Goal: Task Accomplishment & Management: Complete application form

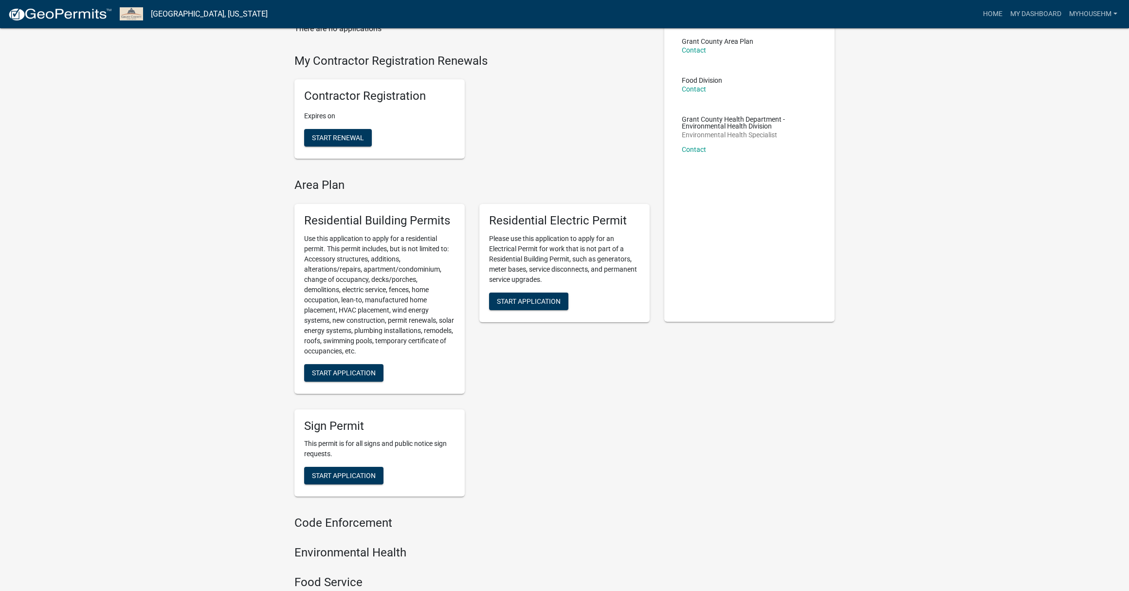
scroll to position [74, 0]
click at [343, 368] on span "Start Application" at bounding box center [344, 371] width 64 height 8
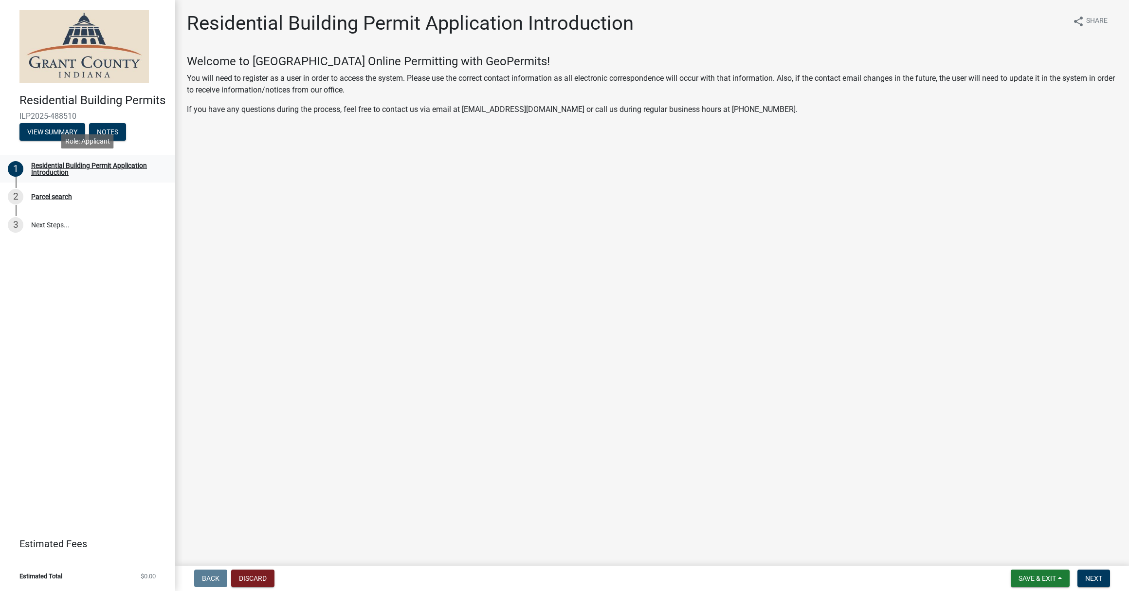
click at [73, 166] on div "Residential Building Permit Application Introduction" at bounding box center [95, 169] width 128 height 14
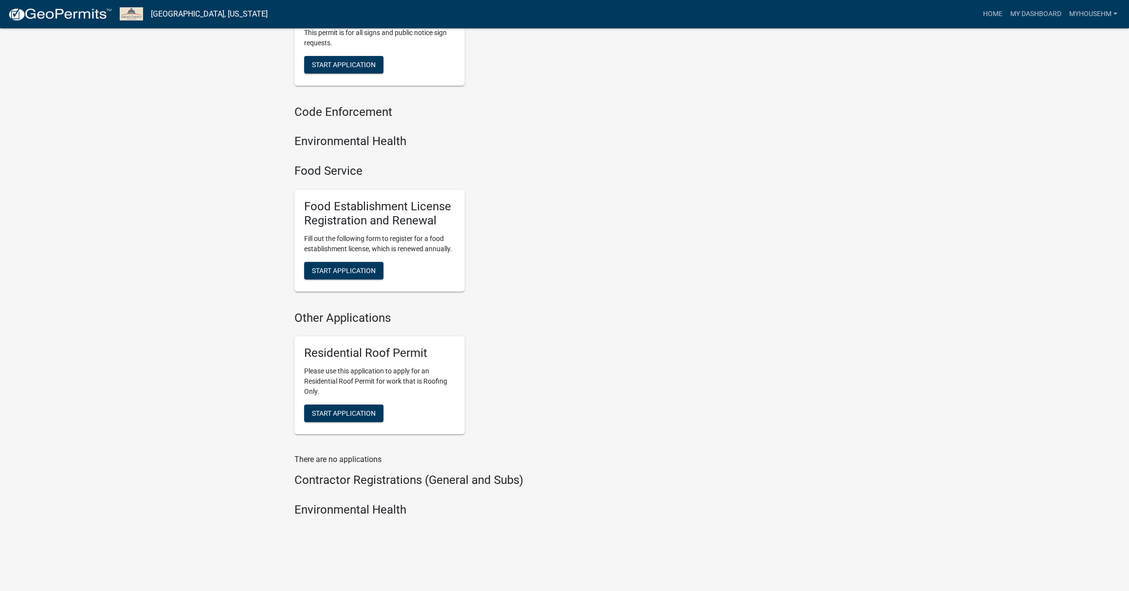
scroll to position [599, 0]
click at [384, 474] on h4 "Contractor Registrations (General and Subs)" at bounding box center [471, 480] width 355 height 14
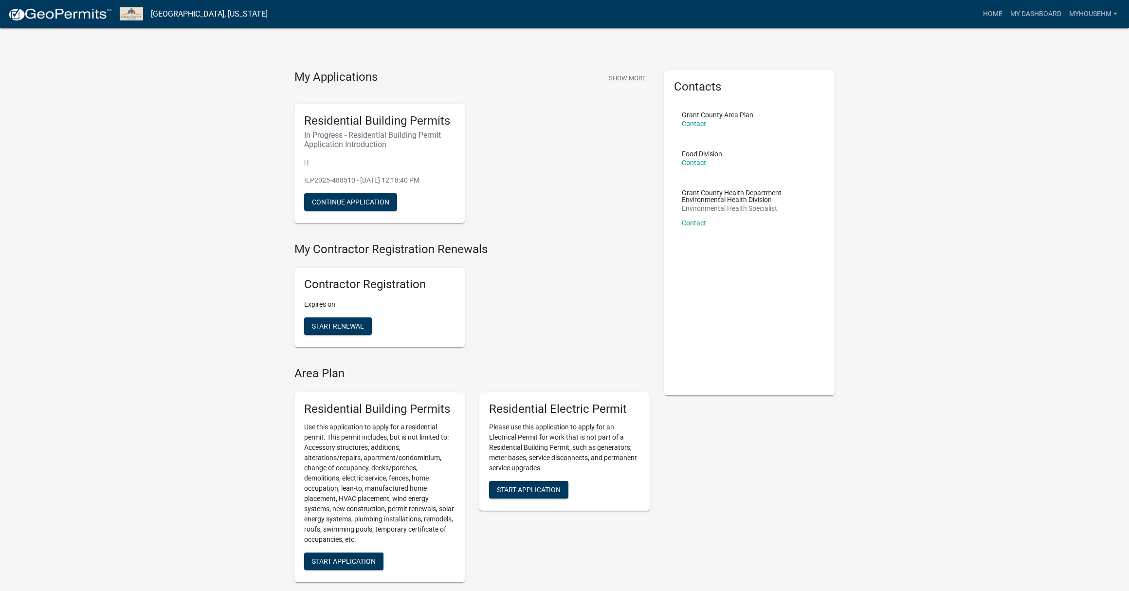
scroll to position [0, 0]
click at [327, 327] on span "Start Renewal" at bounding box center [338, 326] width 52 height 8
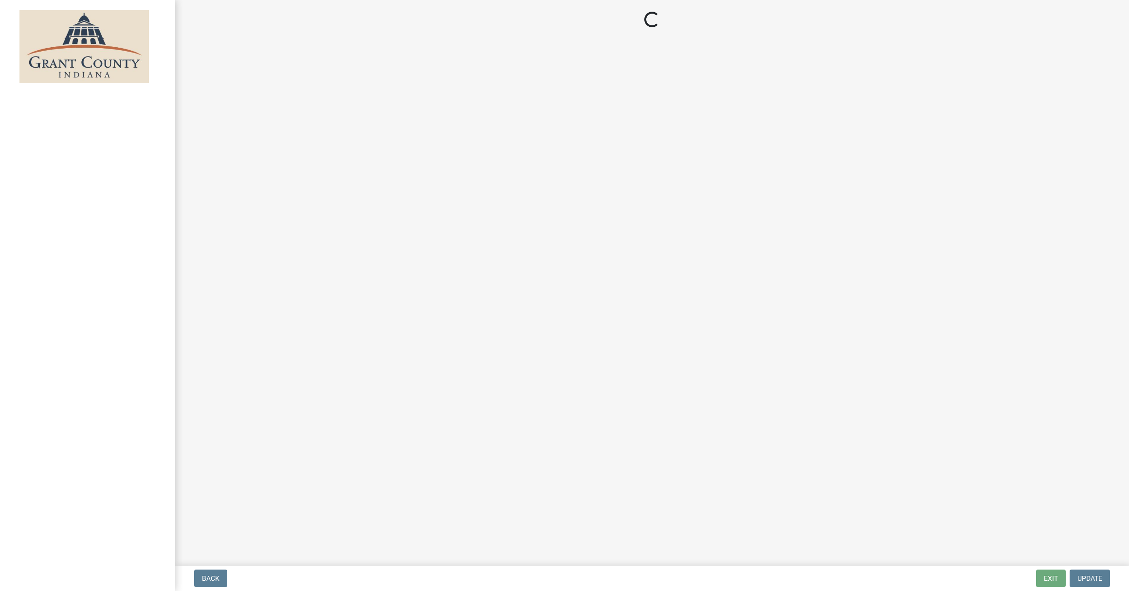
select select "[US_STATE]"
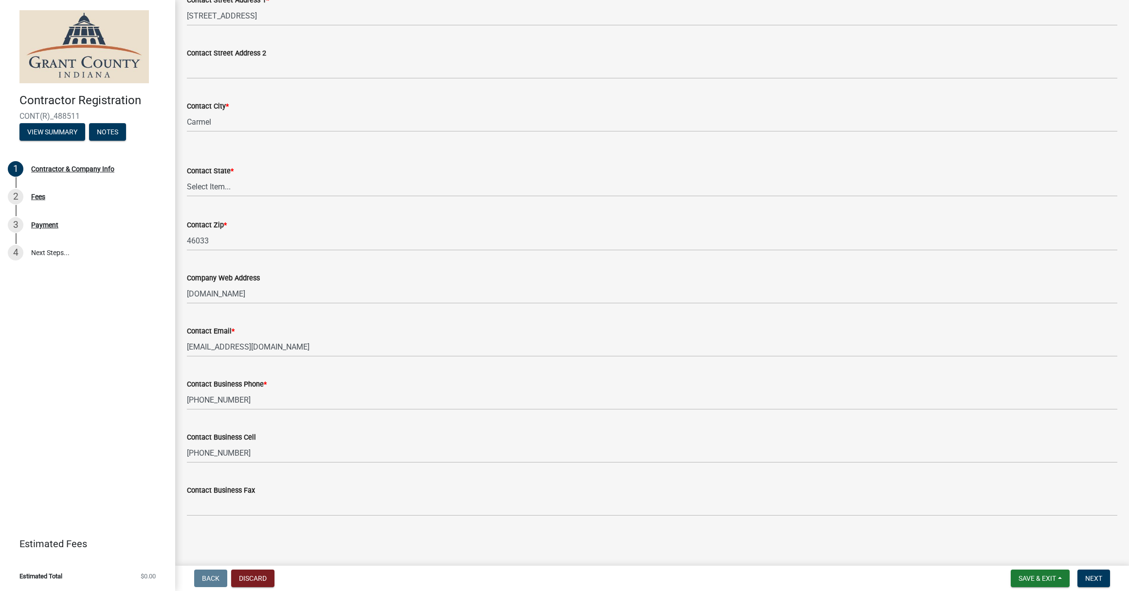
scroll to position [635, 0]
click at [41, 197] on div "Fees" at bounding box center [38, 196] width 14 height 7
click at [1044, 579] on span "Save & Exit" at bounding box center [1036, 578] width 37 height 8
click at [1018, 533] on button "Save" at bounding box center [1031, 529] width 78 height 23
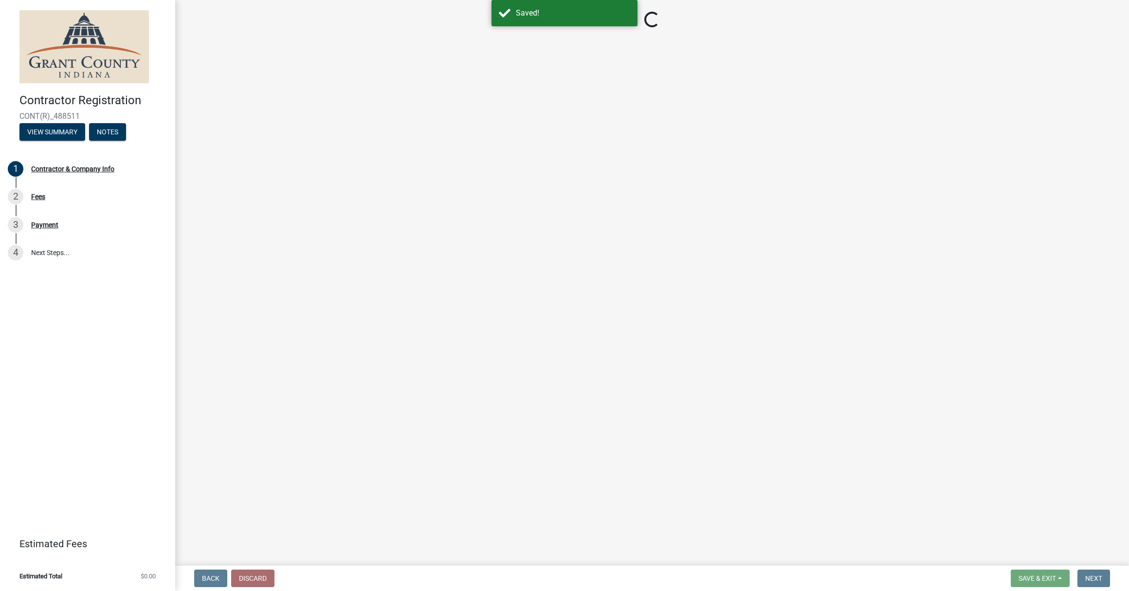
select select "[US_STATE]"
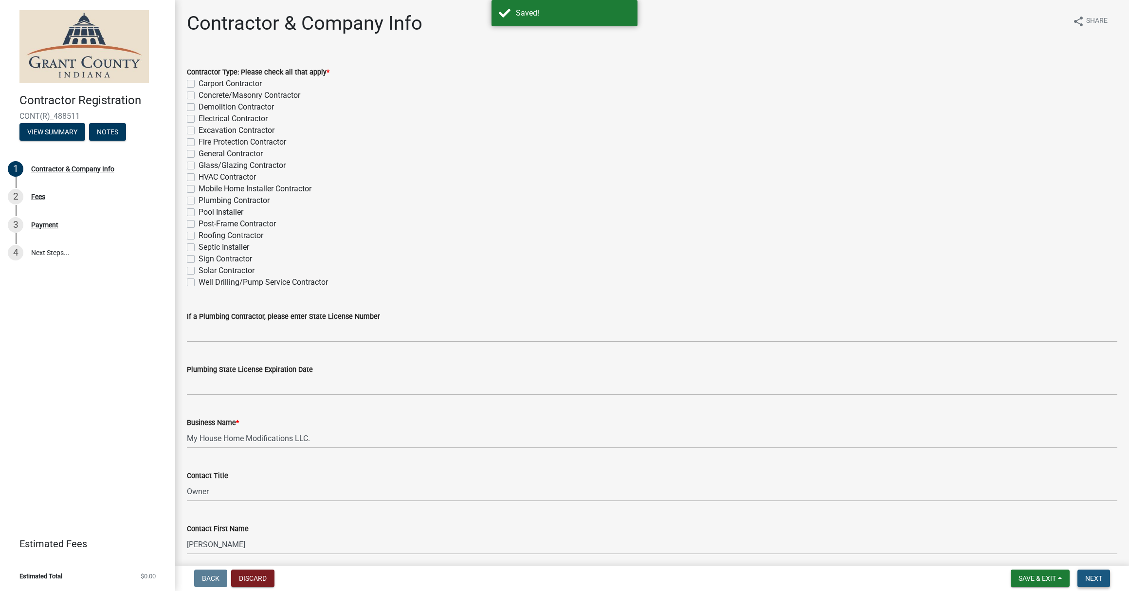
click at [1082, 576] on button "Next" at bounding box center [1093, 578] width 33 height 18
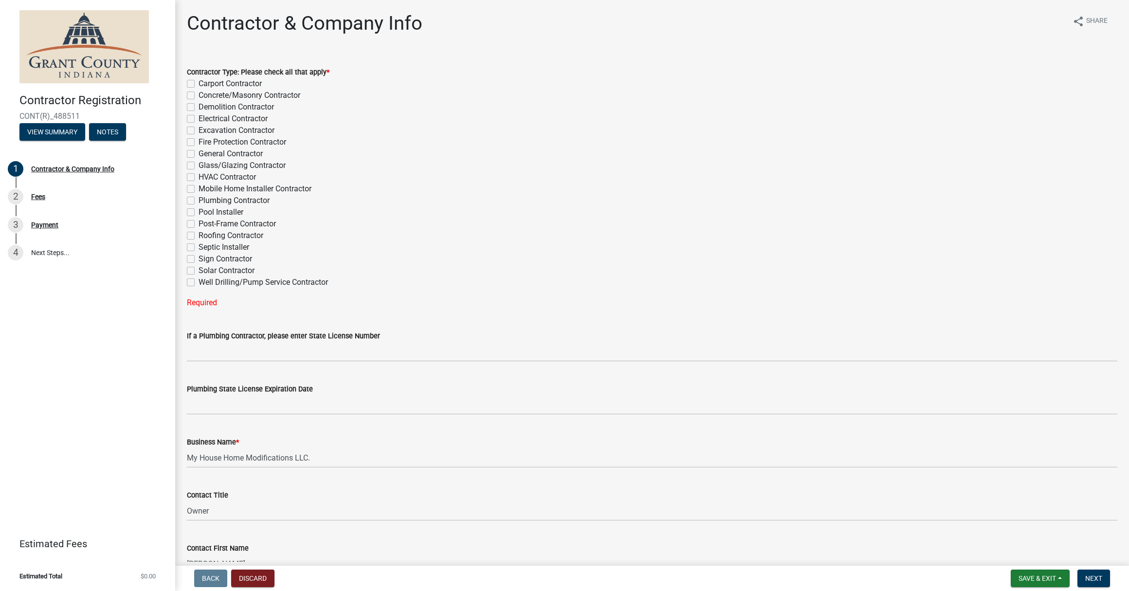
drag, startPoint x: 190, startPoint y: 155, endPoint x: 198, endPoint y: 157, distance: 8.0
click at [199, 156] on label "General Contractor" at bounding box center [231, 154] width 64 height 12
click at [199, 154] on input "General Contractor" at bounding box center [202, 151] width 6 height 6
checkbox input "true"
checkbox input "false"
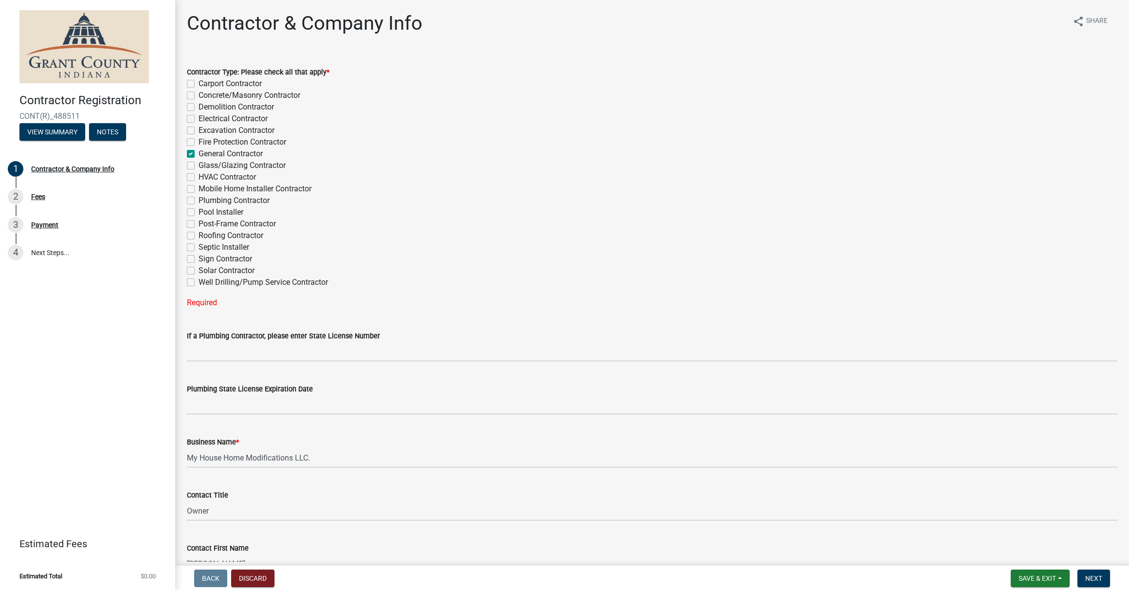
checkbox input "false"
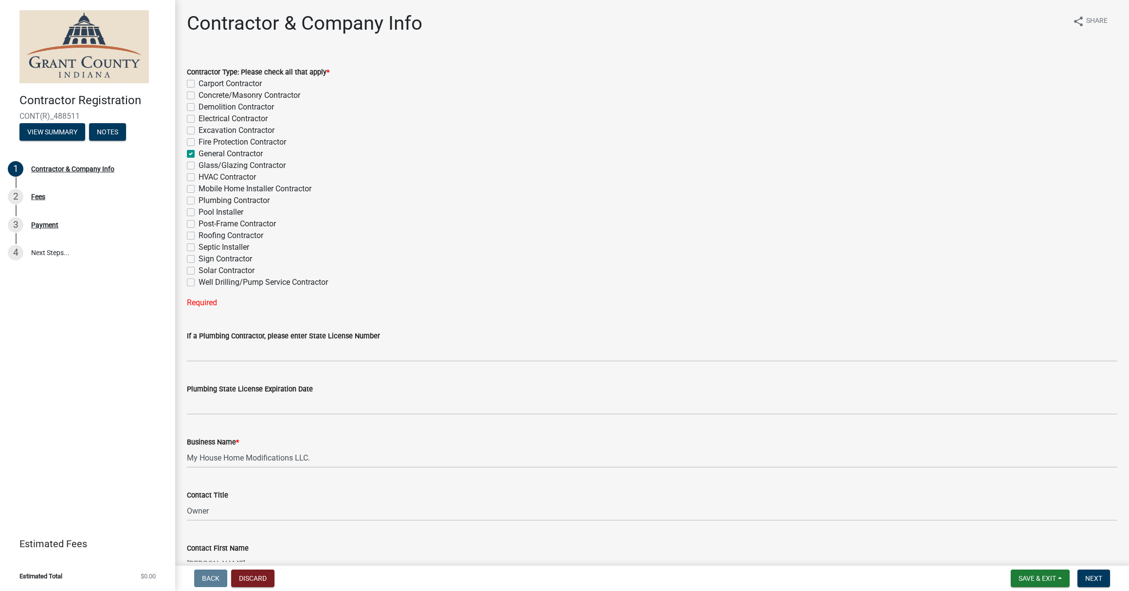
checkbox input "true"
checkbox input "false"
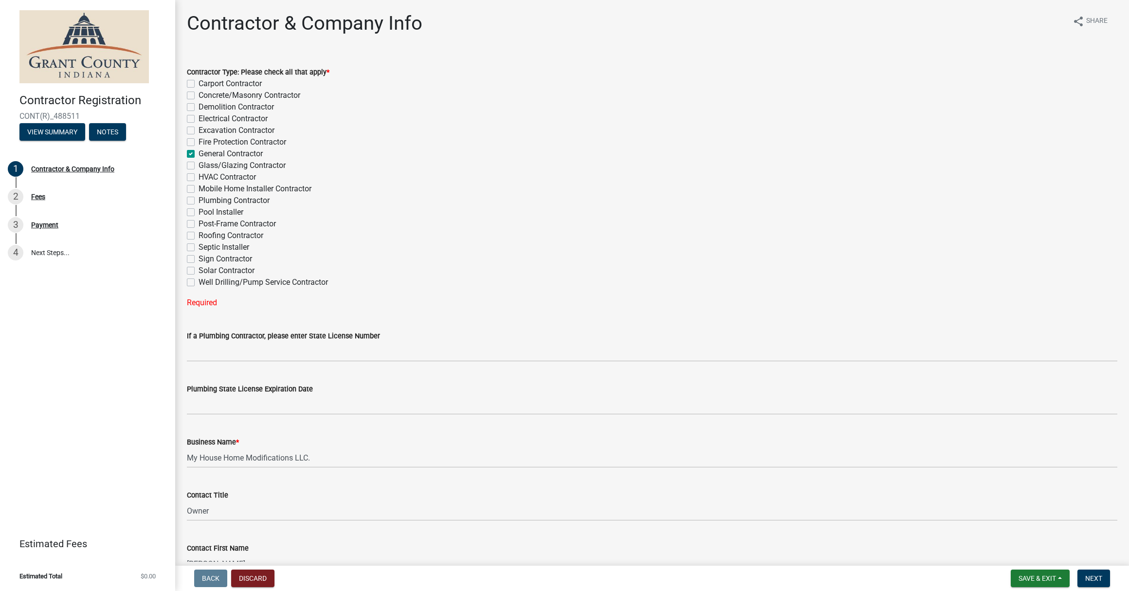
checkbox input "false"
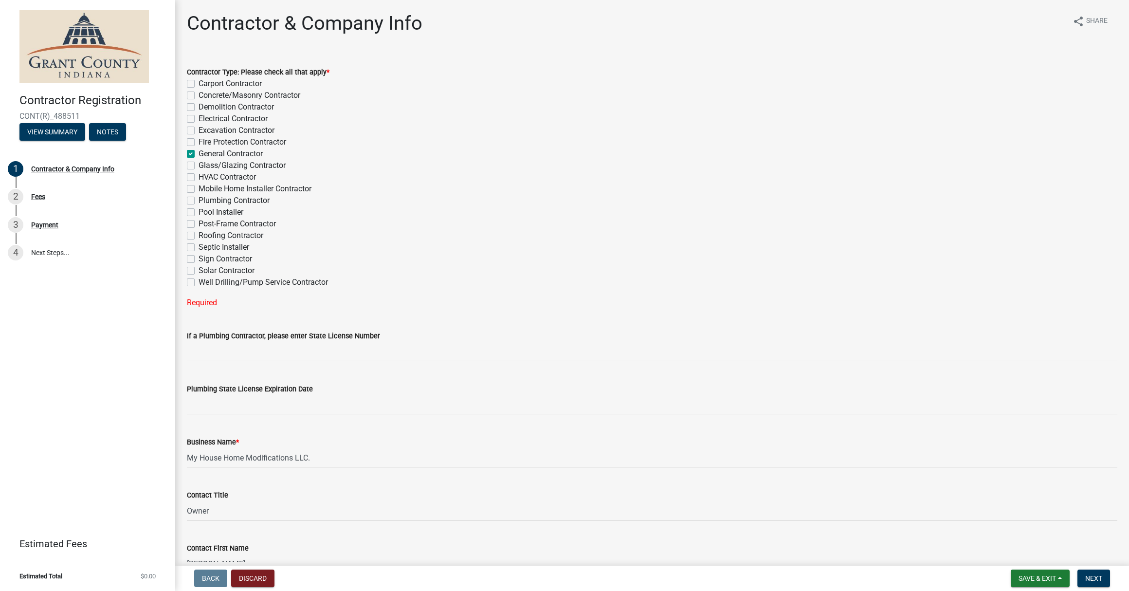
checkbox input "false"
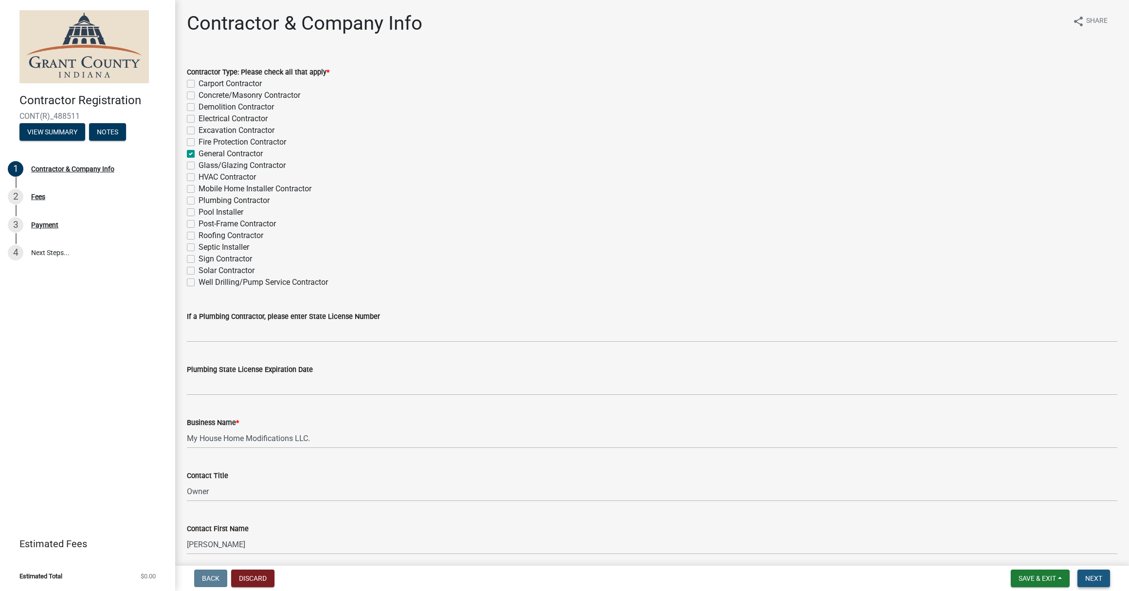
click at [1094, 574] on button "Next" at bounding box center [1093, 578] width 33 height 18
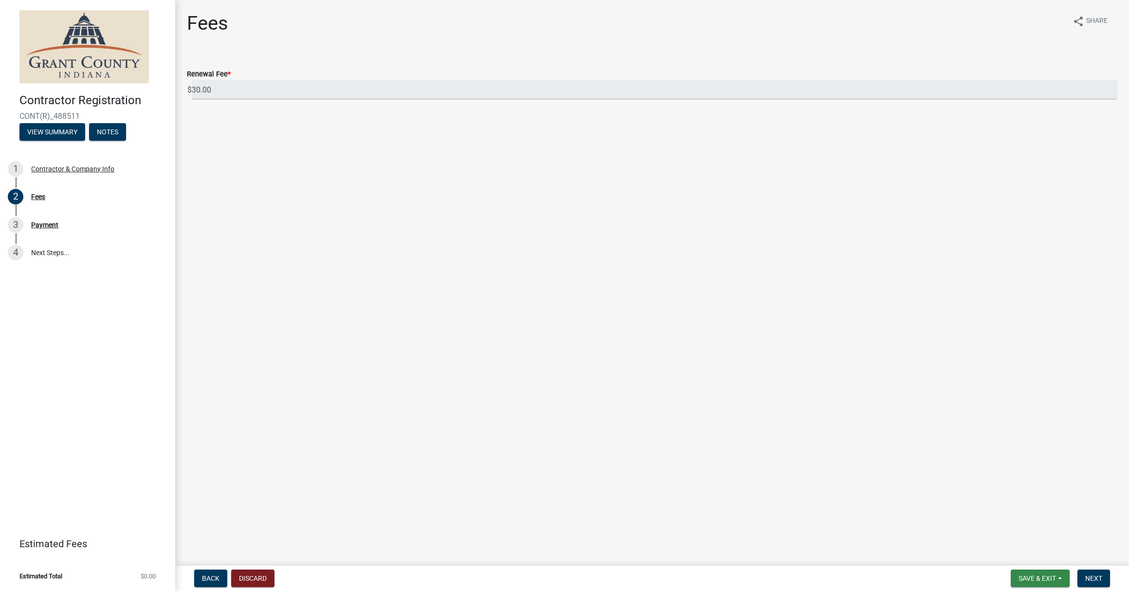
click at [1037, 576] on span "Save & Exit" at bounding box center [1036, 578] width 37 height 8
click at [207, 575] on span "Back" at bounding box center [211, 578] width 18 height 8
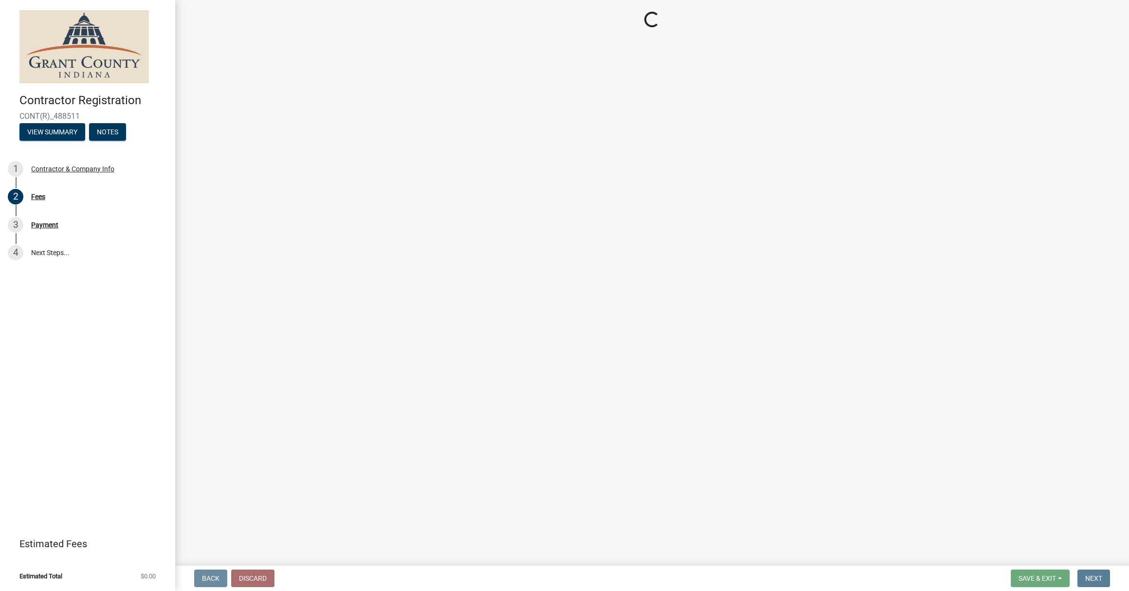
select select "indiana"
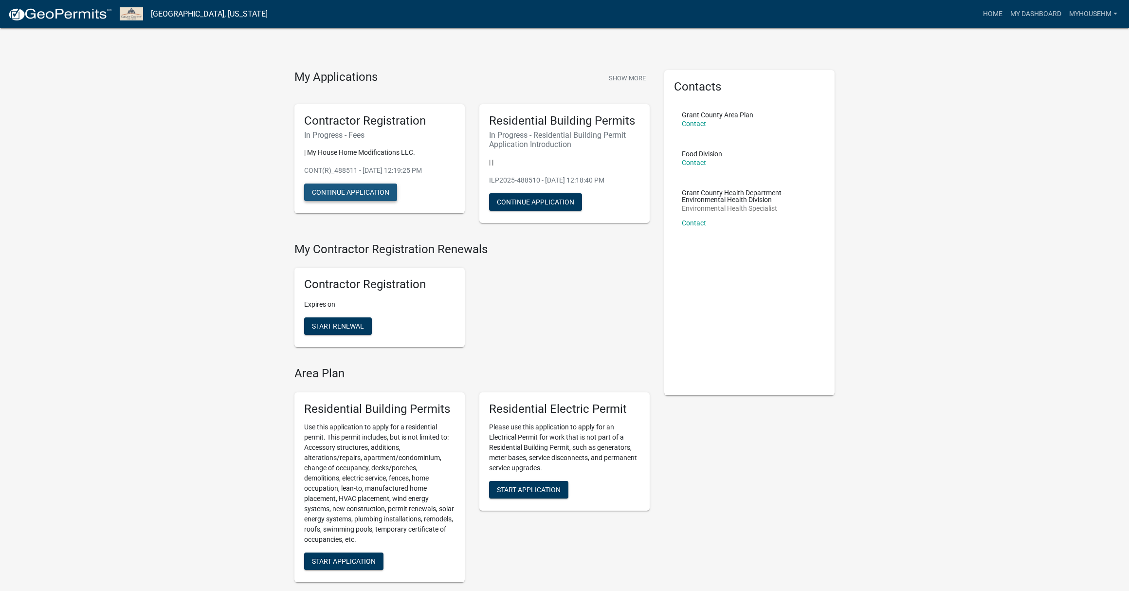
click at [369, 192] on button "Continue Application" at bounding box center [350, 192] width 93 height 18
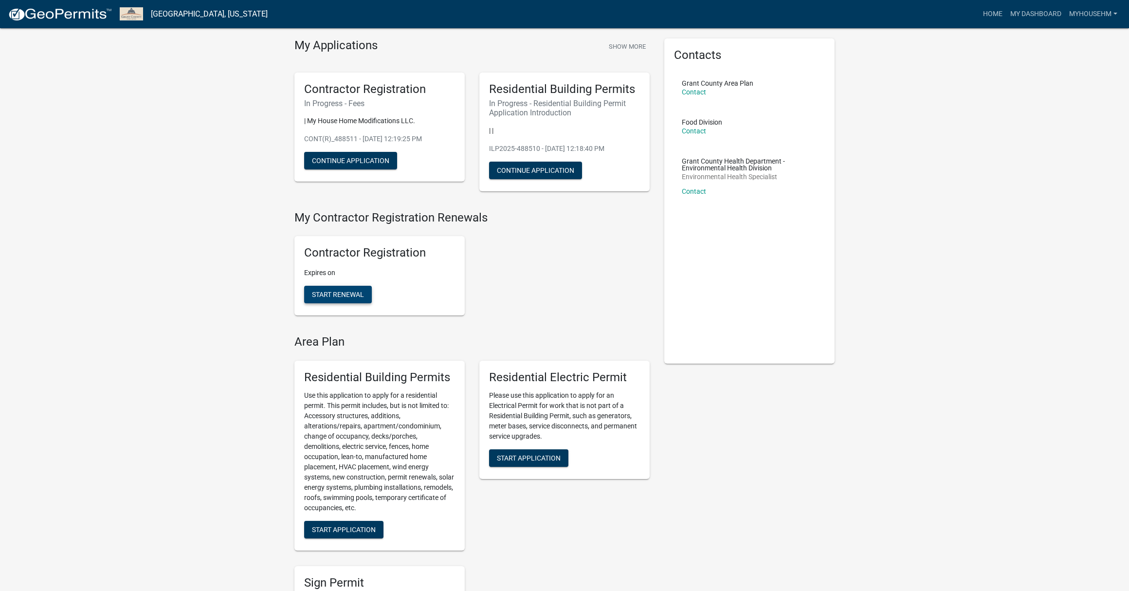
scroll to position [34, 0]
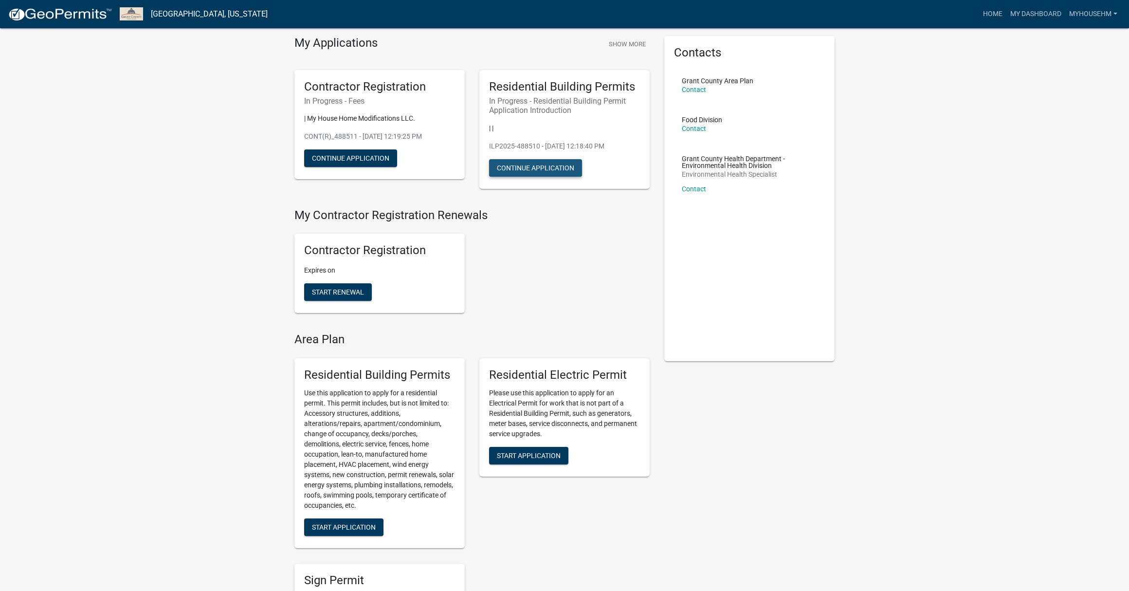
click at [559, 166] on button "Continue Application" at bounding box center [535, 168] width 93 height 18
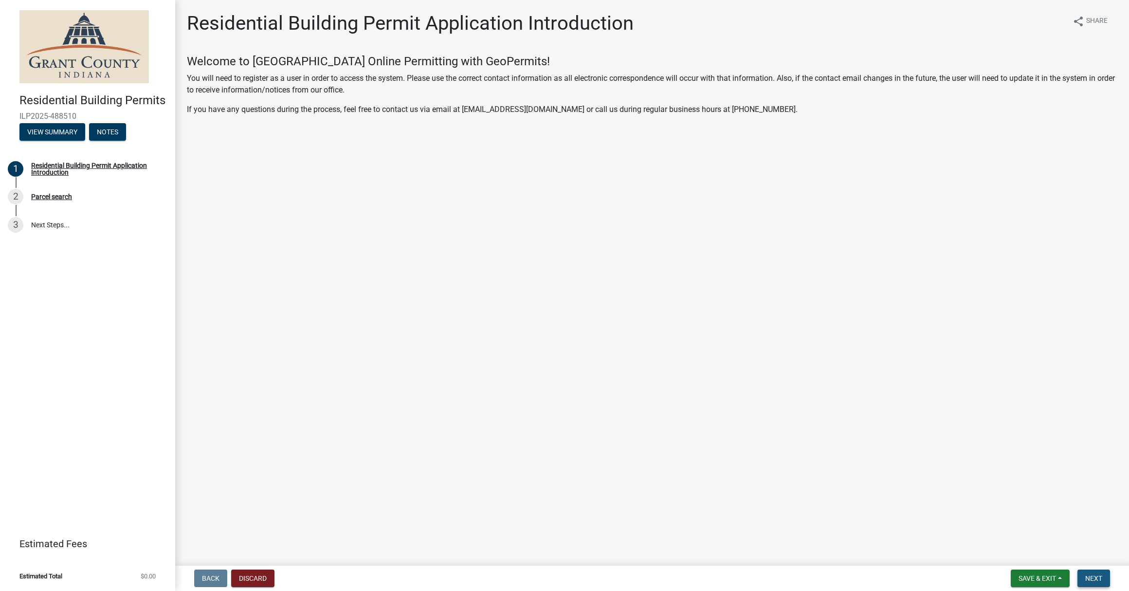
click at [1088, 576] on span "Next" at bounding box center [1093, 578] width 17 height 8
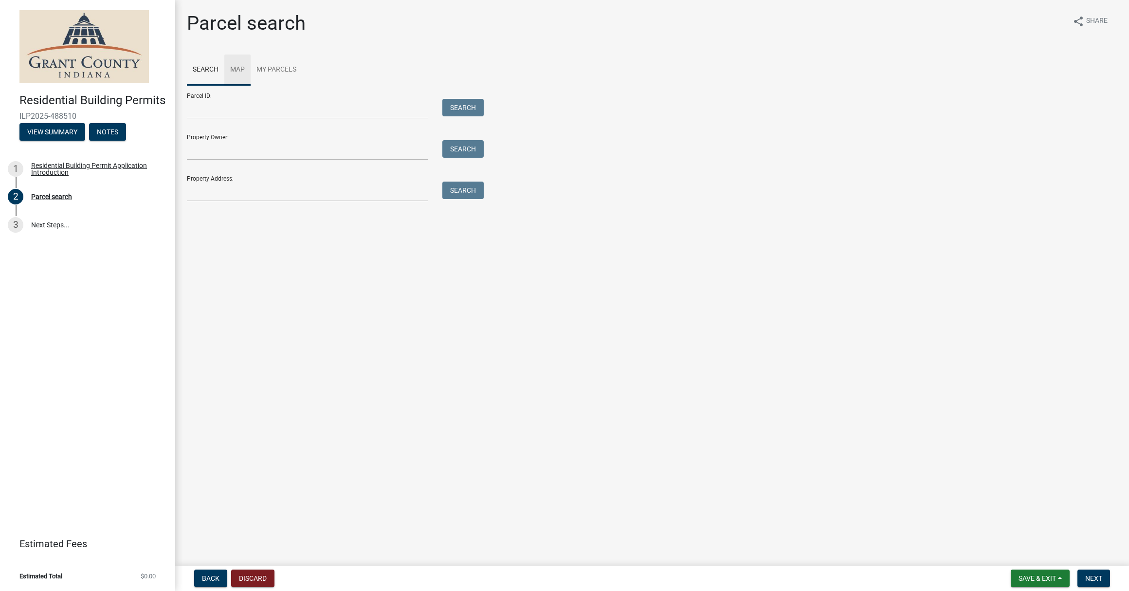
click at [234, 70] on link "Map" at bounding box center [237, 69] width 26 height 31
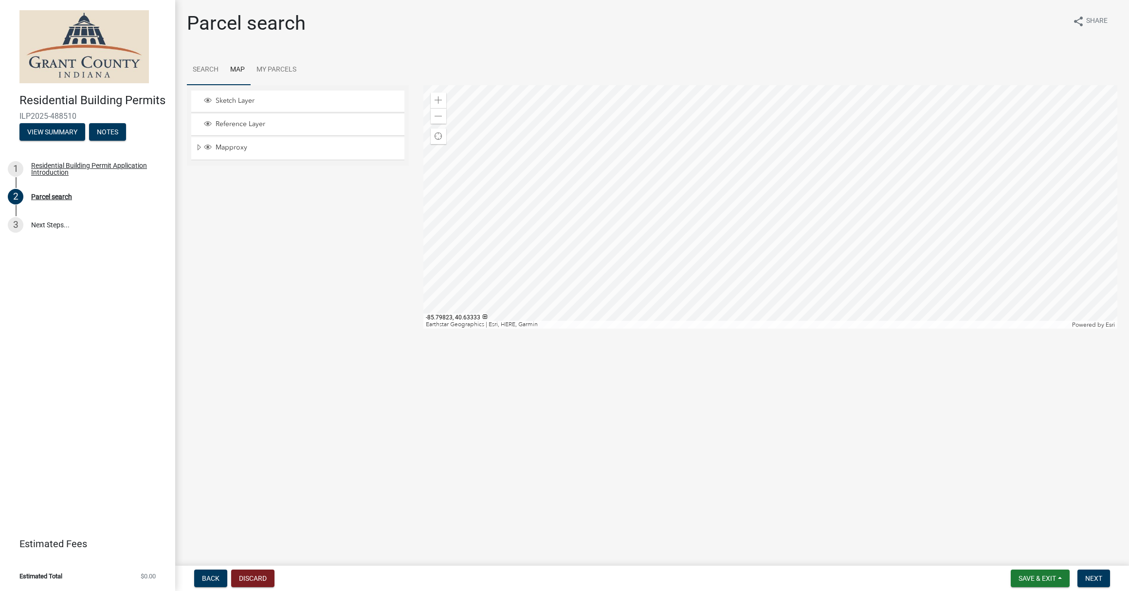
click at [210, 68] on link "Search" at bounding box center [205, 69] width 37 height 31
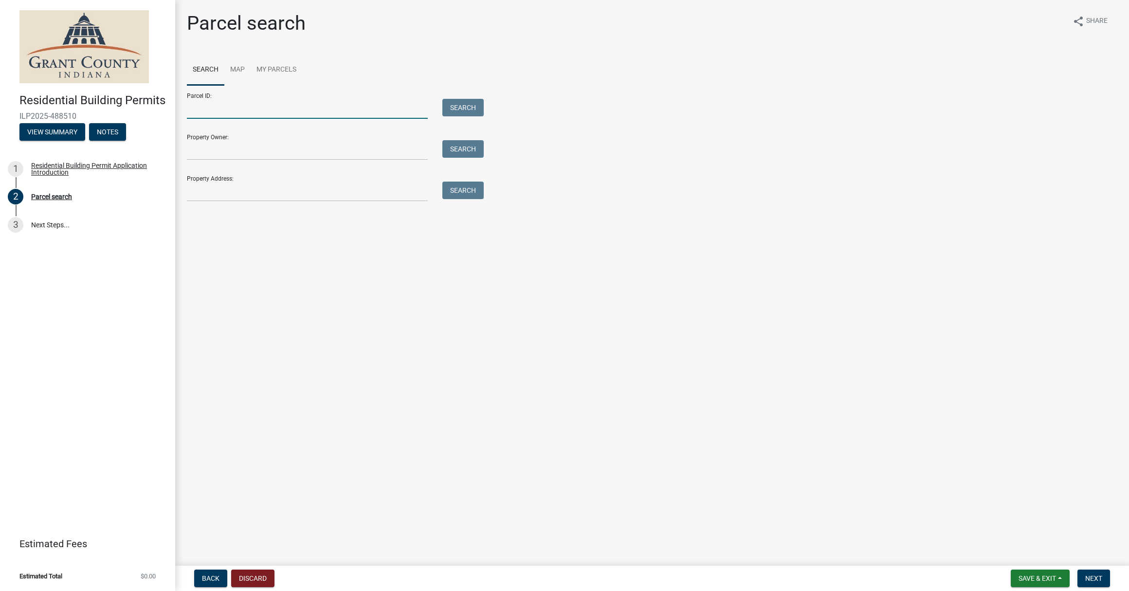
click at [232, 110] on input "Parcel ID:" at bounding box center [307, 109] width 241 height 20
click at [222, 190] on input "Property Address:" at bounding box center [307, 192] width 241 height 20
paste input "1008 Corder Street, Jonesboro, Indiana, 46938"
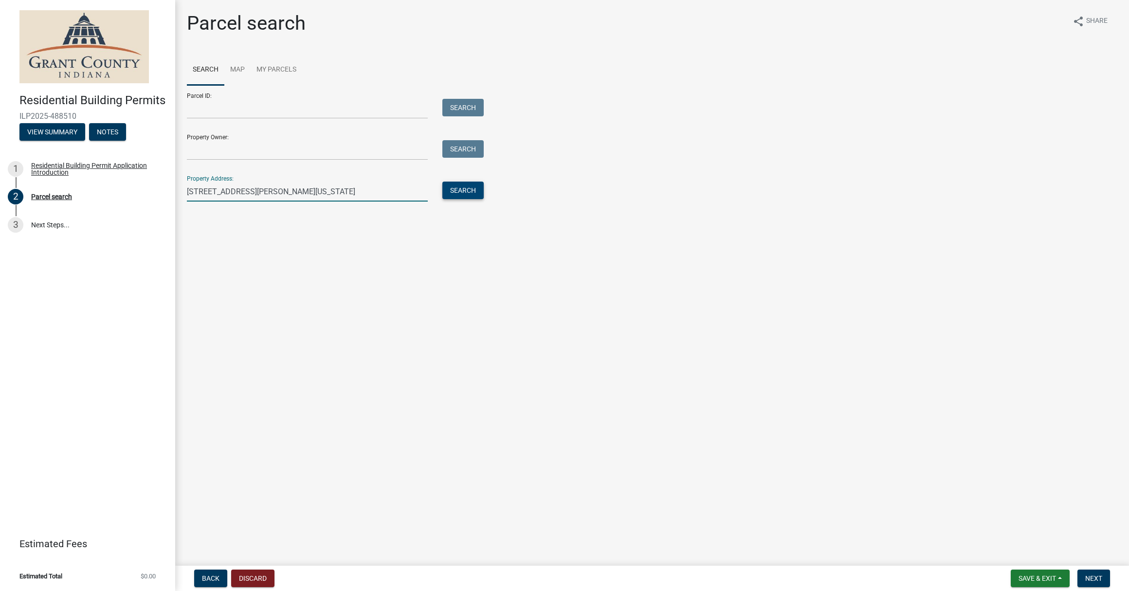
type input "1008 Corder Street, Jonesboro, Indiana, 46938"
click at [464, 191] on button "Search" at bounding box center [462, 191] width 41 height 18
click at [369, 215] on strong "1008 Corder Street, Jonesboro, Indiana, 46938" at bounding box center [400, 215] width 168 height 9
click at [1099, 577] on span "Next" at bounding box center [1093, 578] width 17 height 8
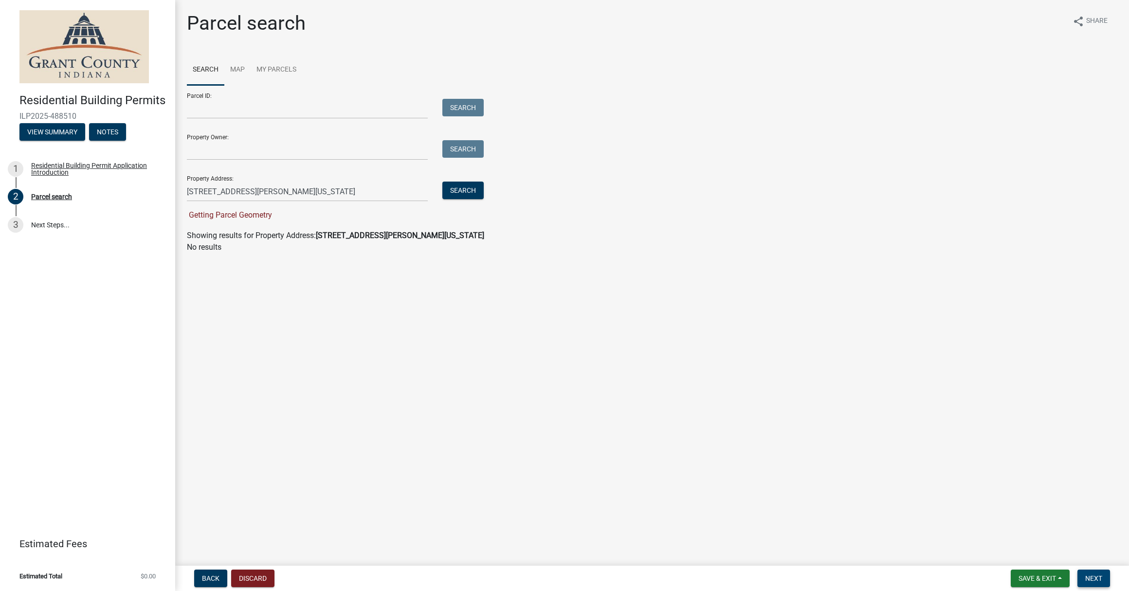
click at [1093, 576] on span "Next" at bounding box center [1093, 578] width 17 height 8
click at [46, 196] on div "Parcel search" at bounding box center [51, 196] width 41 height 7
click at [268, 71] on link "My Parcels" at bounding box center [277, 69] width 52 height 31
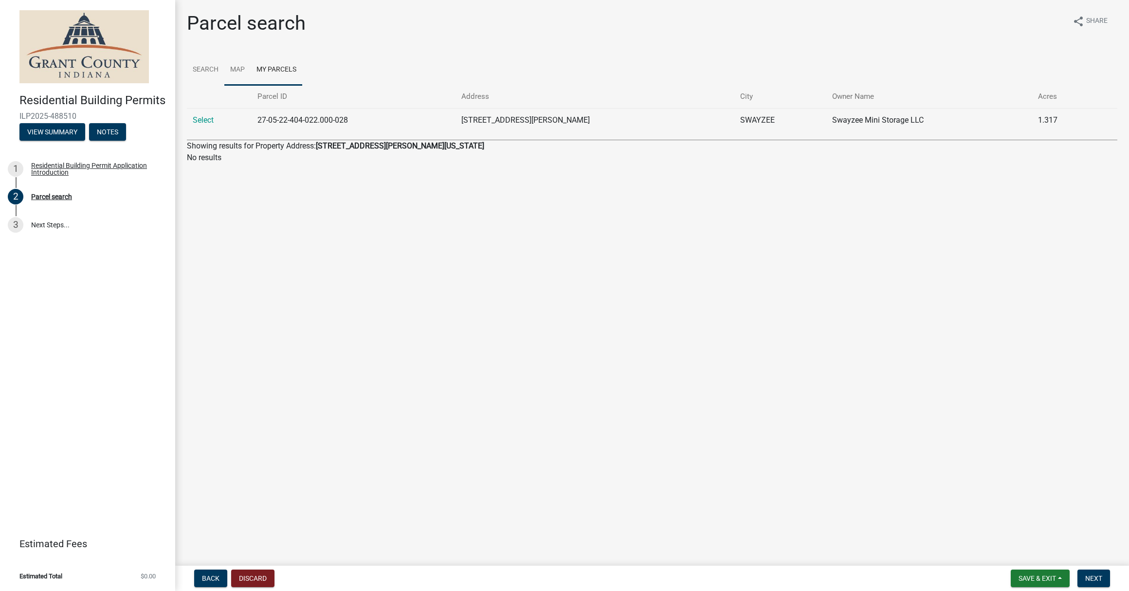
click at [241, 72] on link "Map" at bounding box center [237, 69] width 26 height 31
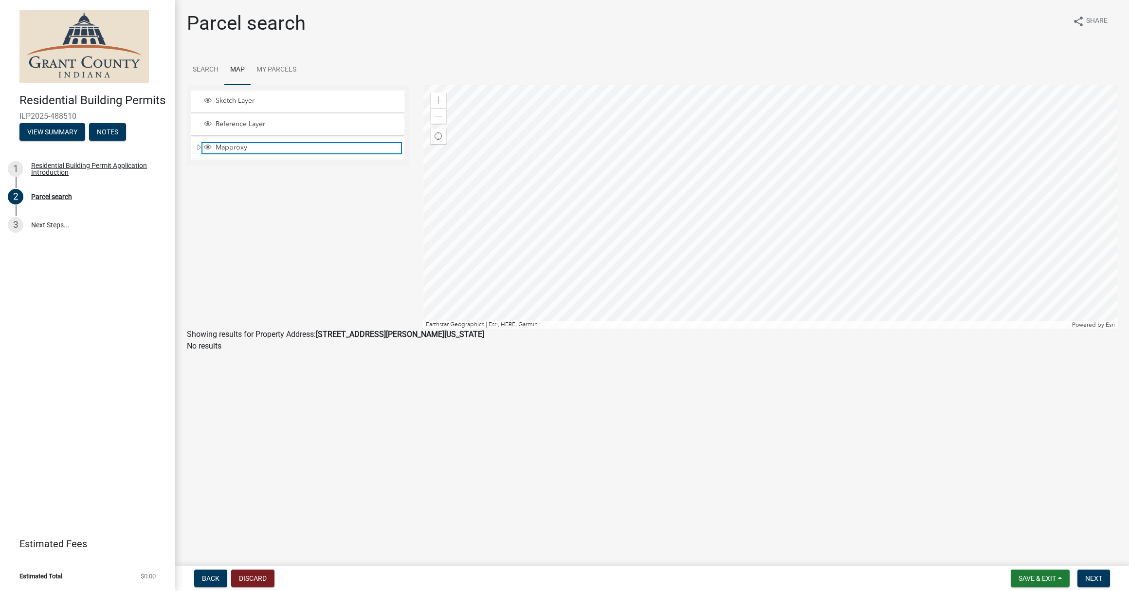
click at [229, 150] on span "Mapproxy" at bounding box center [307, 147] width 188 height 9
click at [357, 336] on strong "1008 Corder Street, Jonesboro, Indiana, 46938" at bounding box center [400, 333] width 168 height 9
click at [269, 71] on link "My Parcels" at bounding box center [277, 69] width 52 height 31
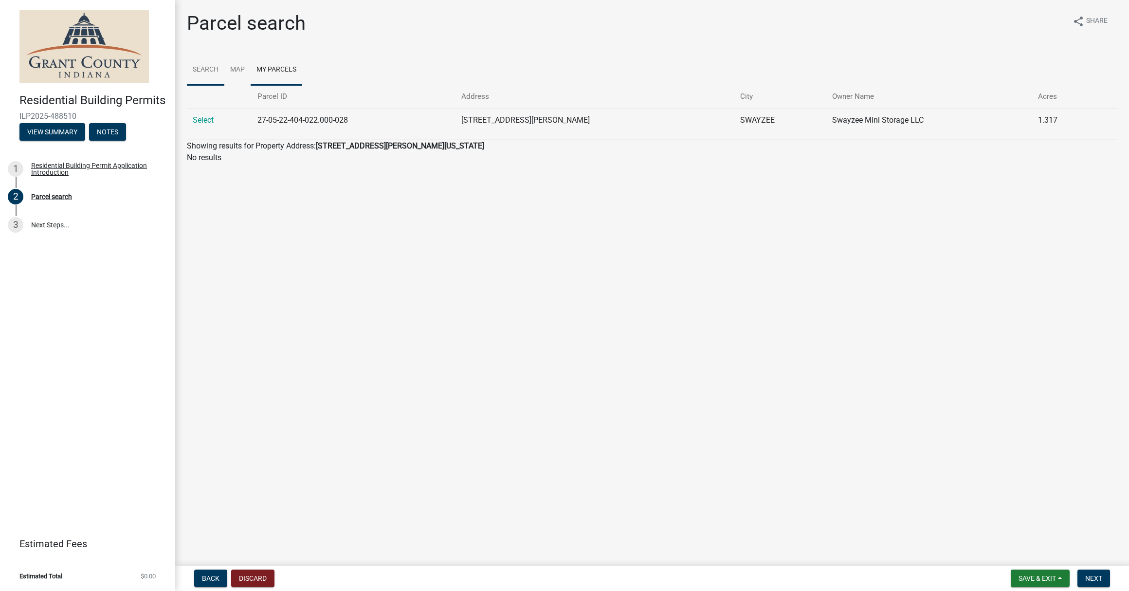
click at [200, 68] on link "Search" at bounding box center [205, 69] width 37 height 31
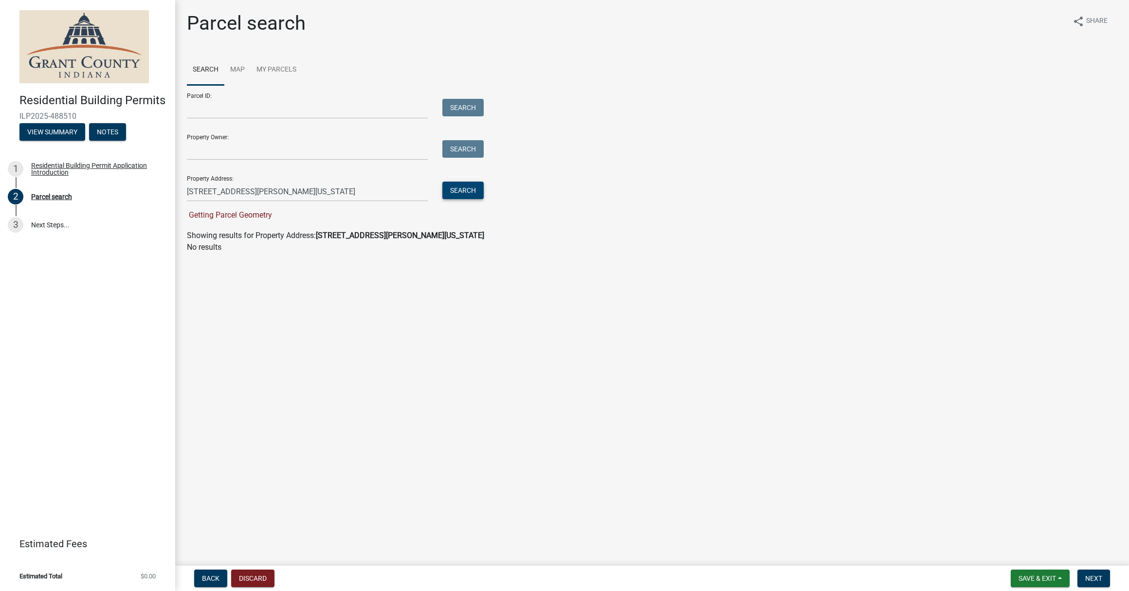
click at [461, 192] on button "Search" at bounding box center [462, 191] width 41 height 18
click at [463, 192] on button "Search" at bounding box center [462, 191] width 41 height 18
click at [251, 152] on input "Property Owner:" at bounding box center [307, 150] width 241 height 20
click at [63, 128] on button "View Summary" at bounding box center [52, 132] width 66 height 18
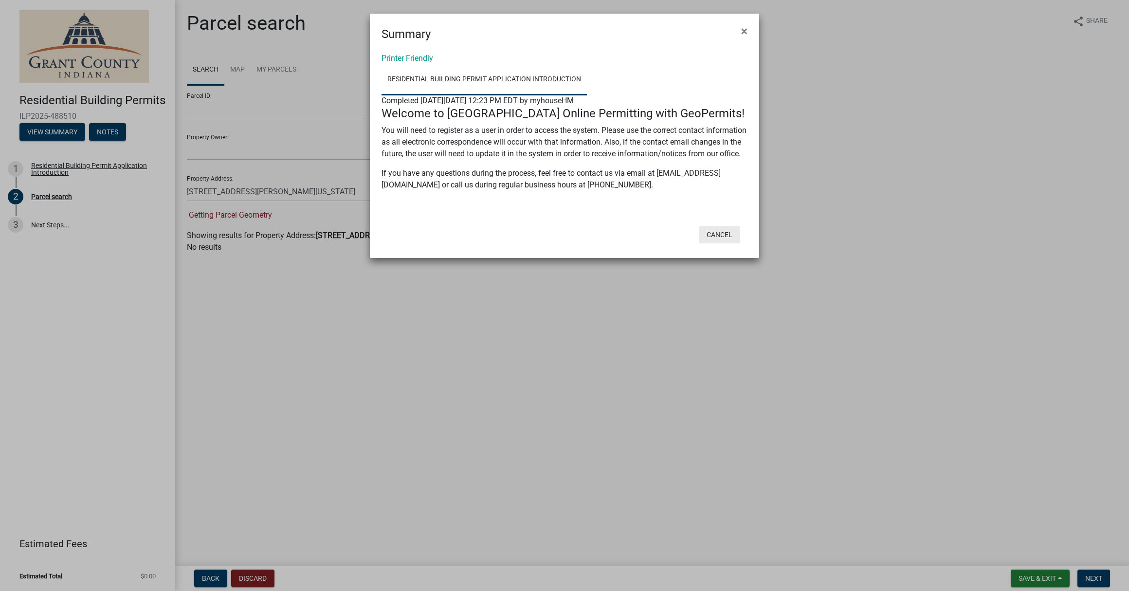
click at [721, 243] on button "Cancel" at bounding box center [719, 235] width 41 height 18
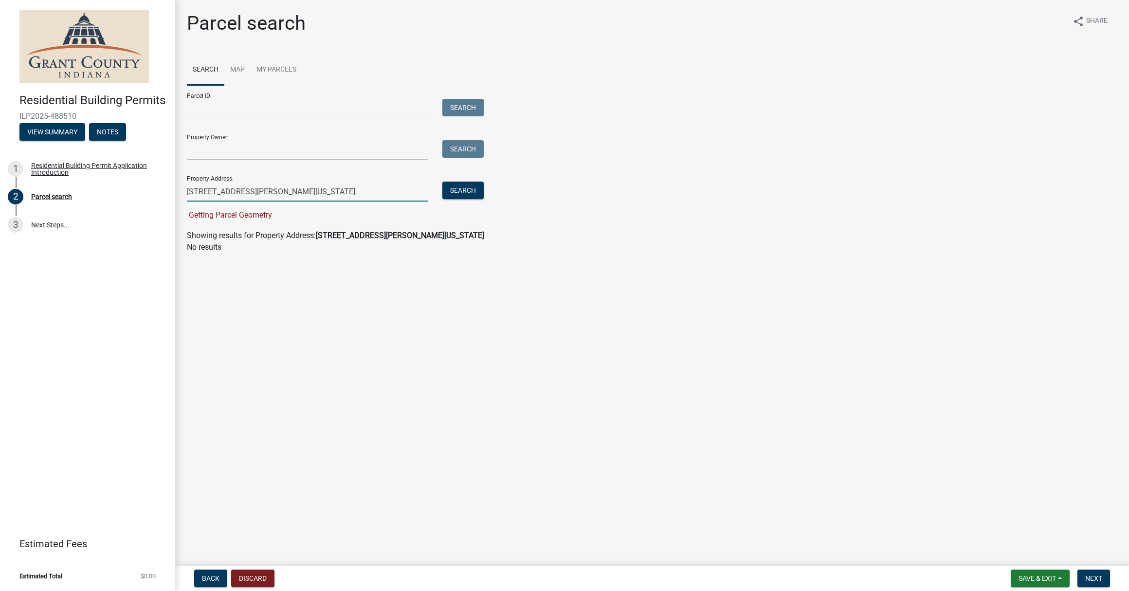
click at [396, 187] on input "1008 Corder Street, Jonesboro, Indiana, 46938" at bounding box center [307, 192] width 241 height 20
click at [446, 191] on button "Search" at bounding box center [462, 191] width 41 height 18
drag, startPoint x: 429, startPoint y: 195, endPoint x: 411, endPoint y: 197, distance: 17.6
click at [422, 197] on div "1008 Corder Street, Jonesboro, Indiana, 46938" at bounding box center [307, 192] width 255 height 20
click at [102, 162] on div "Residential Building Permit Application Introduction" at bounding box center [95, 169] width 128 height 14
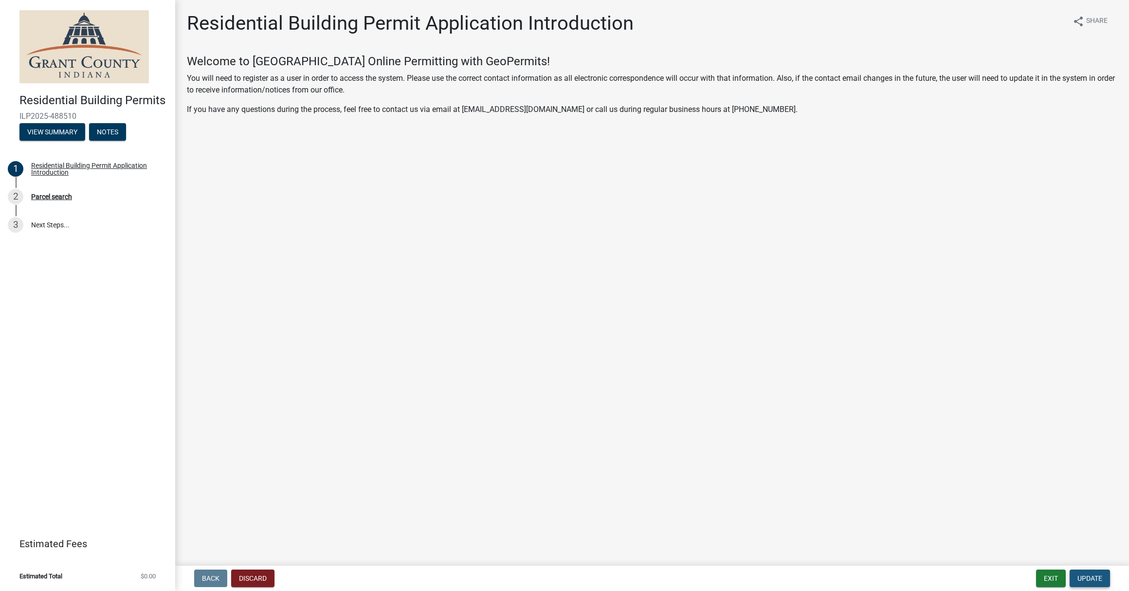
click at [1088, 576] on span "Update" at bounding box center [1089, 578] width 25 height 8
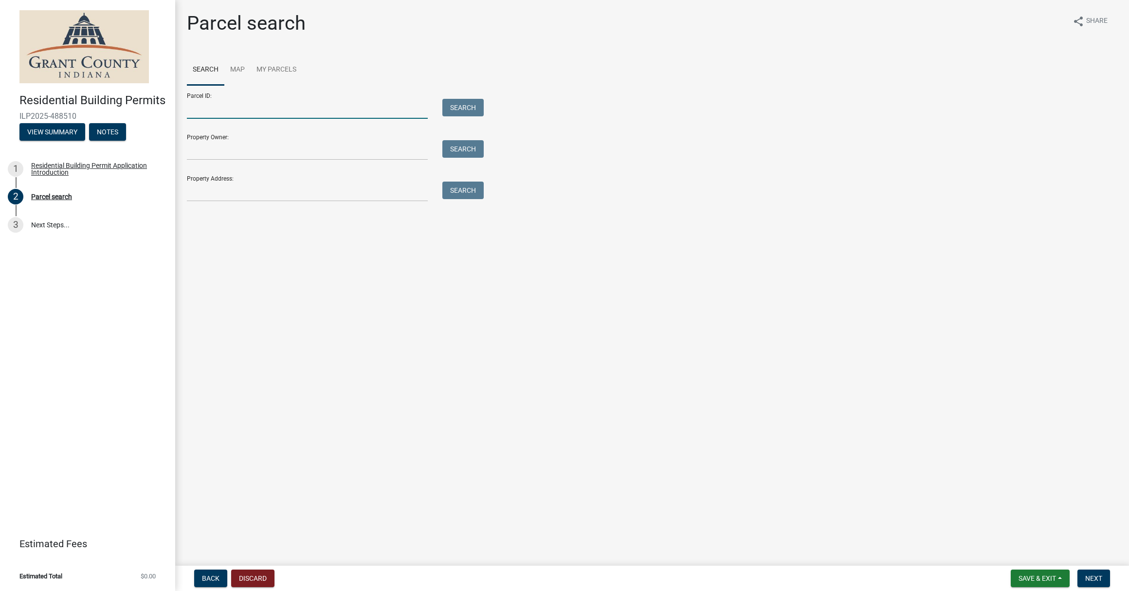
click at [219, 112] on input "Parcel ID:" at bounding box center [307, 109] width 241 height 20
click at [238, 70] on link "Map" at bounding box center [237, 69] width 26 height 31
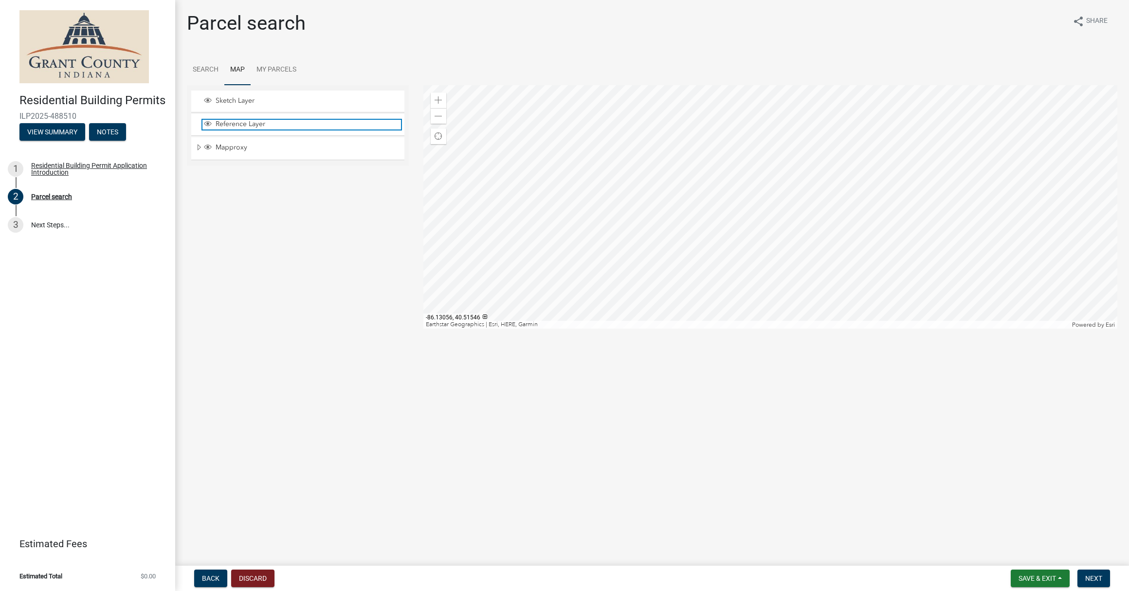
click at [249, 127] on span "Reference Layer" at bounding box center [307, 124] width 188 height 9
click at [231, 106] on div "Sketch Layer" at bounding box center [301, 101] width 199 height 10
click at [240, 147] on span "Mapproxy" at bounding box center [307, 147] width 188 height 9
click at [285, 67] on link "My Parcels" at bounding box center [277, 69] width 52 height 31
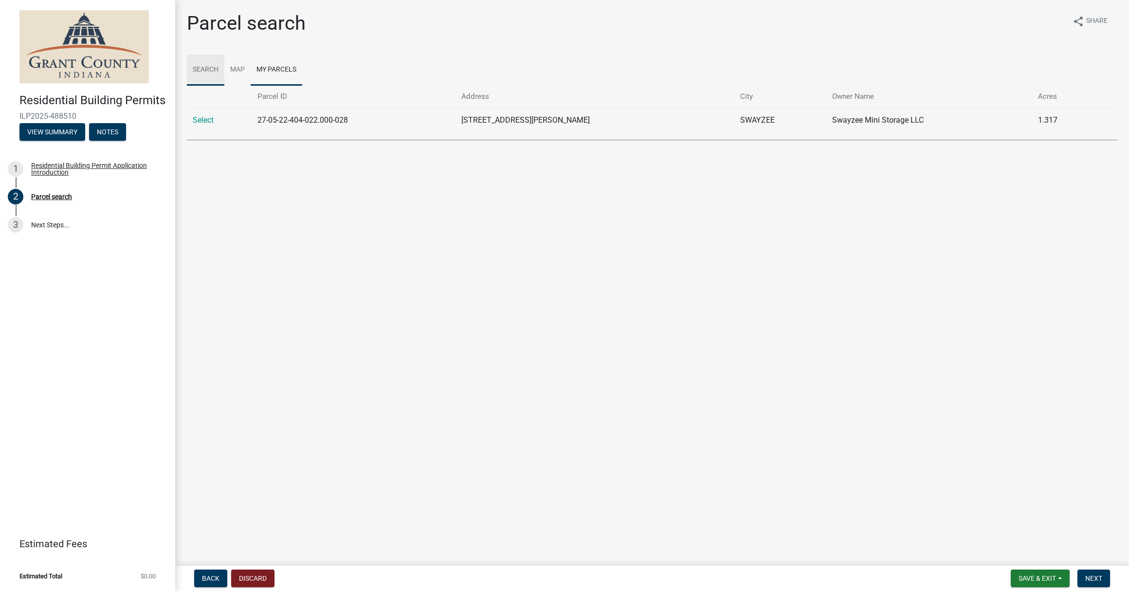
click at [206, 68] on link "Search" at bounding box center [205, 69] width 37 height 31
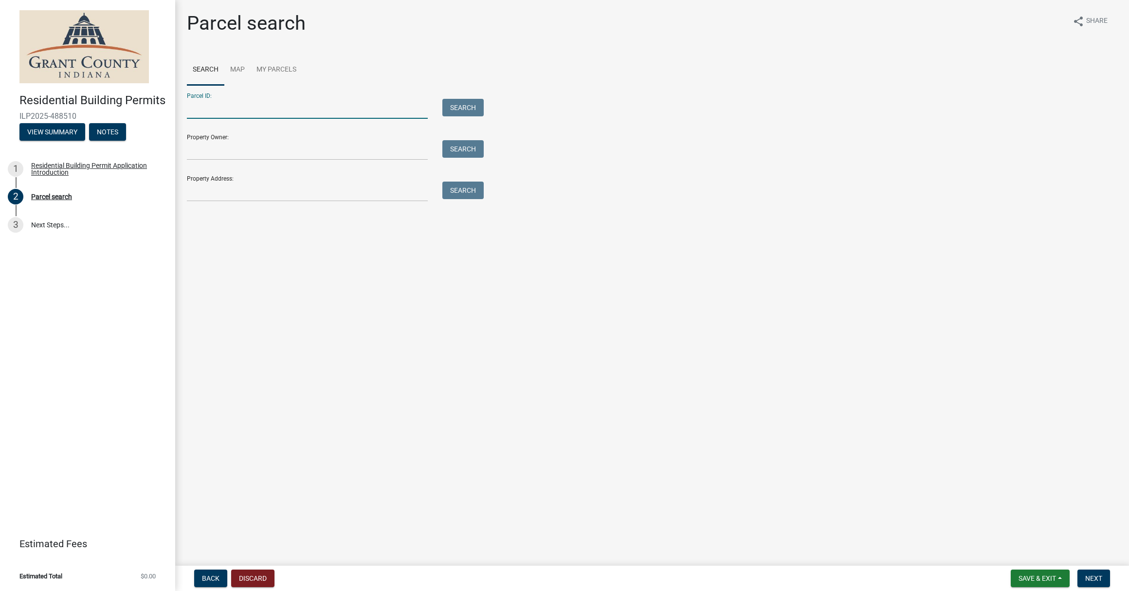
click at [224, 107] on input "Parcel ID:" at bounding box center [307, 109] width 241 height 20
paste input "27-10-04-203-084.000-019"
type input "27-10-04-203-084.000-019"
click at [469, 110] on button "Search" at bounding box center [462, 108] width 41 height 18
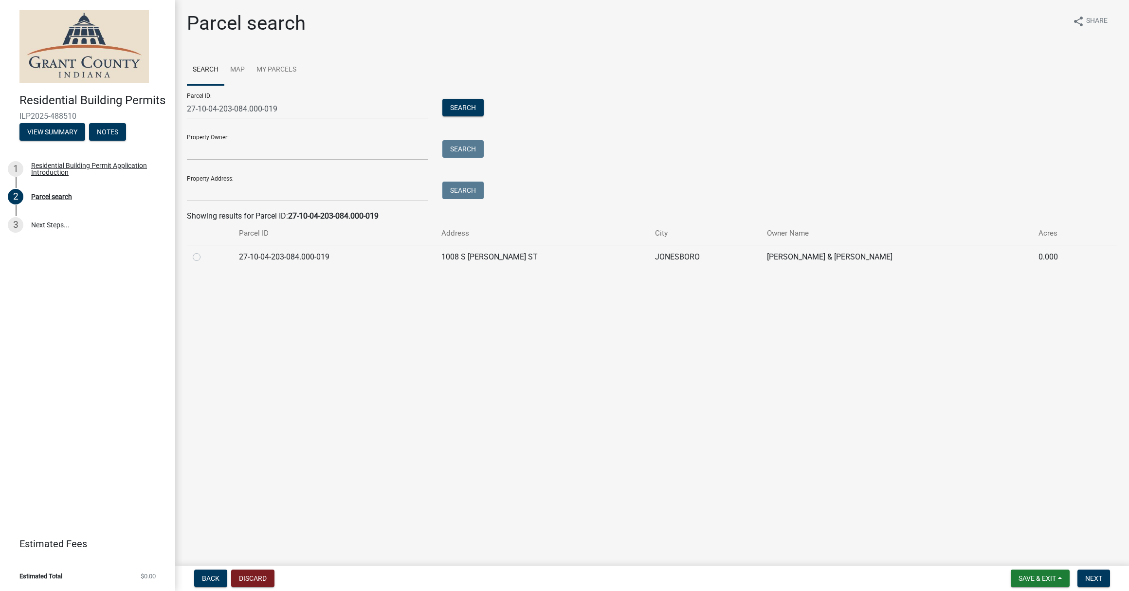
click at [508, 256] on td "1008 S [PERSON_NAME] ST" at bounding box center [543, 257] width 214 height 24
drag, startPoint x: 200, startPoint y: 258, endPoint x: 208, endPoint y: 267, distance: 11.4
click at [200, 258] on div at bounding box center [210, 257] width 35 height 12
click at [204, 251] on label at bounding box center [204, 251] width 0 height 0
click at [204, 256] on input "radio" at bounding box center [207, 254] width 6 height 6
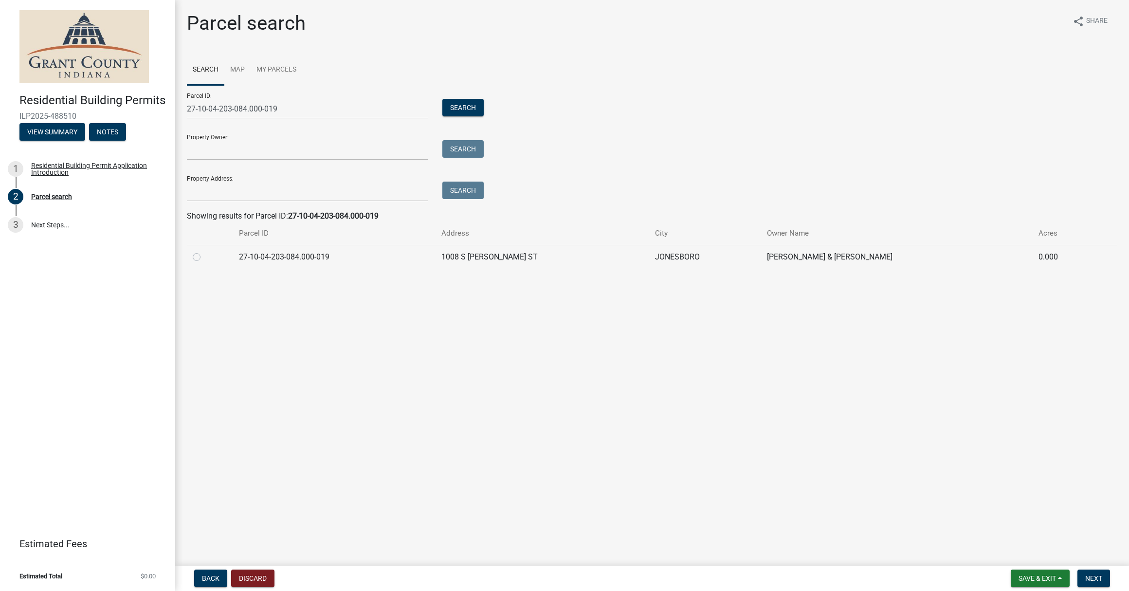
radio input "true"
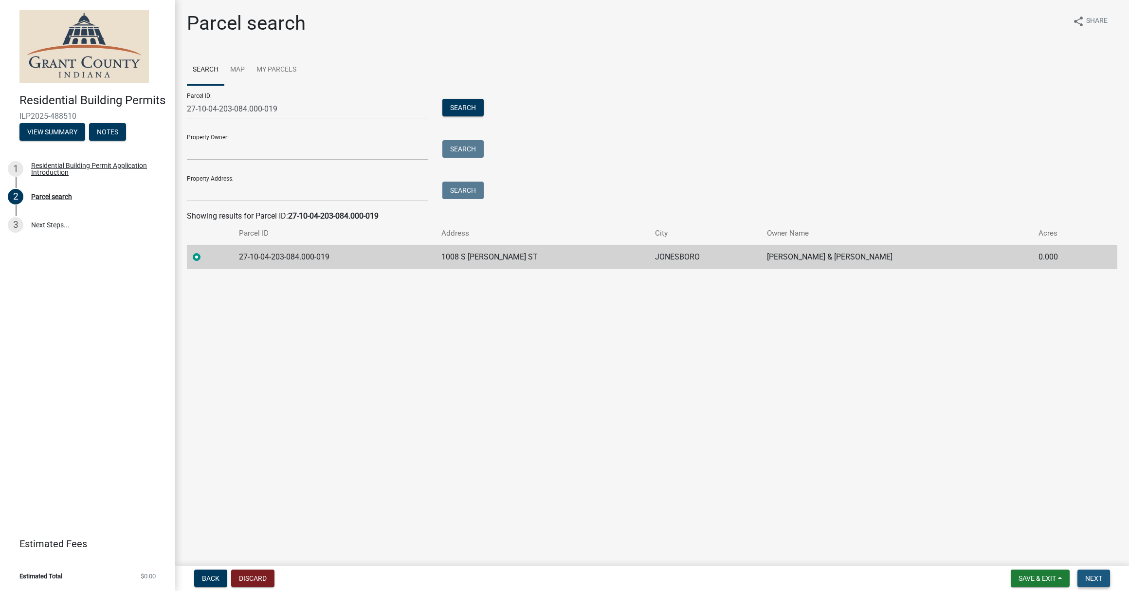
click at [1093, 578] on span "Next" at bounding box center [1093, 578] width 17 height 8
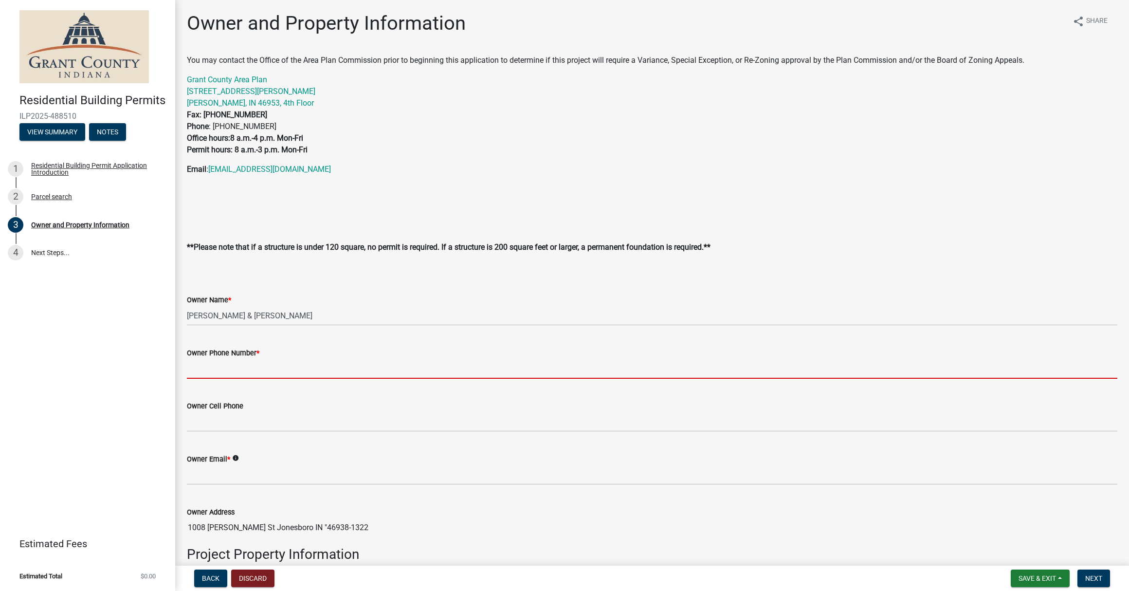
click at [325, 372] on input "Owner Phone Number *" at bounding box center [652, 369] width 930 height 20
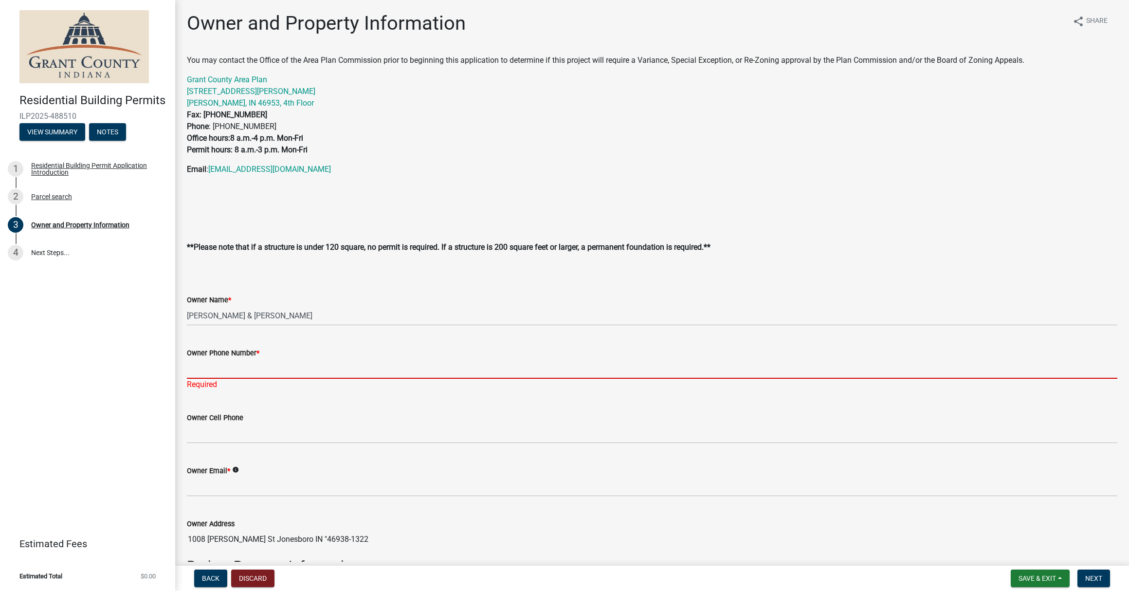
paste input "[PHONE_NUMBER]"
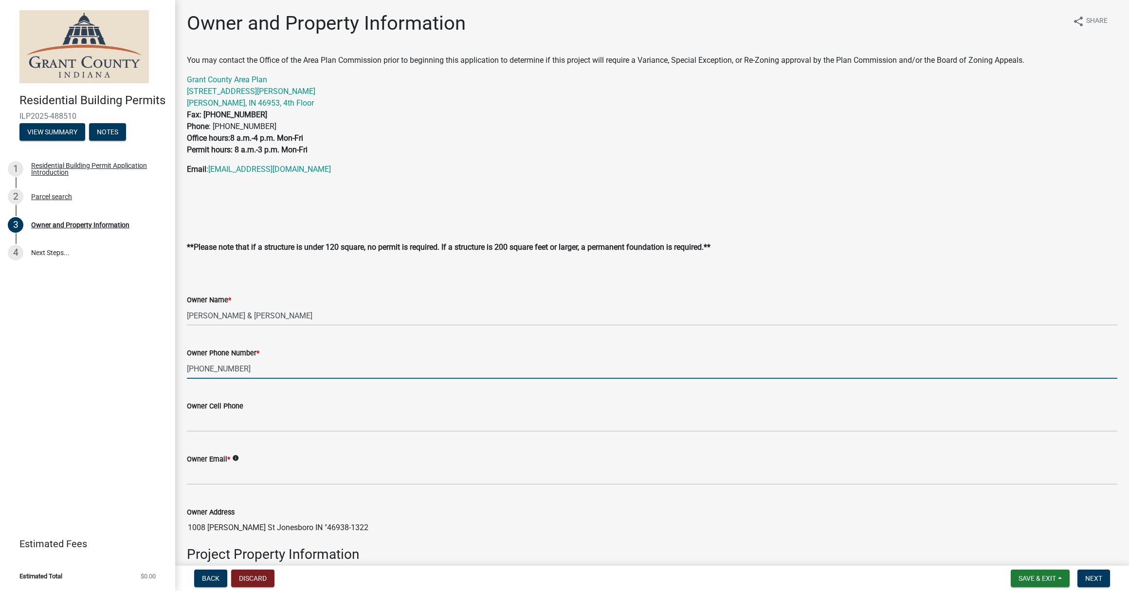
type input "[PHONE_NUMBER]"
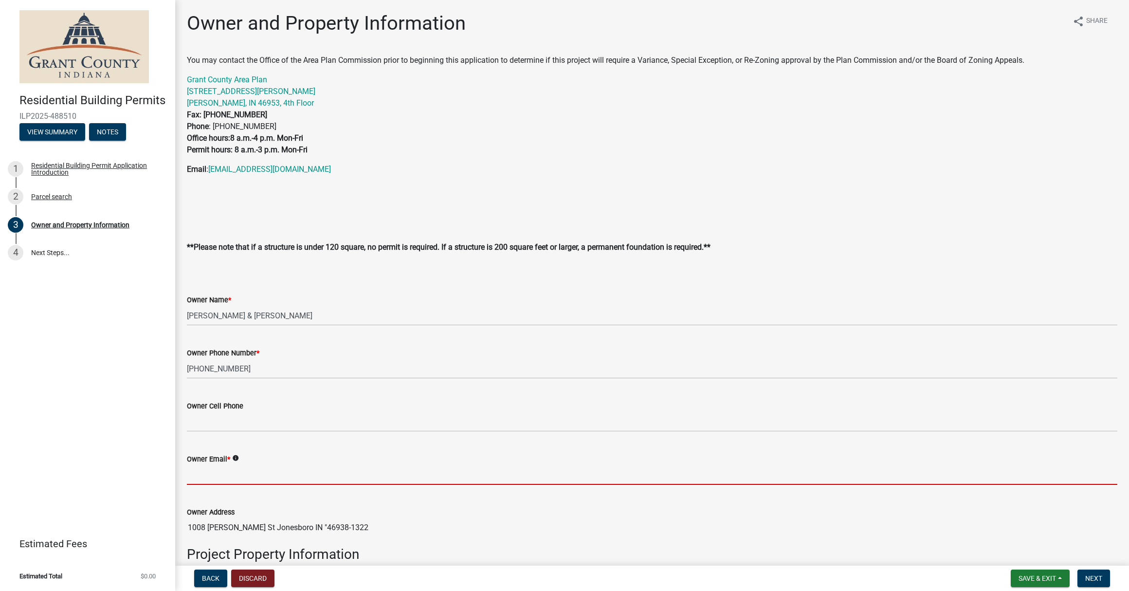
click at [288, 472] on input "Owner Email *" at bounding box center [652, 475] width 930 height 20
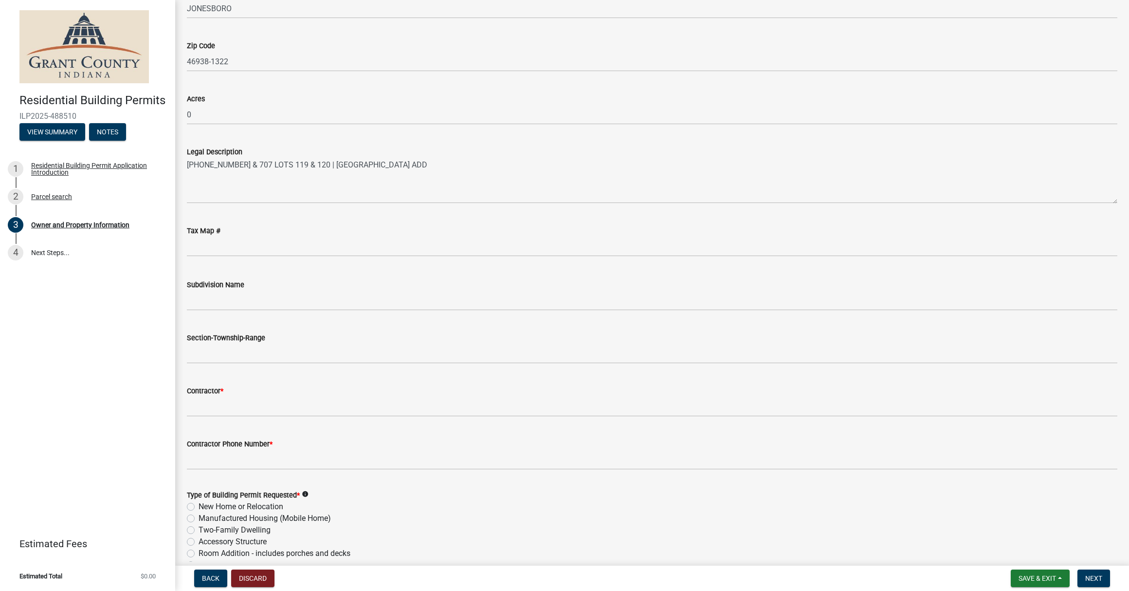
scroll to position [714, 0]
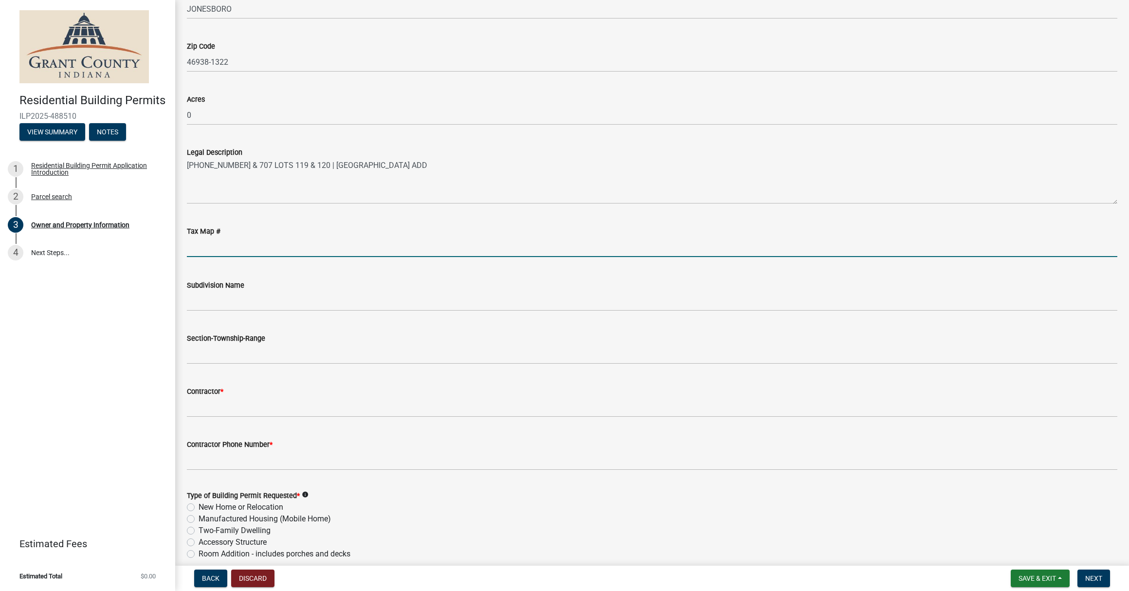
click at [273, 249] on input "text" at bounding box center [652, 247] width 930 height 20
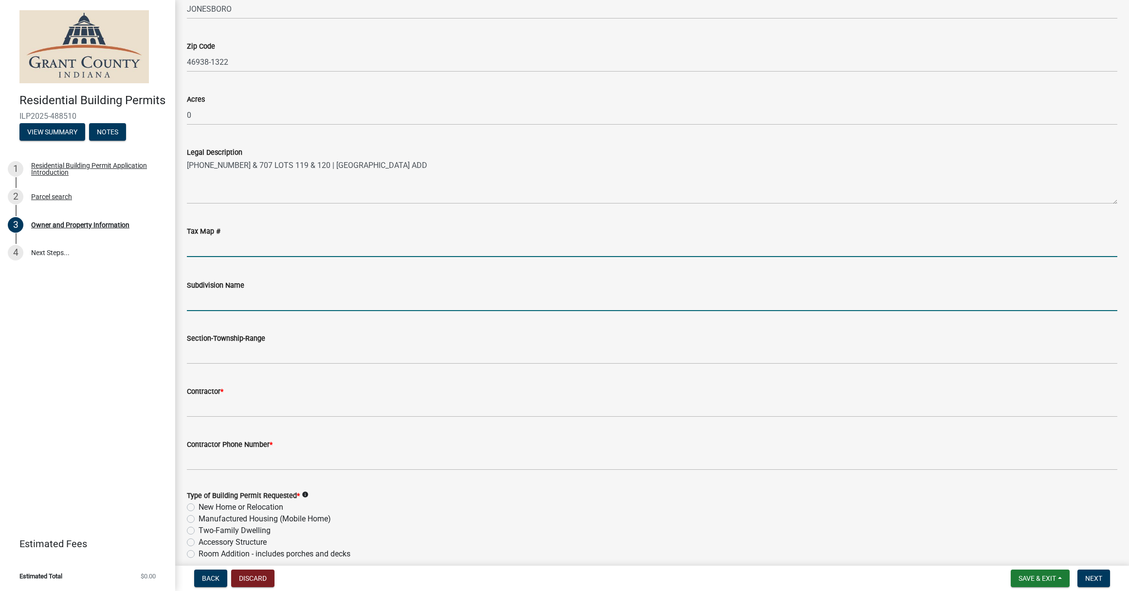
click at [272, 300] on input "Subdivision Name" at bounding box center [652, 301] width 930 height 20
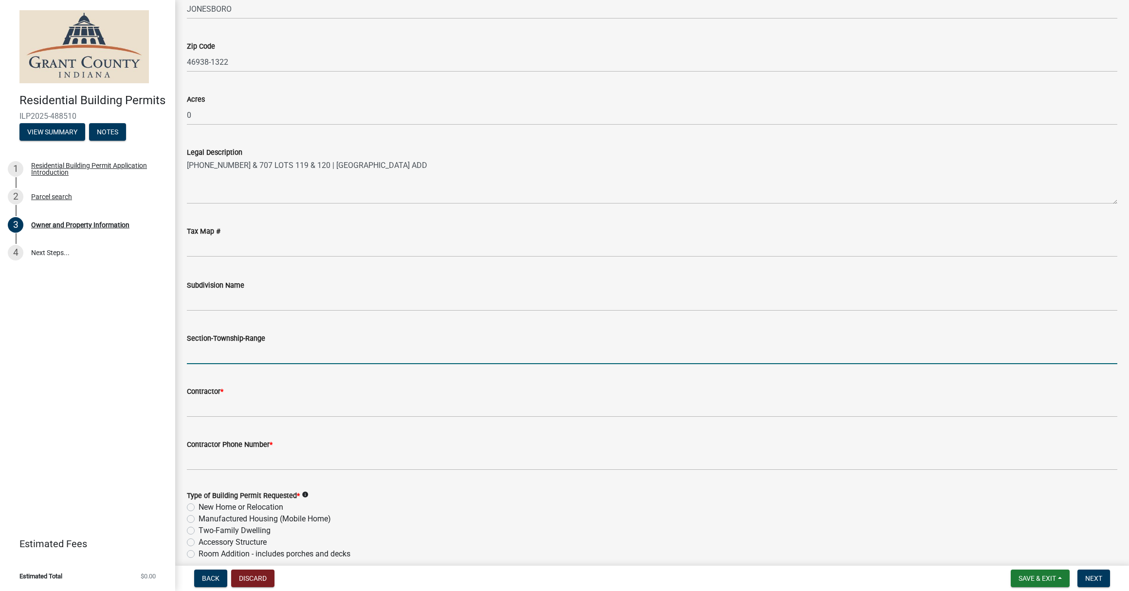
click at [268, 349] on input "Section-Township-Range" at bounding box center [652, 354] width 930 height 20
paste input "04, T23, R08"
type input "04, T23, R08"
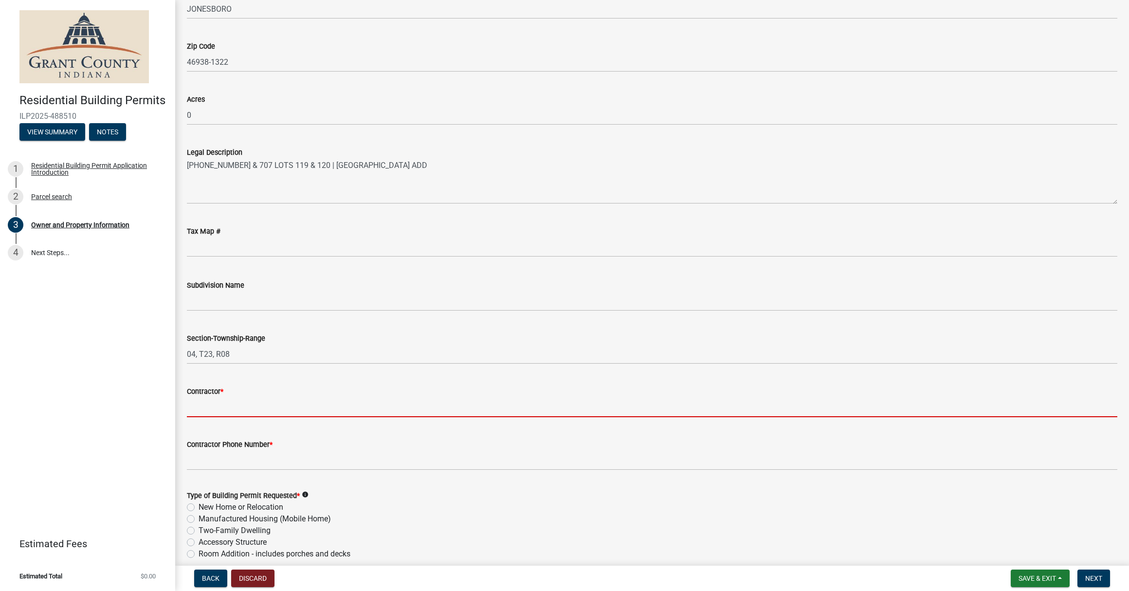
click at [284, 403] on input "Contractor *" at bounding box center [652, 407] width 930 height 20
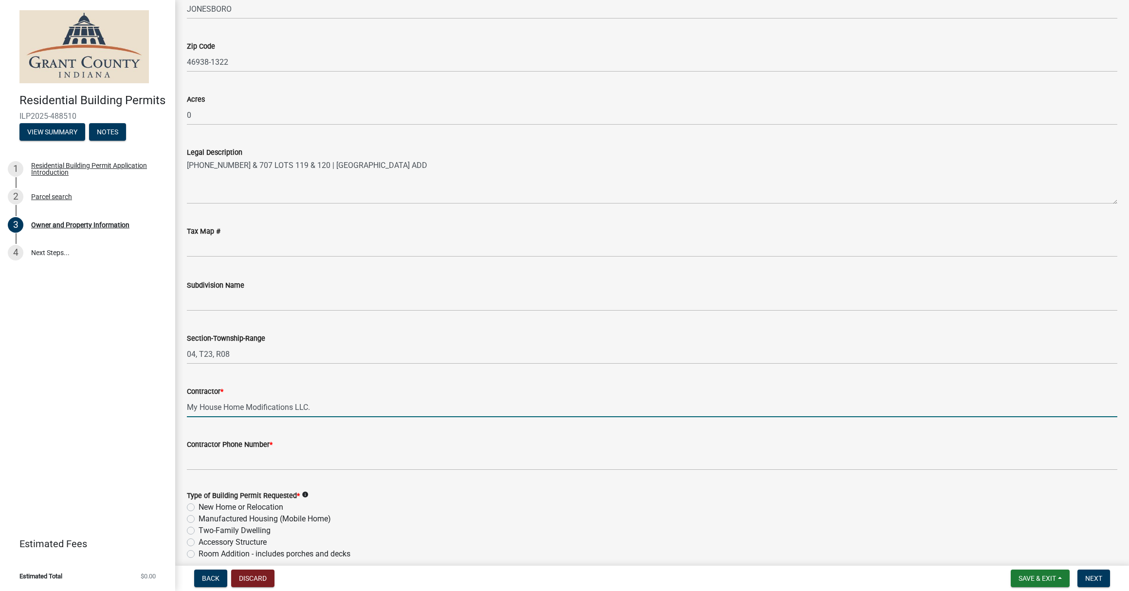
type input "My House Home Modifications LLC."
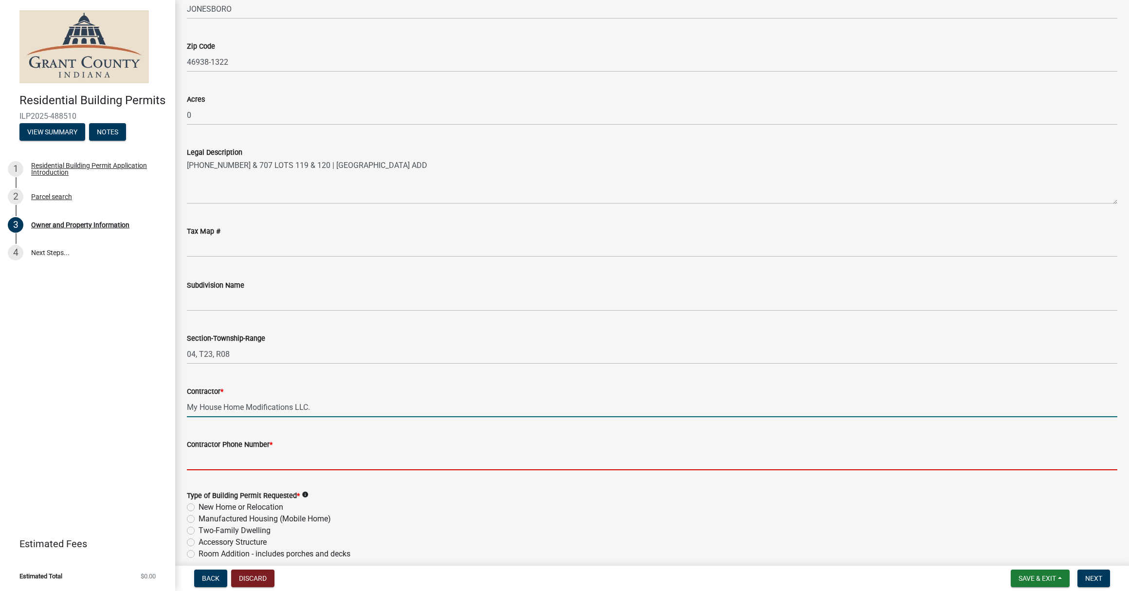
click at [258, 464] on input "Contractor Phone Number *" at bounding box center [652, 460] width 930 height 20
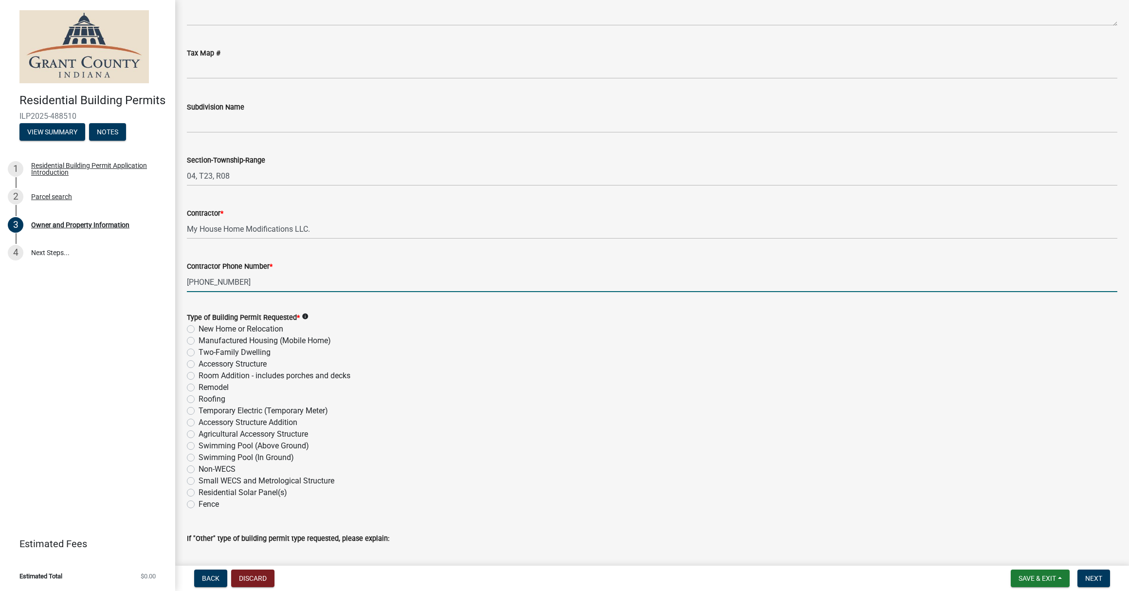
scroll to position [894, 0]
type input "[PHONE_NUMBER]"
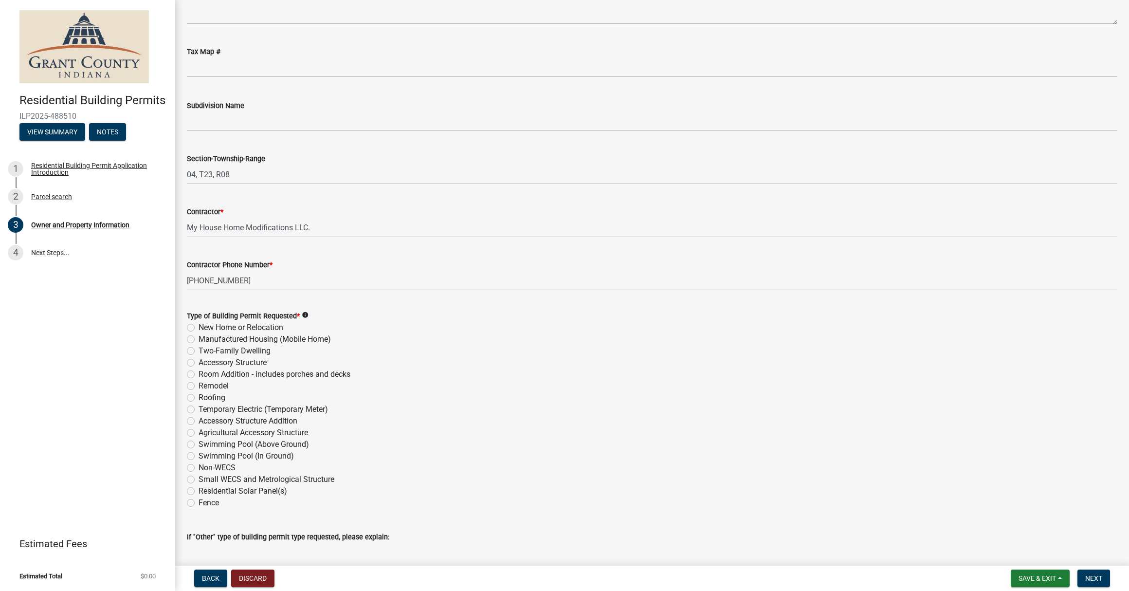
drag, startPoint x: 190, startPoint y: 385, endPoint x: 195, endPoint y: 388, distance: 5.0
click at [199, 385] on label "Remodel" at bounding box center [214, 386] width 30 height 12
click at [199, 385] on input "Remodel" at bounding box center [202, 383] width 6 height 6
radio input "true"
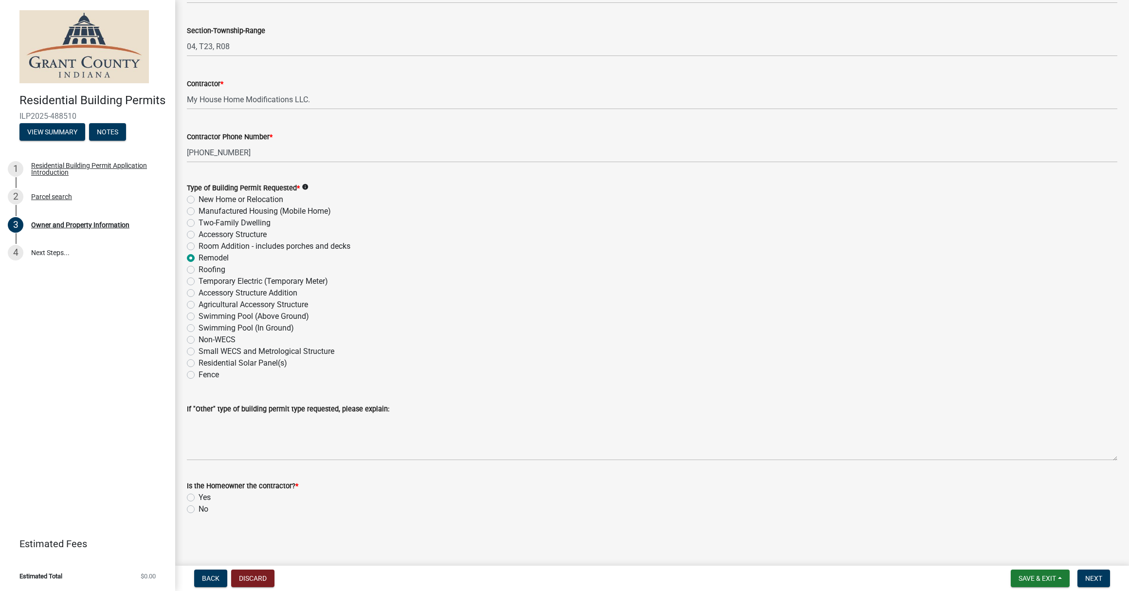
scroll to position [1021, 0]
click at [199, 509] on label "No" at bounding box center [204, 510] width 10 height 12
click at [199, 509] on input "No" at bounding box center [202, 507] width 6 height 6
radio input "true"
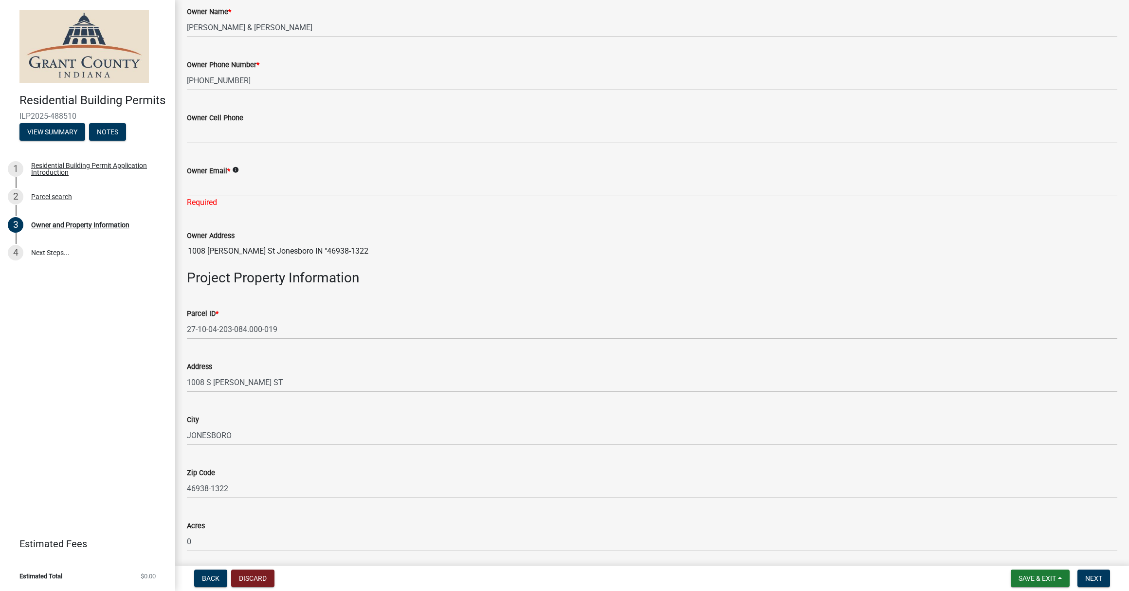
scroll to position [288, 0]
click at [1053, 578] on span "Save & Exit" at bounding box center [1036, 578] width 37 height 8
click at [1093, 576] on span "Next" at bounding box center [1093, 578] width 17 height 8
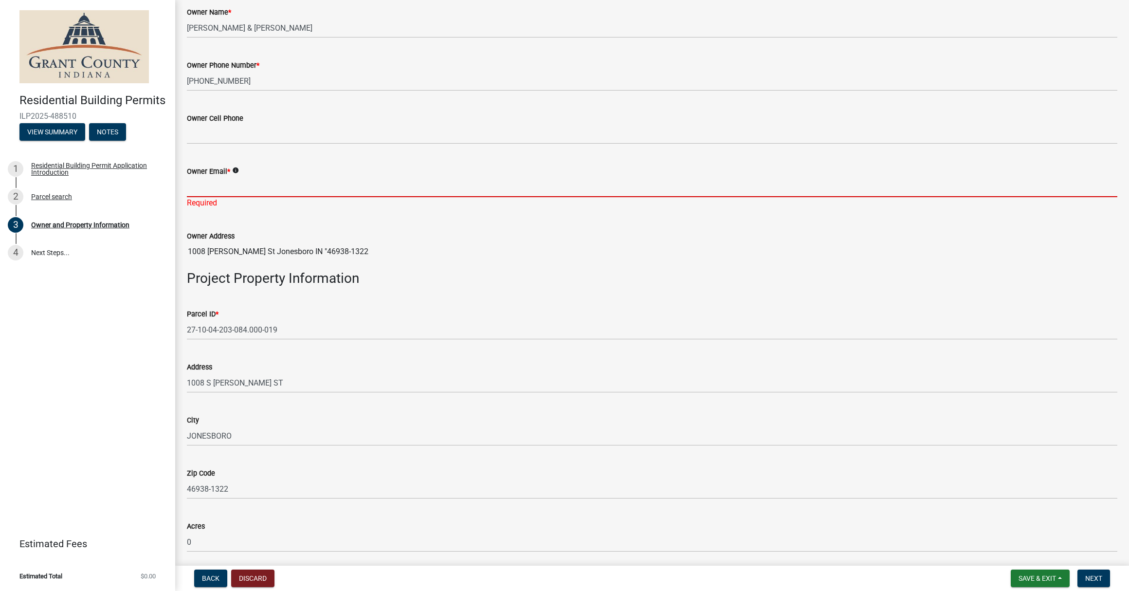
click at [314, 193] on input "Owner Email *" at bounding box center [652, 187] width 930 height 20
click at [1054, 578] on span "Save & Exit" at bounding box center [1036, 578] width 37 height 8
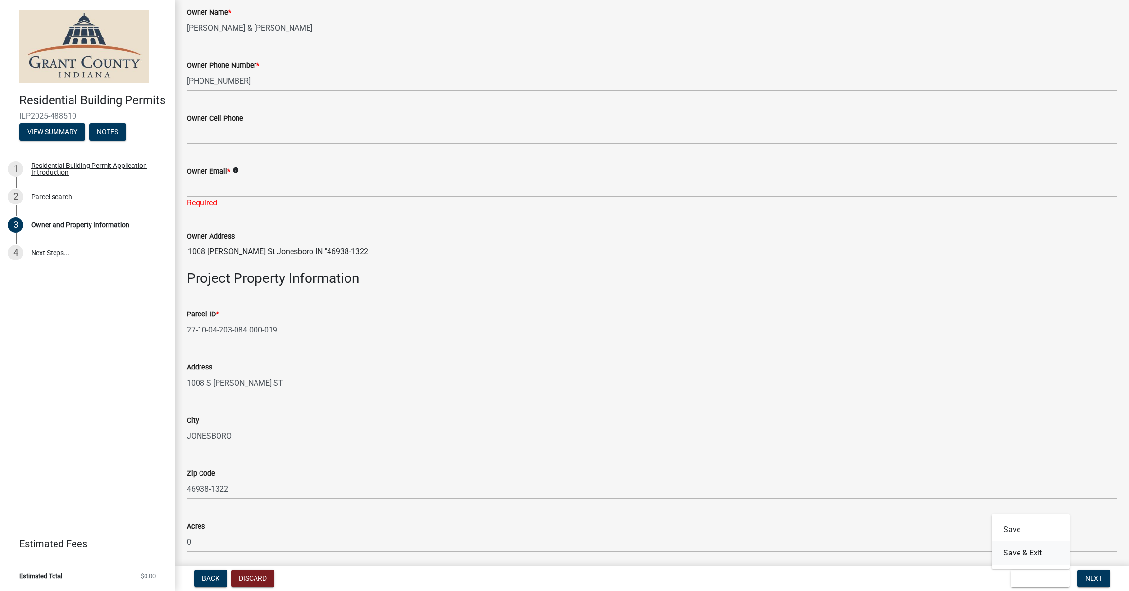
click at [1036, 551] on button "Save & Exit" at bounding box center [1031, 552] width 78 height 23
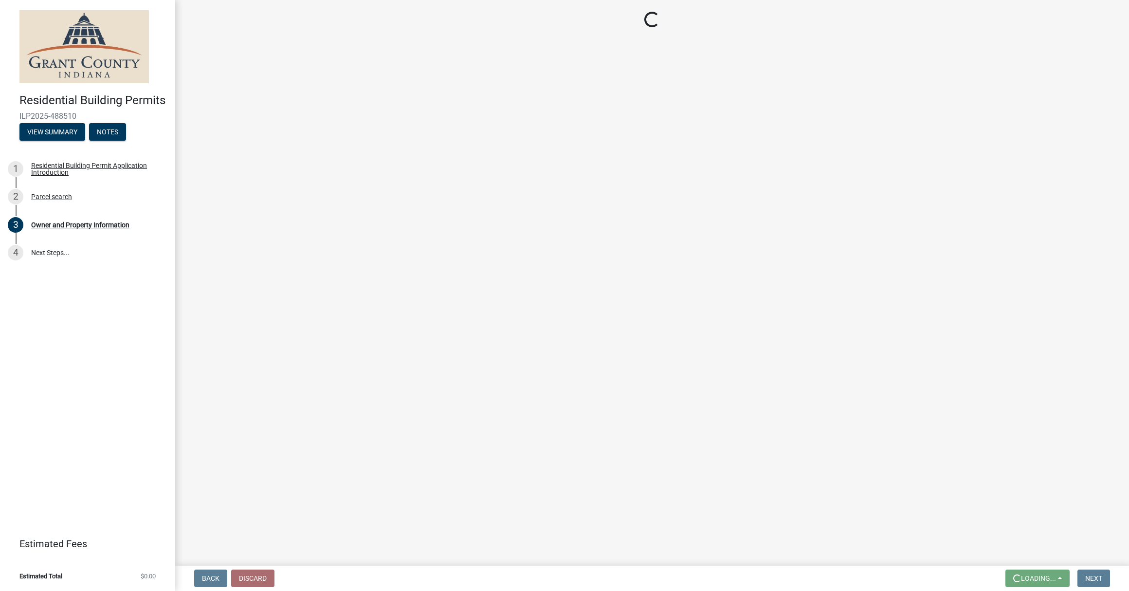
scroll to position [0, 0]
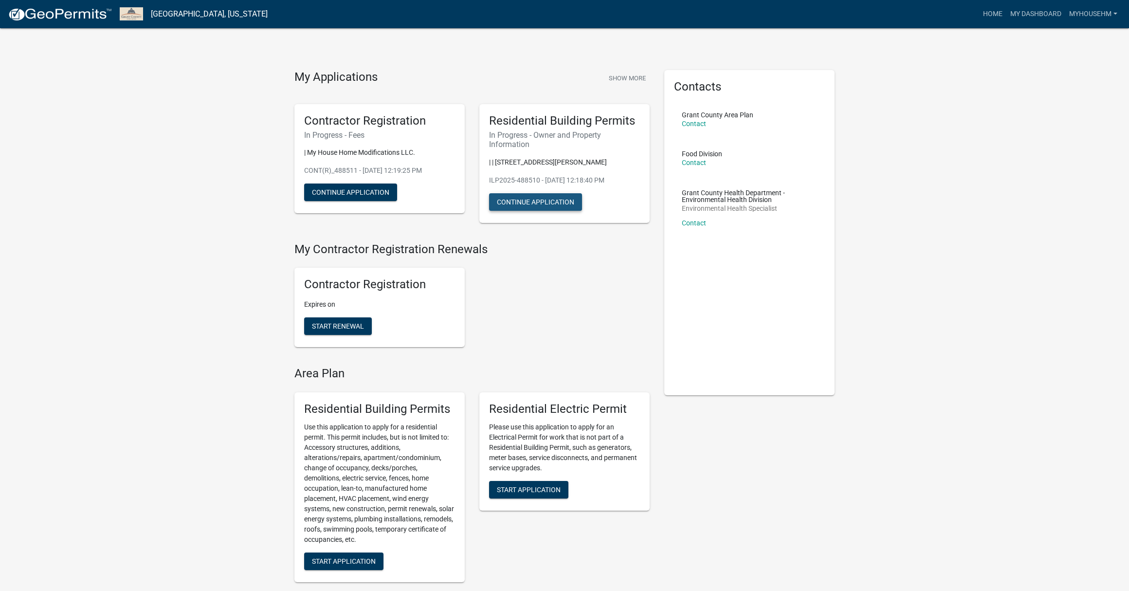
click at [535, 205] on button "Continue Application" at bounding box center [535, 202] width 93 height 18
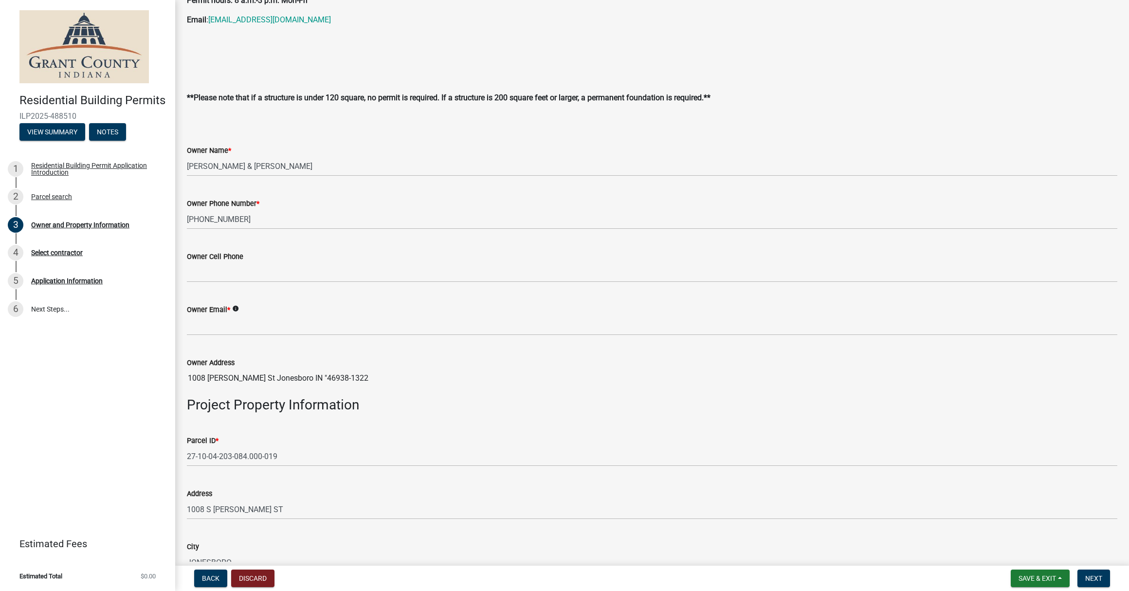
scroll to position [162, 0]
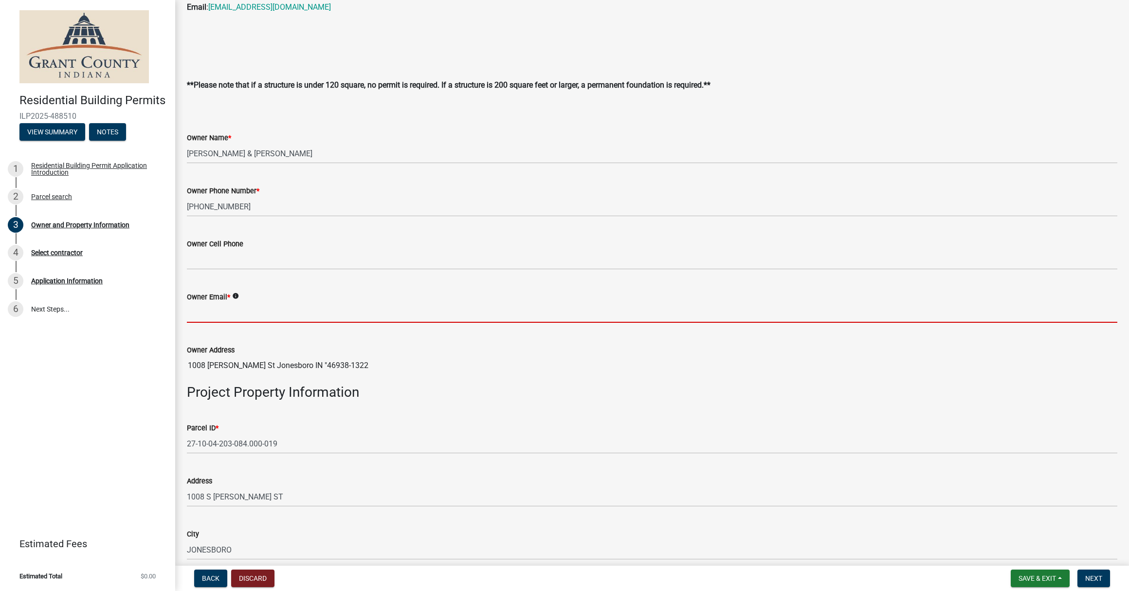
click at [264, 310] on input "Owner Email *" at bounding box center [652, 313] width 930 height 20
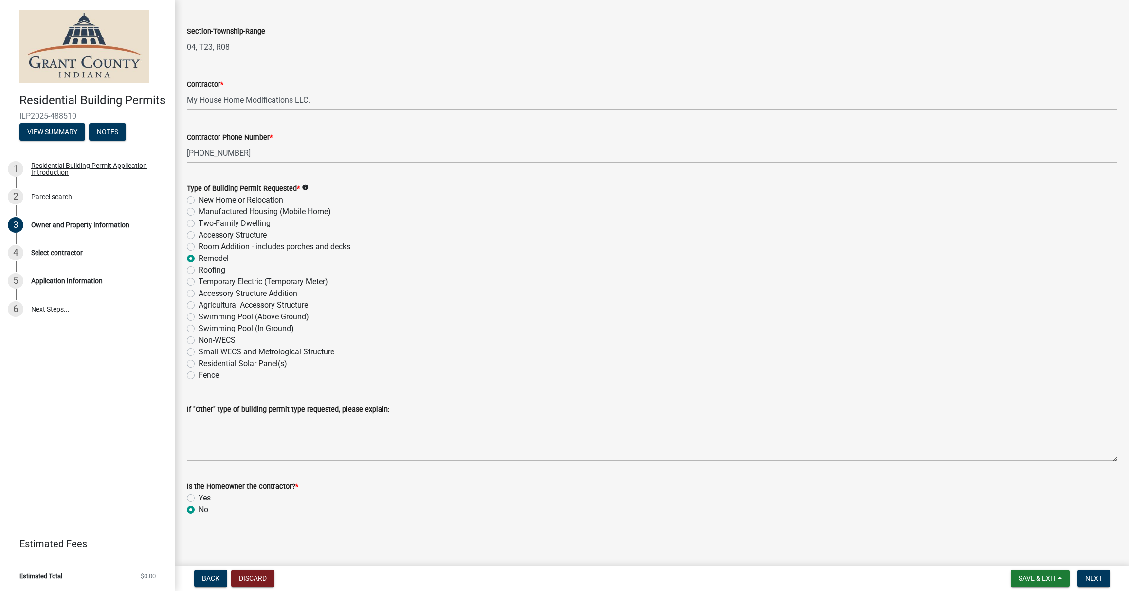
scroll to position [0, 0]
type input "[EMAIL_ADDRESS][DOMAIN_NAME]"
click at [1058, 577] on button "Save & Exit" at bounding box center [1040, 578] width 59 height 18
click at [1028, 525] on button "Save" at bounding box center [1031, 529] width 78 height 23
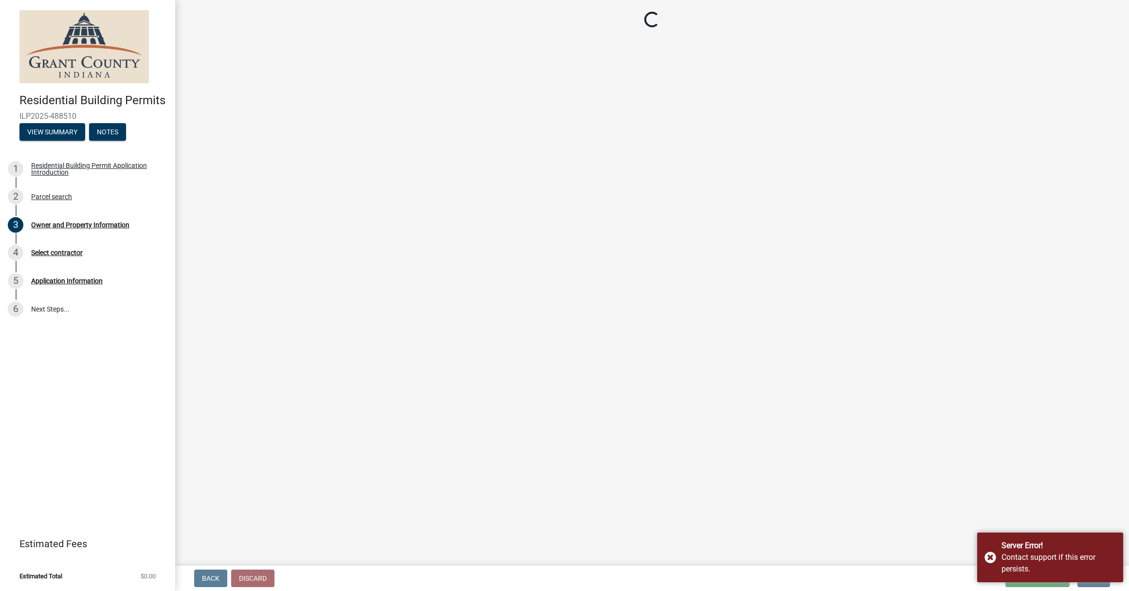
click at [845, 489] on main "Loading..." at bounding box center [652, 281] width 954 height 562
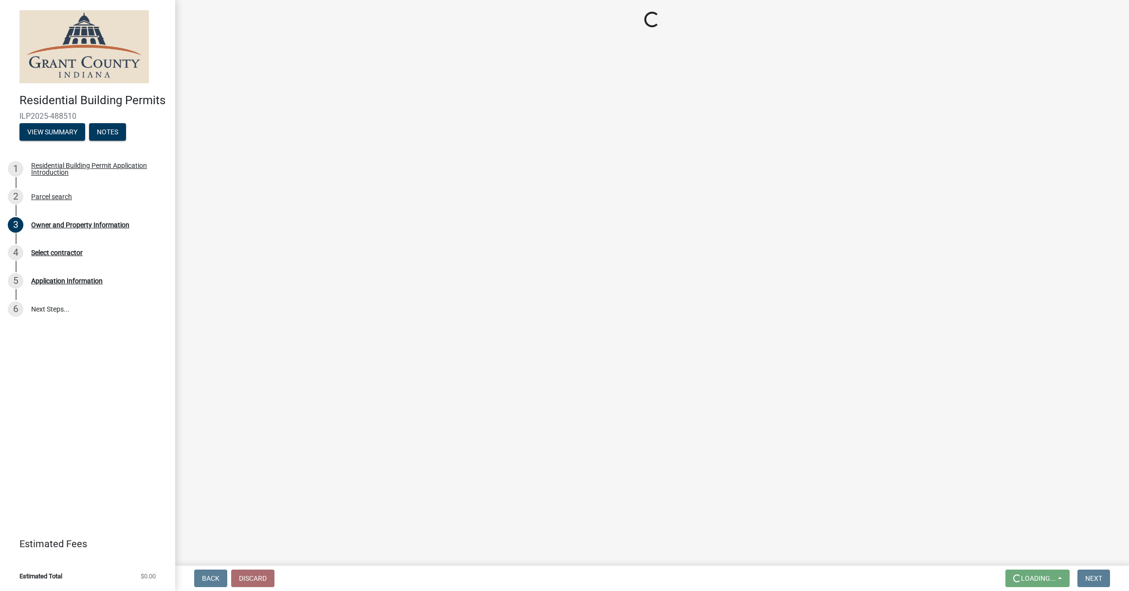
click at [988, 556] on main "Loading..." at bounding box center [652, 281] width 954 height 562
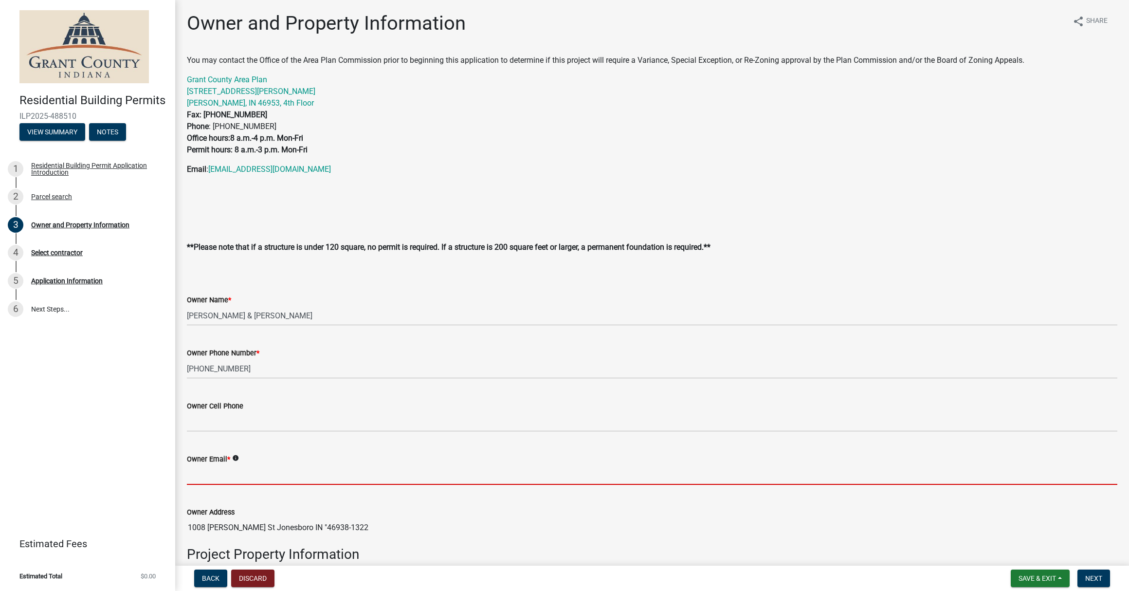
click at [269, 472] on input "Owner Email *" at bounding box center [652, 475] width 930 height 20
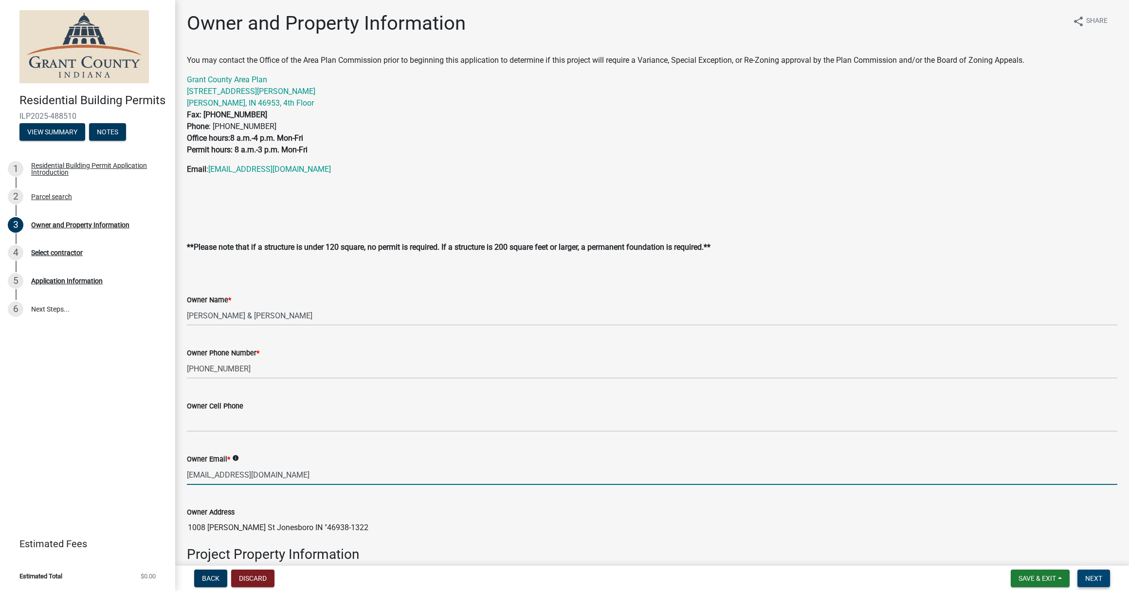
type input "[EMAIL_ADDRESS][DOMAIN_NAME]"
click at [1094, 578] on span "Next" at bounding box center [1093, 578] width 17 height 8
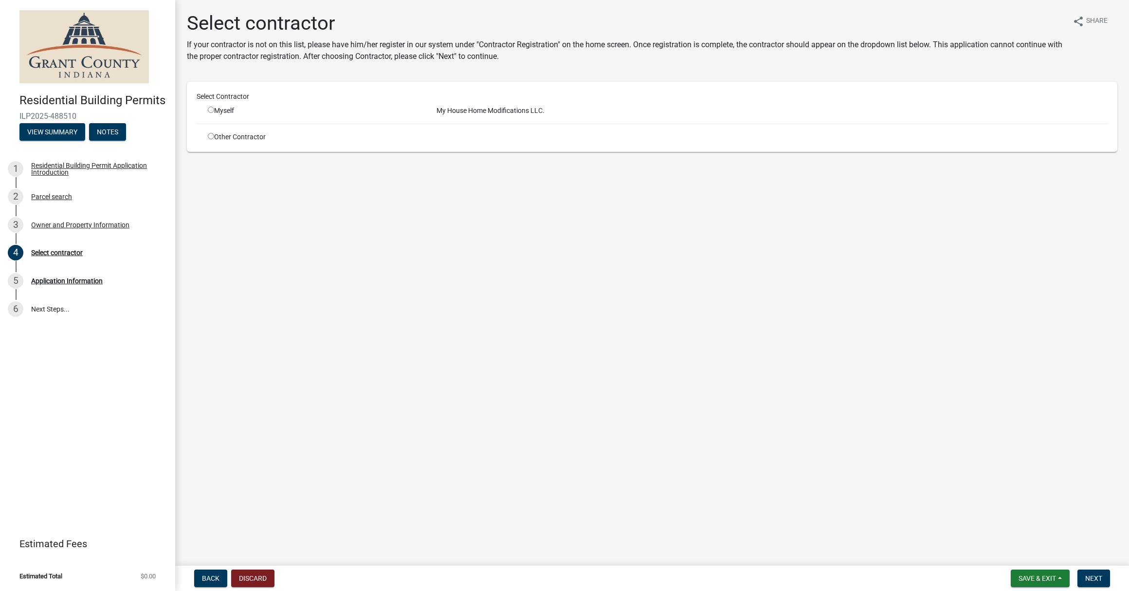
click at [211, 113] on input "radio" at bounding box center [211, 110] width 6 height 6
radio input "true"
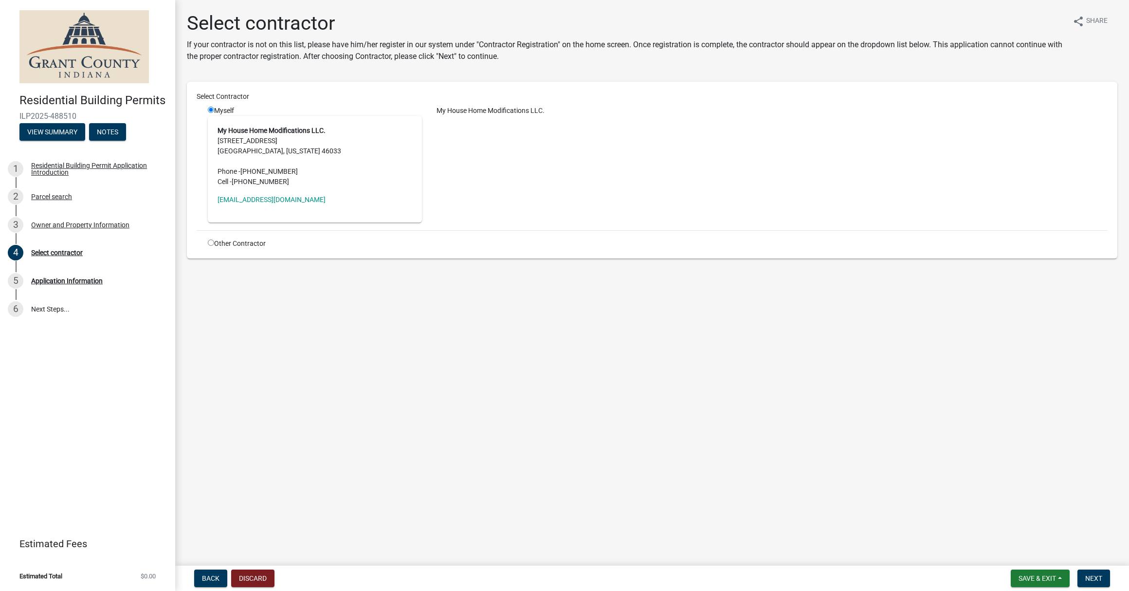
click at [537, 280] on main "Select contractor If your contractor is not on this list, please have him/her r…" at bounding box center [652, 281] width 954 height 562
click at [1101, 579] on span "Next" at bounding box center [1093, 578] width 17 height 8
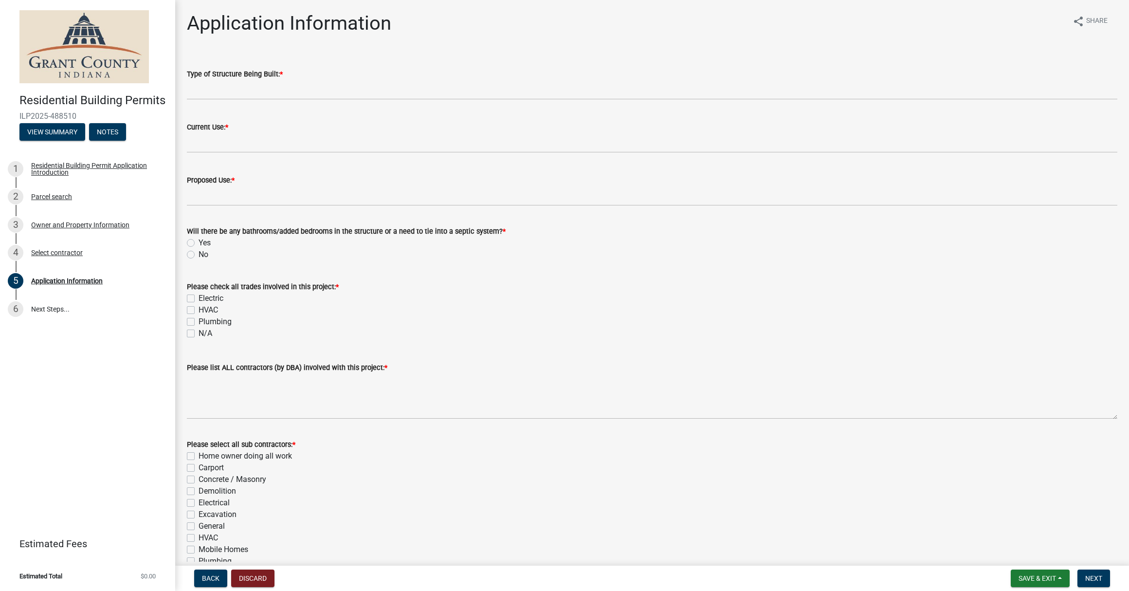
scroll to position [0, 0]
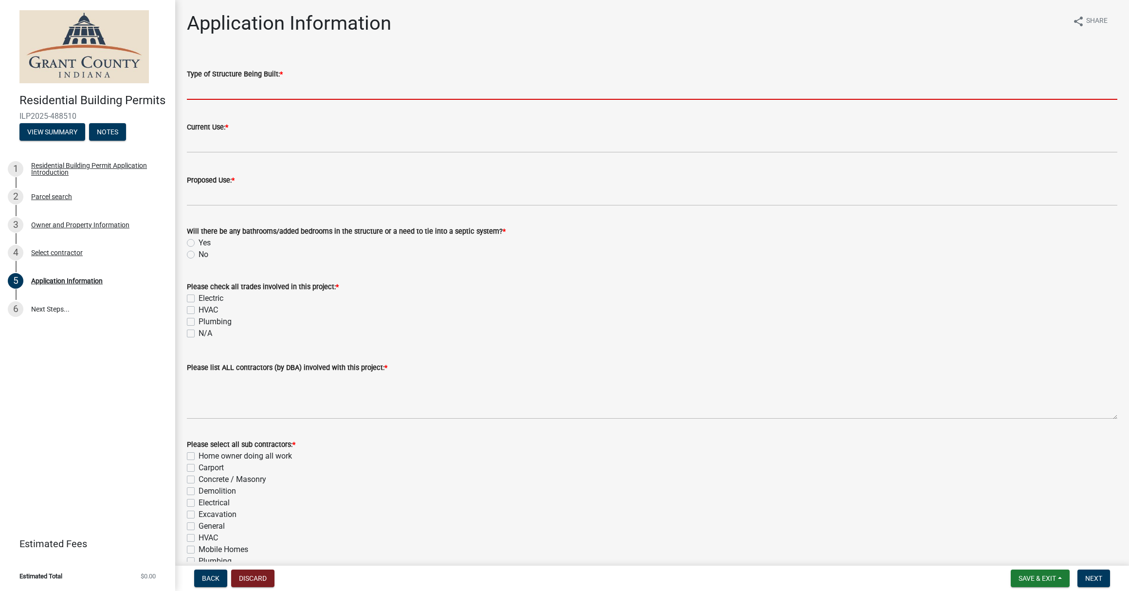
click at [225, 88] on input "Type of Structure Being Built: *" at bounding box center [652, 90] width 930 height 20
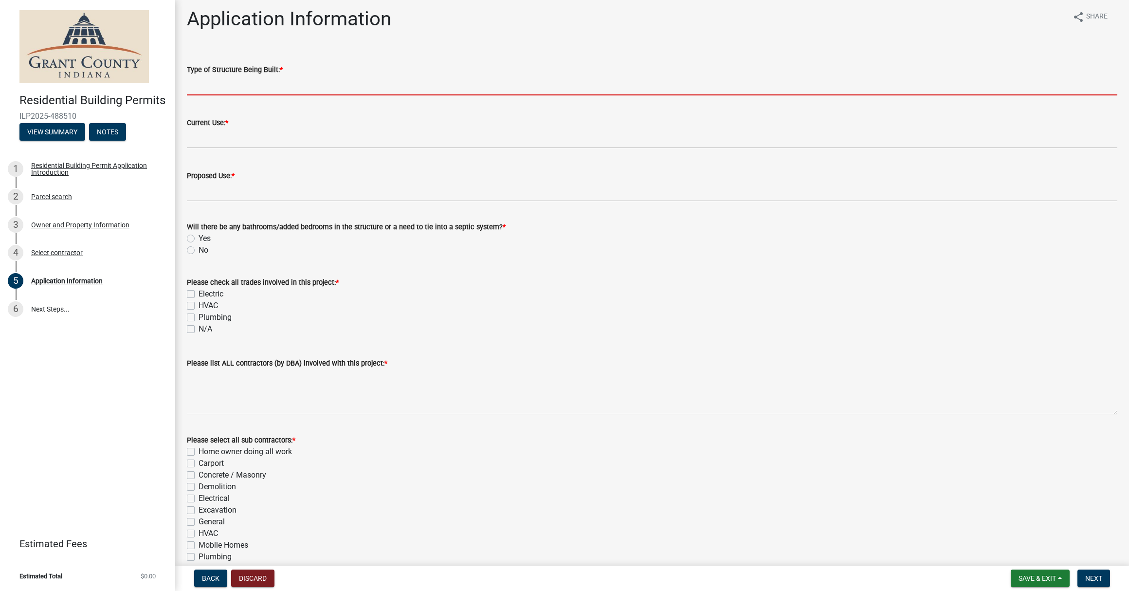
scroll to position [0, 0]
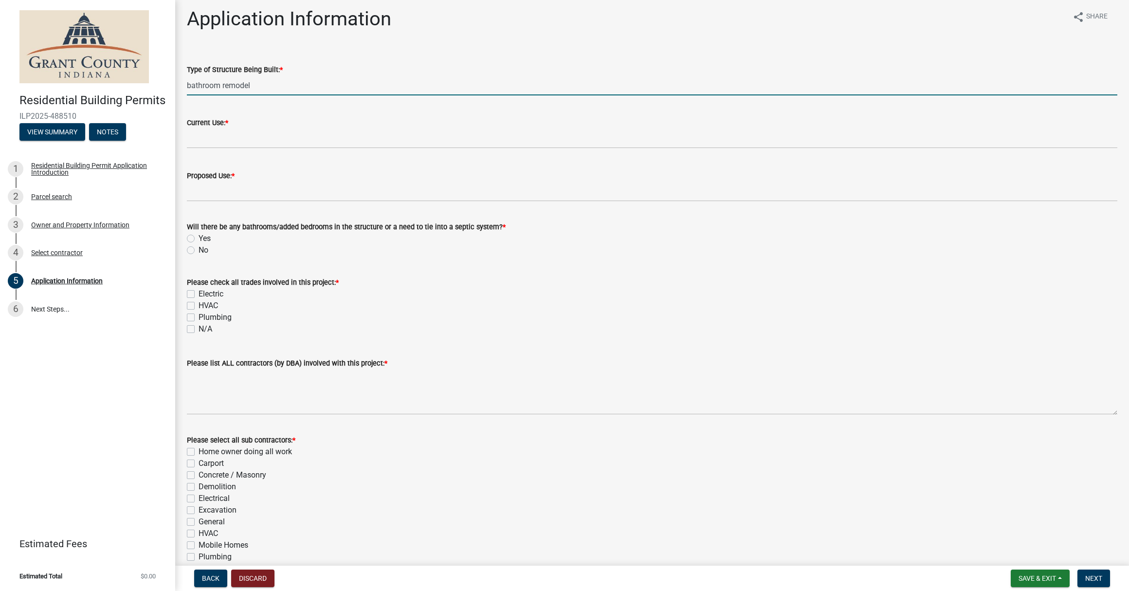
type input "bathroom remodel"
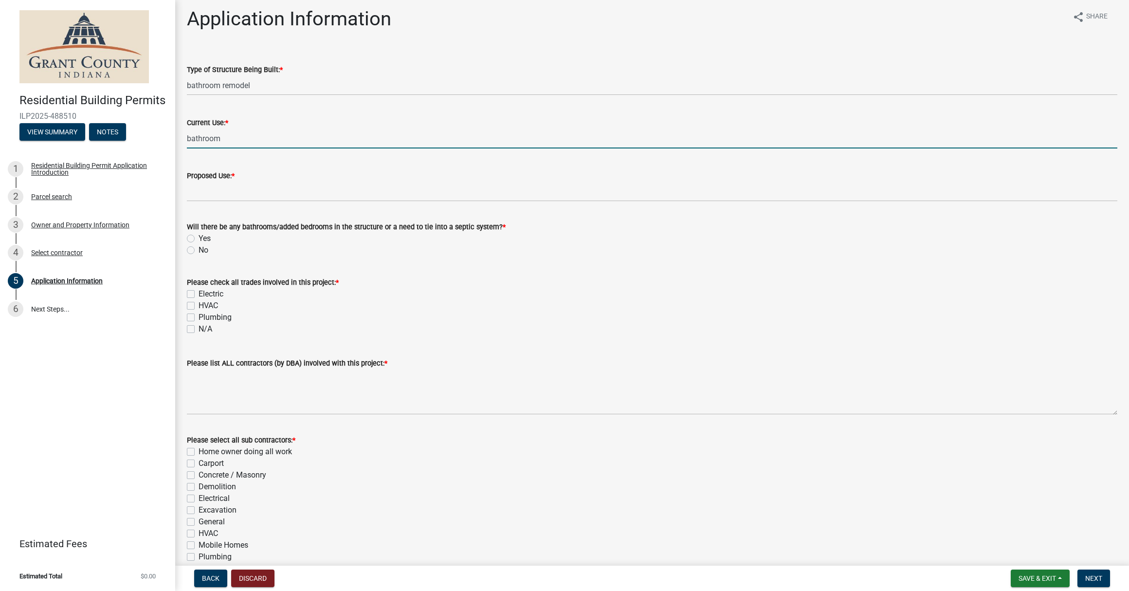
type input "bathroom"
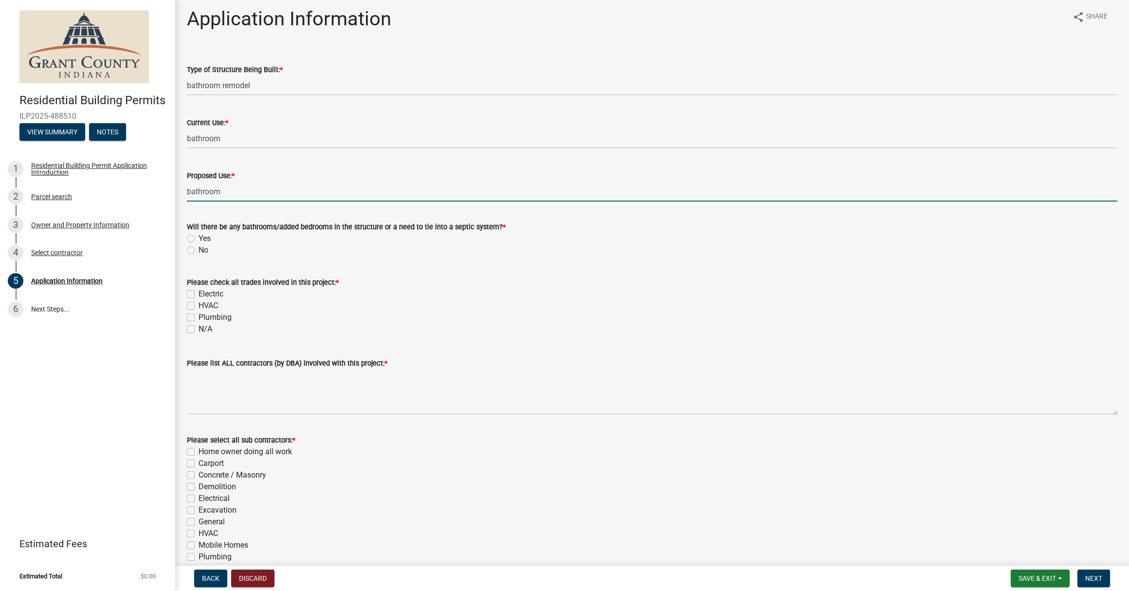
type input "bathroom"
click at [199, 251] on label "No" at bounding box center [204, 250] width 10 height 12
click at [199, 251] on input "No" at bounding box center [202, 247] width 6 height 6
radio input "true"
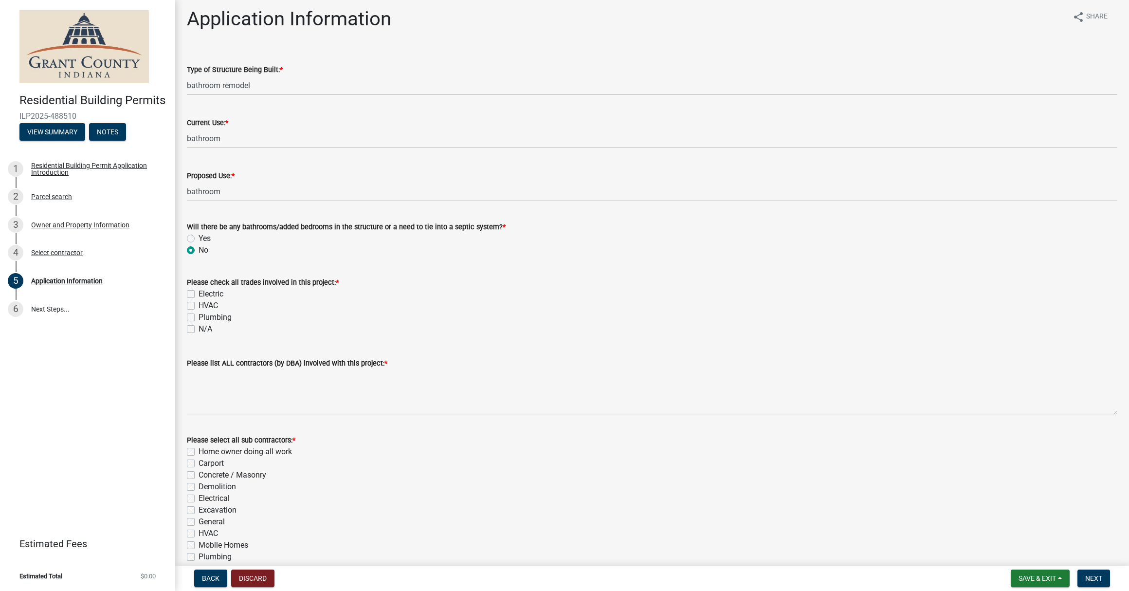
scroll to position [0, 0]
click at [192, 331] on div "Please check all trades involved in this project: * Electric HVAC Plumbing N/A" at bounding box center [652, 300] width 945 height 70
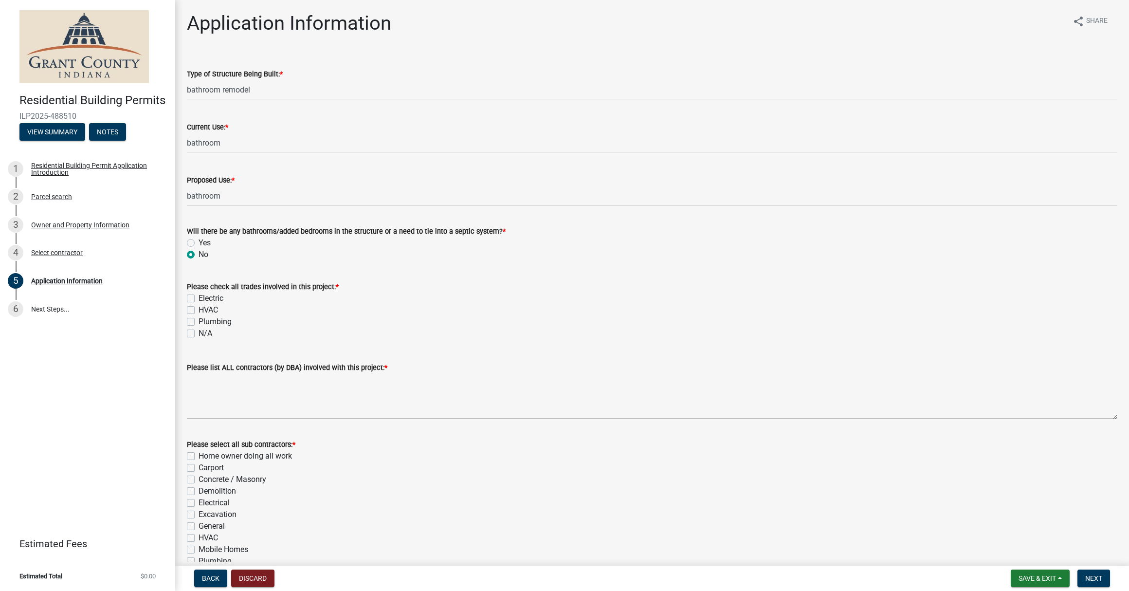
drag, startPoint x: 191, startPoint y: 330, endPoint x: 215, endPoint y: 334, distance: 23.8
click at [199, 330] on label "N/A" at bounding box center [206, 333] width 14 height 12
click at [199, 330] on input "N/A" at bounding box center [202, 330] width 6 height 6
checkbox input "true"
checkbox input "false"
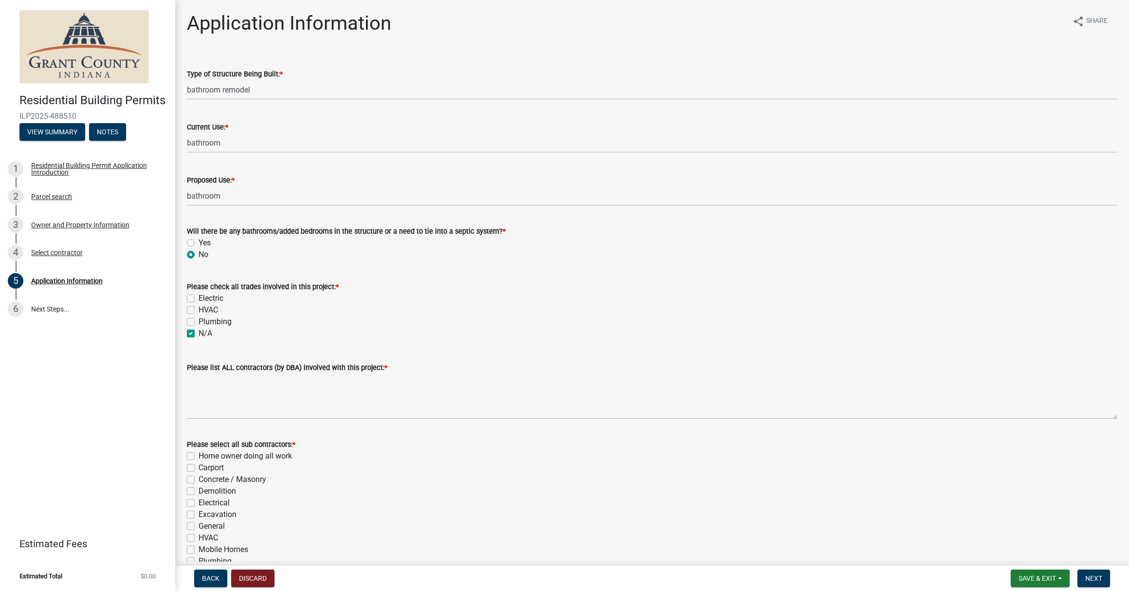
checkbox input "false"
checkbox input "true"
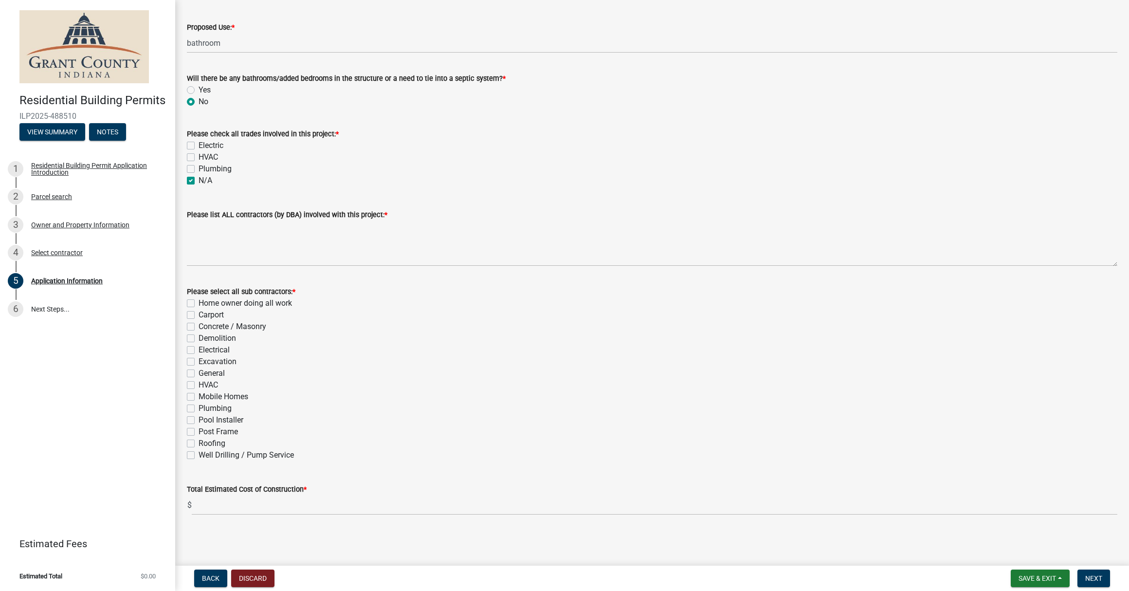
scroll to position [153, 0]
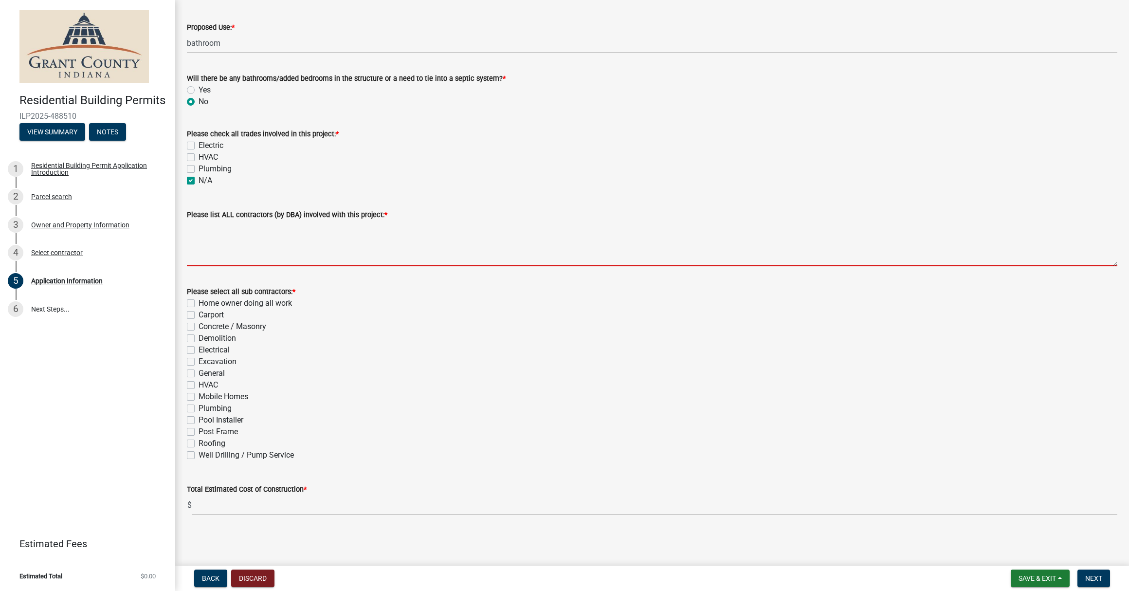
click at [218, 256] on textarea "Please list ALL contractors (by DBA) involved with this project: *" at bounding box center [652, 243] width 930 height 46
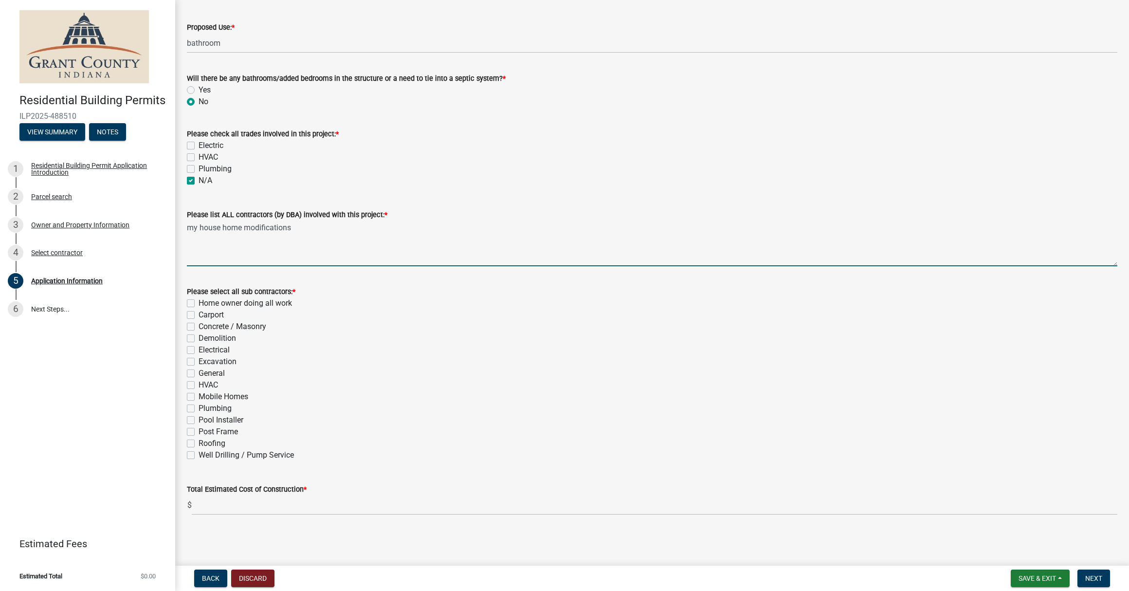
scroll to position [0, 0]
type textarea "my house home modifications"
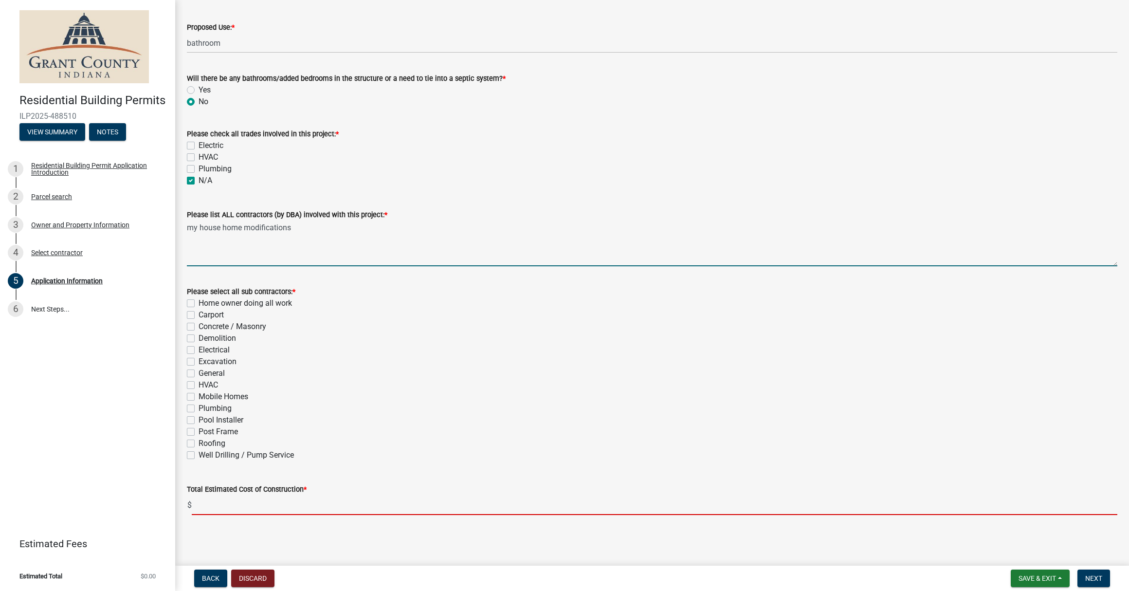
click at [272, 511] on input "text" at bounding box center [655, 505] width 926 height 20
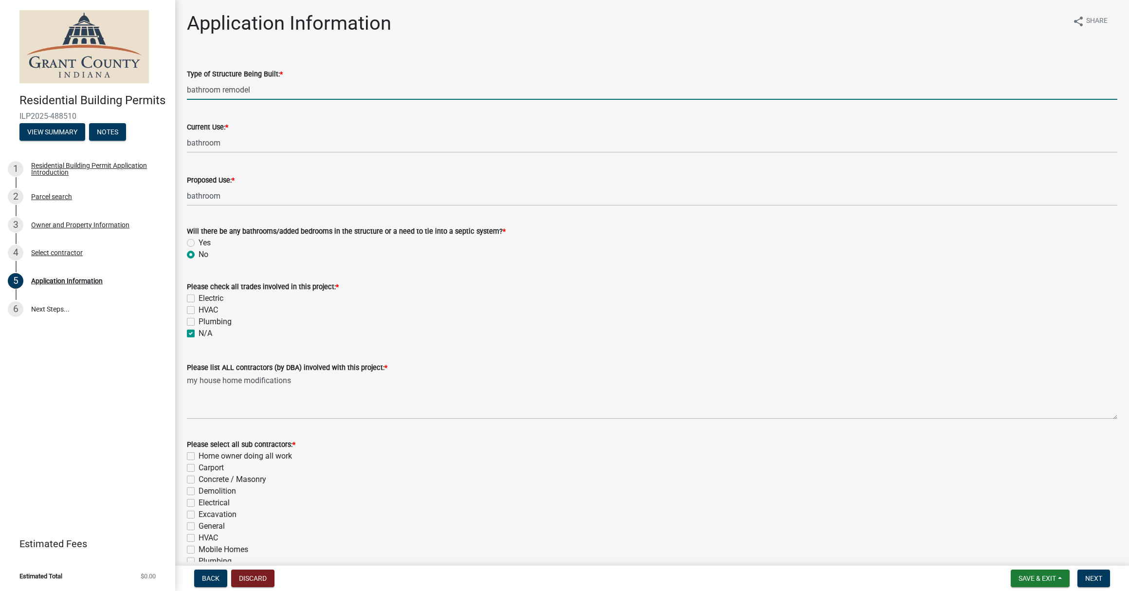
type input "0"
click at [284, 94] on input "bathroom remodel" at bounding box center [652, 90] width 930 height 20
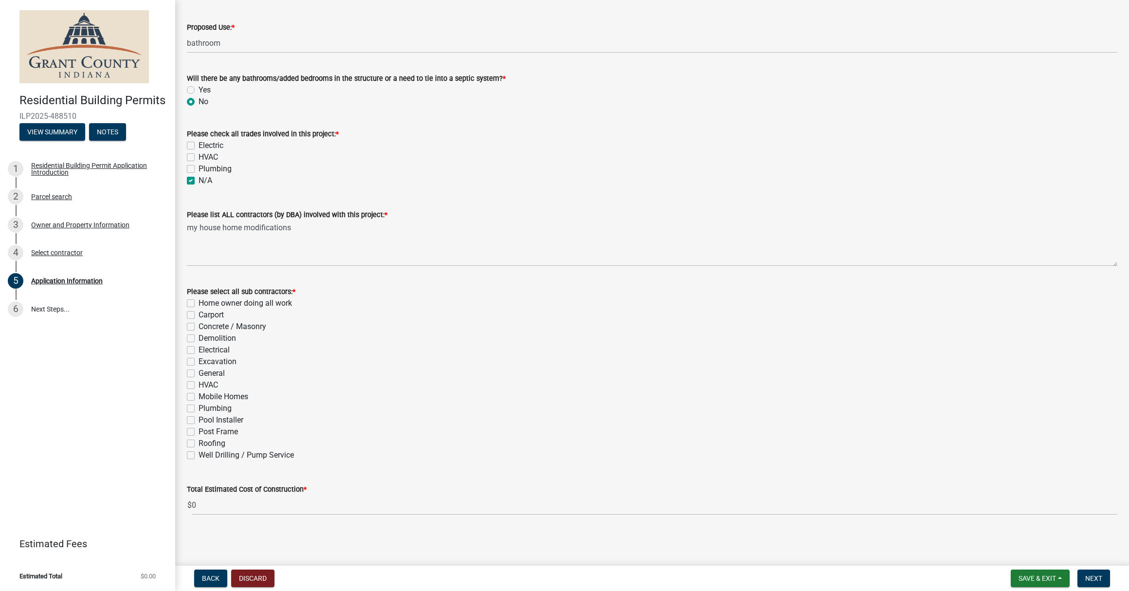
scroll to position [153, 0]
type input "bathroom remodel, vertical platform lift, door widening"
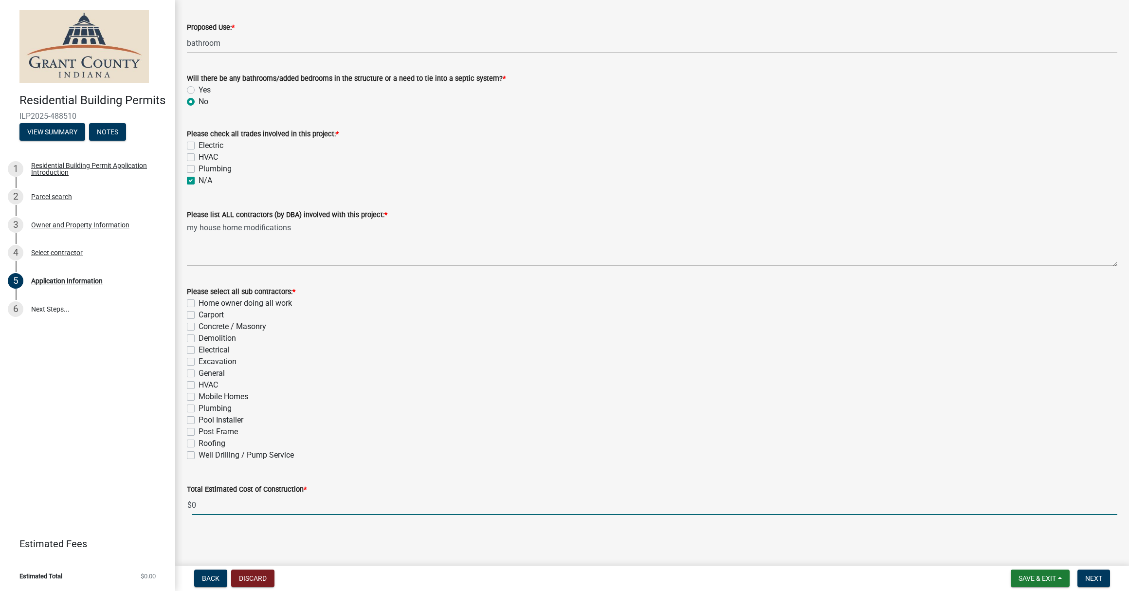
click at [336, 511] on input "0" at bounding box center [655, 505] width 926 height 20
type input "50000"
click at [199, 370] on label "General" at bounding box center [212, 373] width 26 height 12
click at [199, 370] on input "General" at bounding box center [202, 370] width 6 height 6
checkbox input "true"
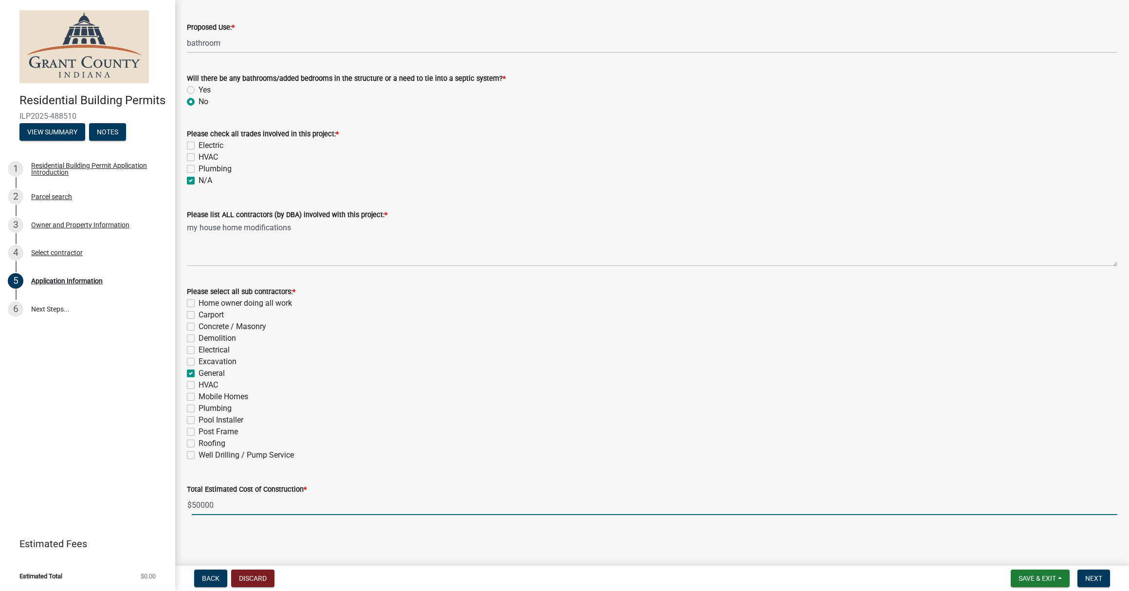
checkbox input "false"
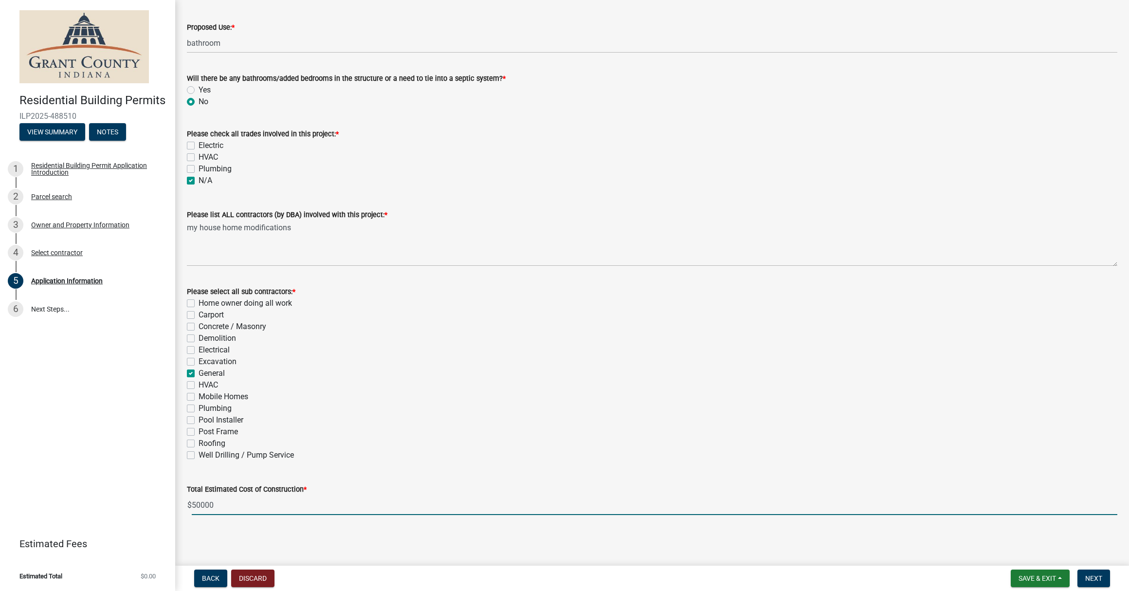
checkbox input "false"
checkbox input "true"
checkbox input "false"
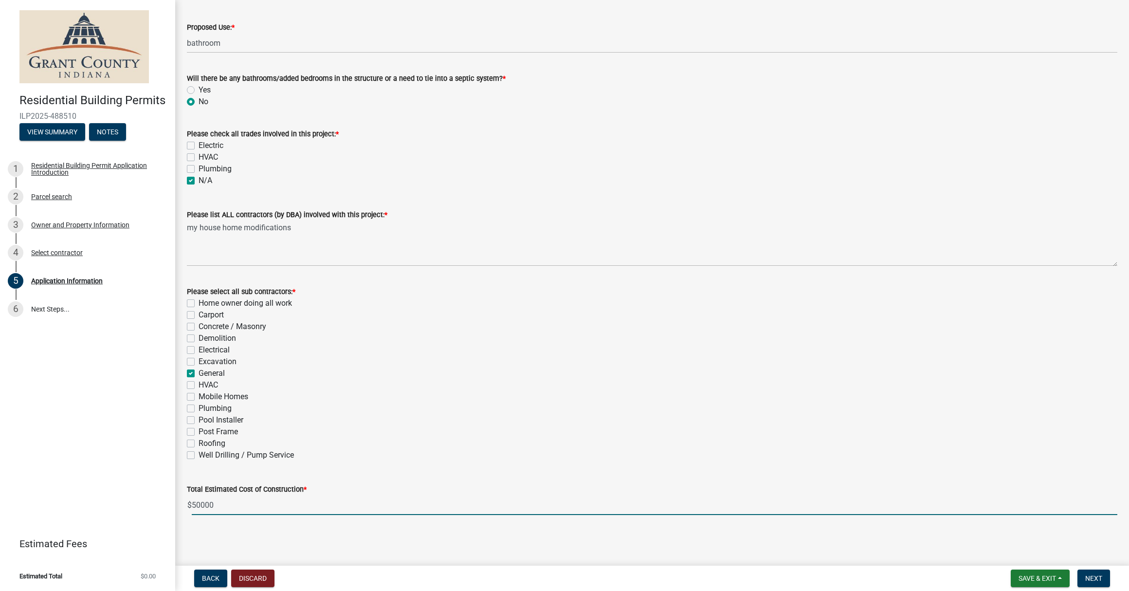
checkbox input "false"
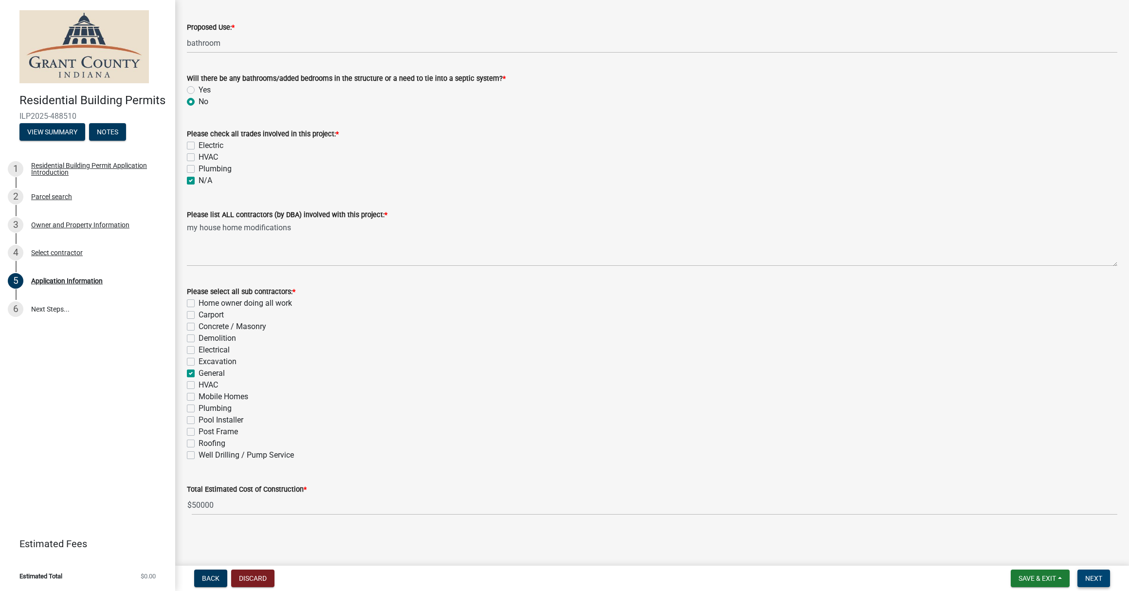
click at [1092, 575] on span "Next" at bounding box center [1093, 578] width 17 height 8
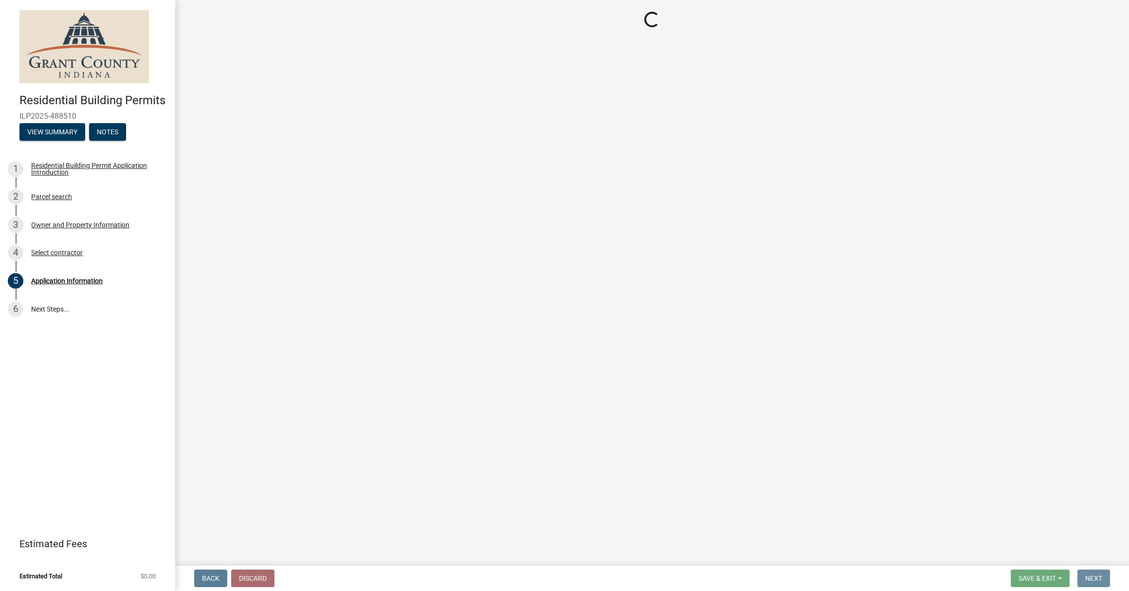
scroll to position [0, 0]
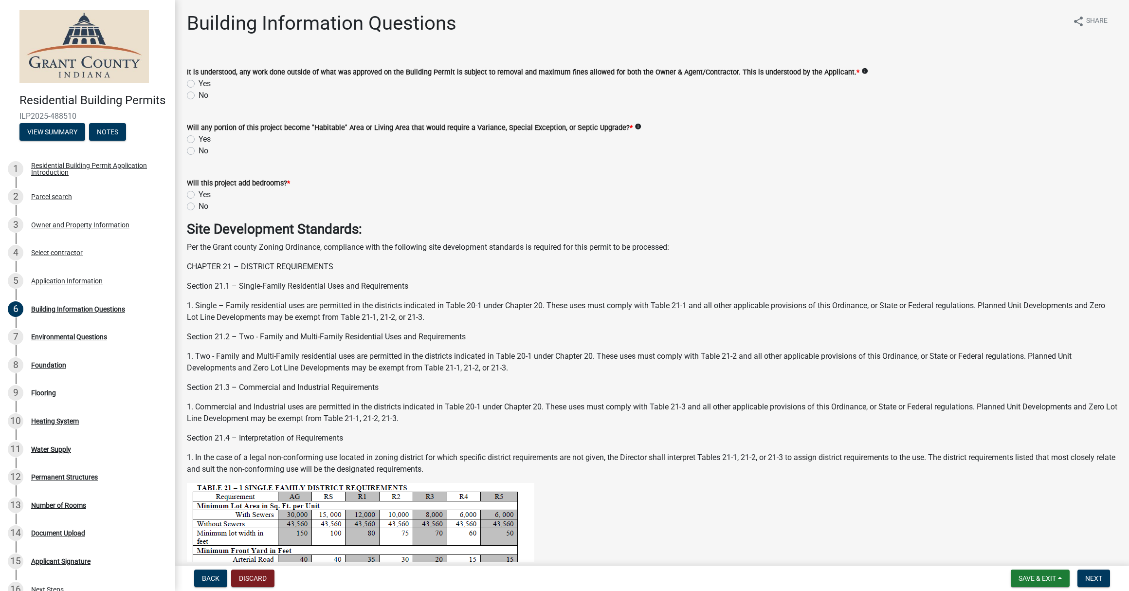
click at [199, 84] on label "Yes" at bounding box center [205, 84] width 12 height 12
click at [199, 84] on input "Yes" at bounding box center [202, 81] width 6 height 6
radio input "true"
drag, startPoint x: 192, startPoint y: 150, endPoint x: 204, endPoint y: 152, distance: 11.8
click at [199, 151] on label "No" at bounding box center [204, 151] width 10 height 12
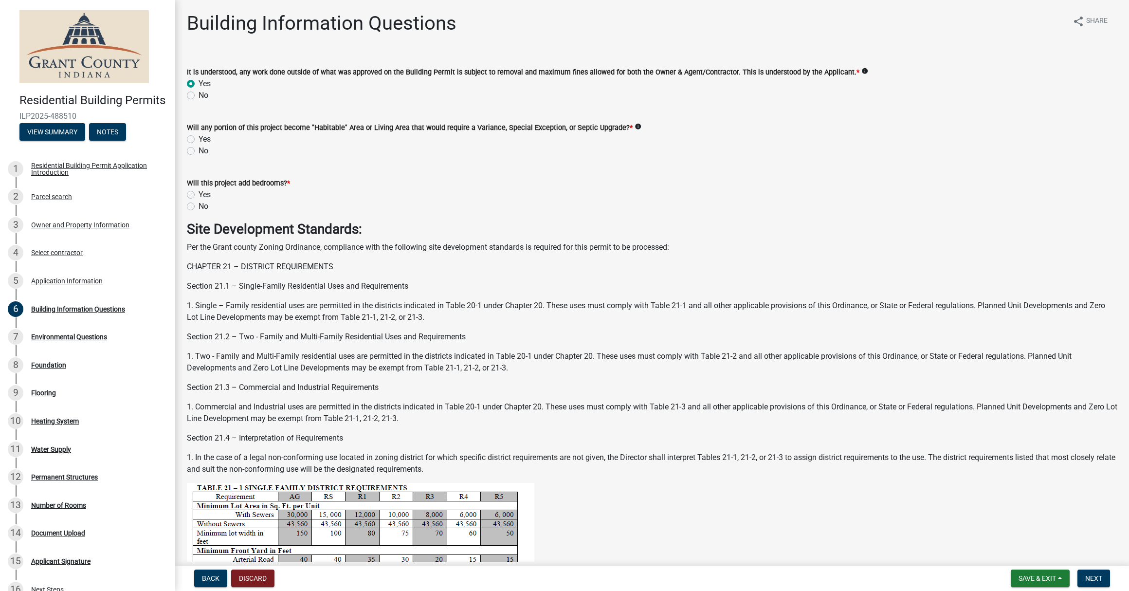
click at [199, 151] on input "No" at bounding box center [202, 148] width 6 height 6
radio input "true"
drag, startPoint x: 191, startPoint y: 207, endPoint x: 198, endPoint y: 208, distance: 6.9
click at [199, 207] on label "No" at bounding box center [204, 206] width 10 height 12
click at [199, 207] on input "No" at bounding box center [202, 203] width 6 height 6
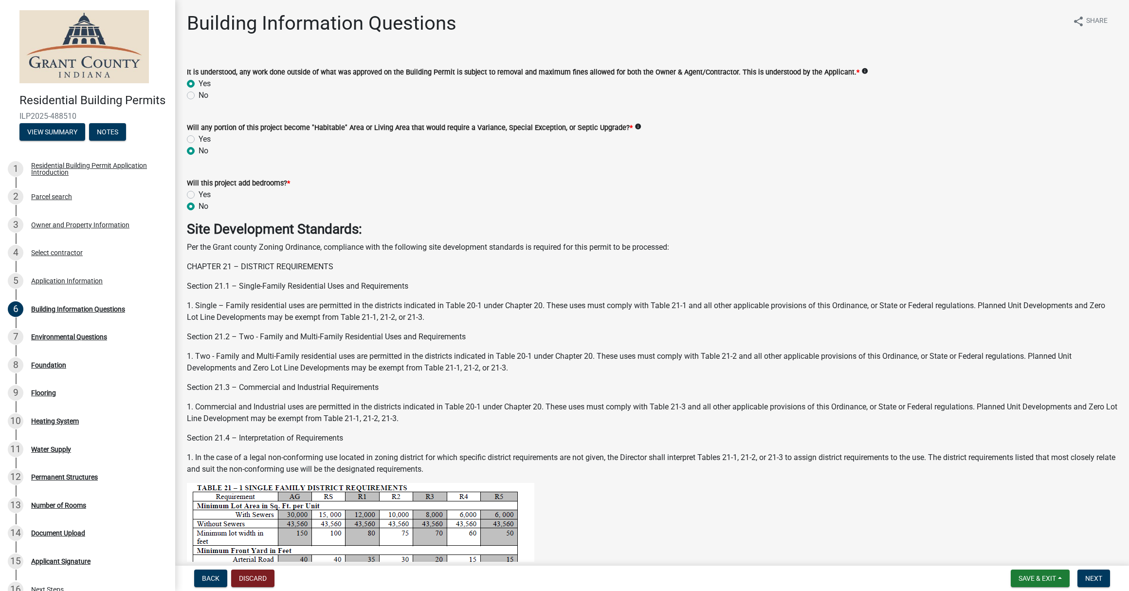
radio input "true"
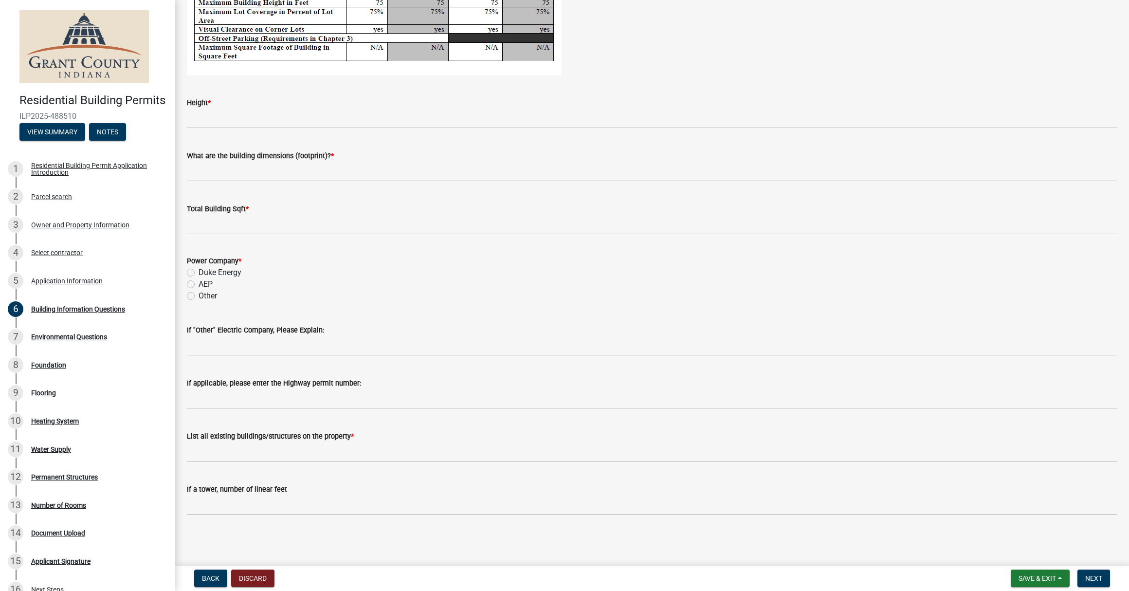
scroll to position [1874, 0]
click at [199, 287] on label "AEP" at bounding box center [206, 285] width 14 height 12
click at [199, 285] on input "AEP" at bounding box center [202, 282] width 6 height 6
radio input "true"
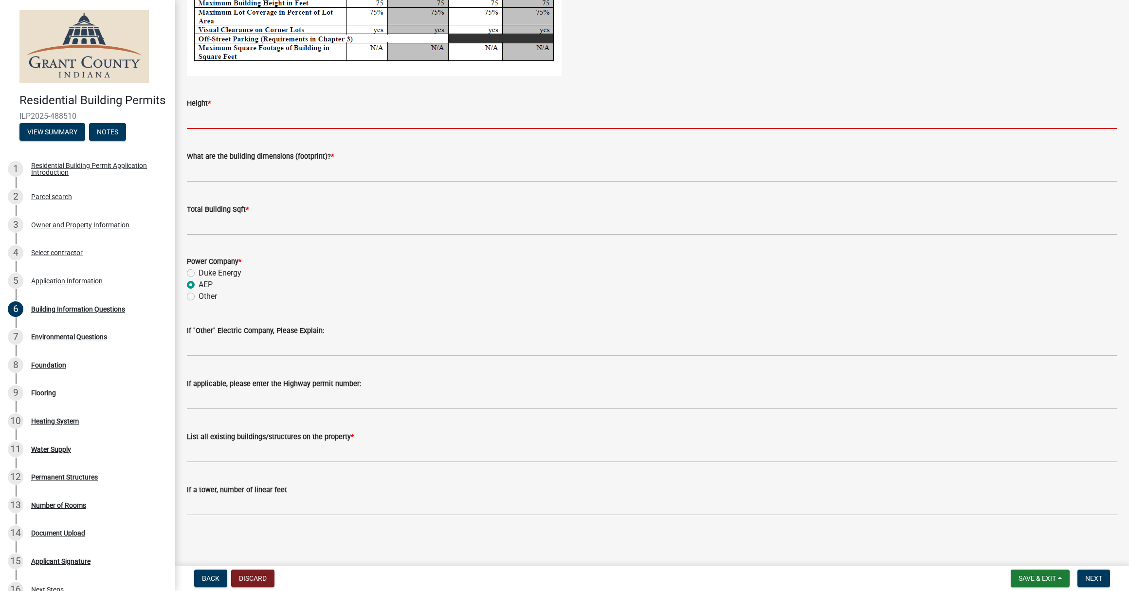
click at [224, 123] on input "Height *" at bounding box center [652, 119] width 930 height 20
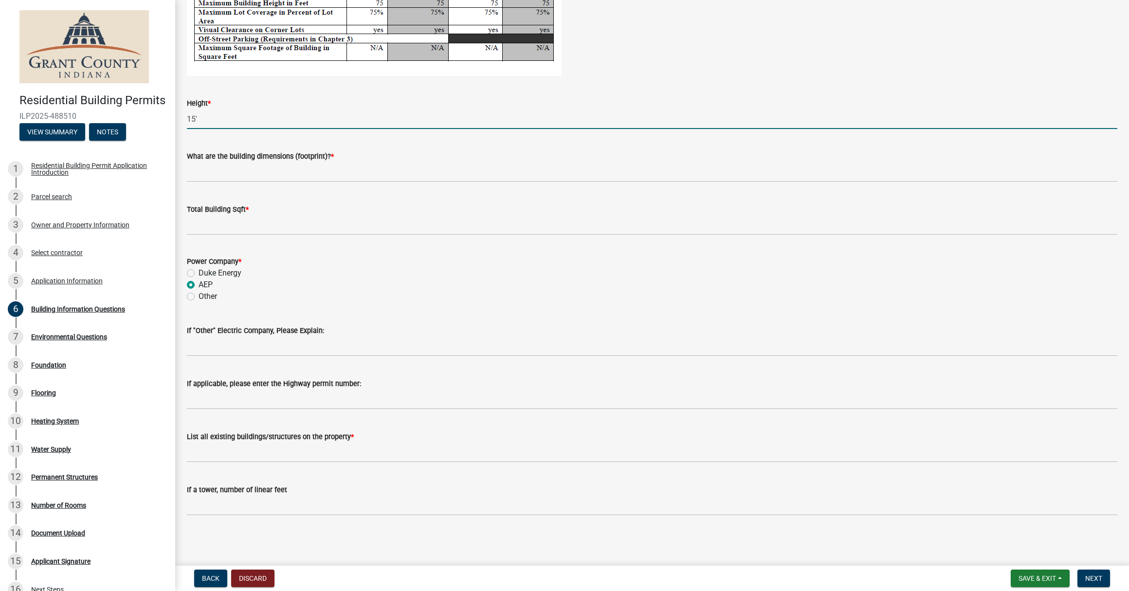
type input "15'"
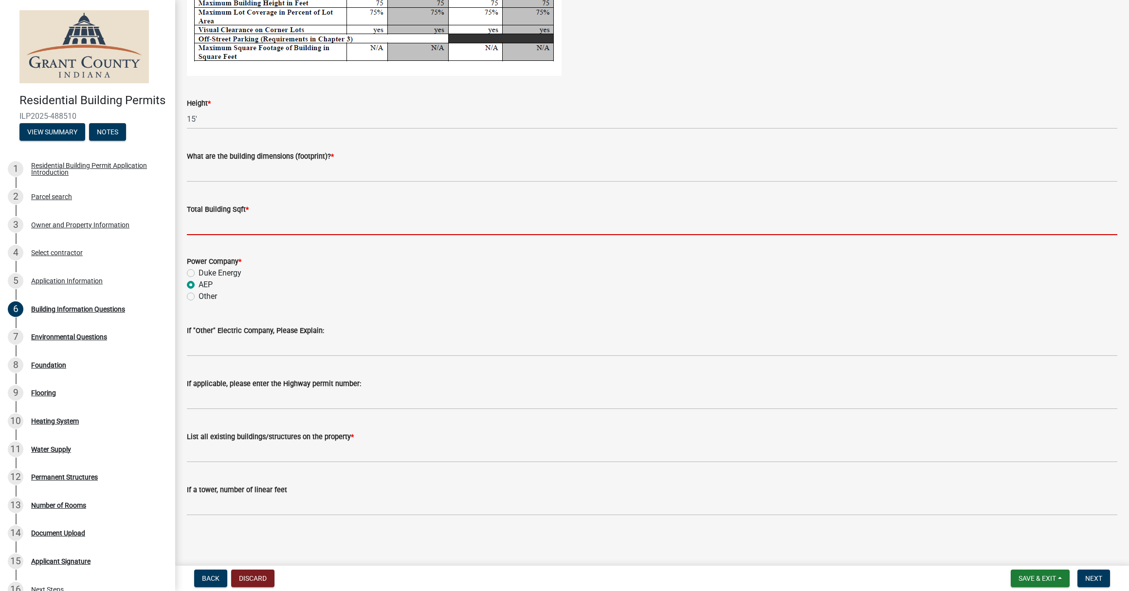
click at [245, 227] on input "text" at bounding box center [652, 225] width 930 height 20
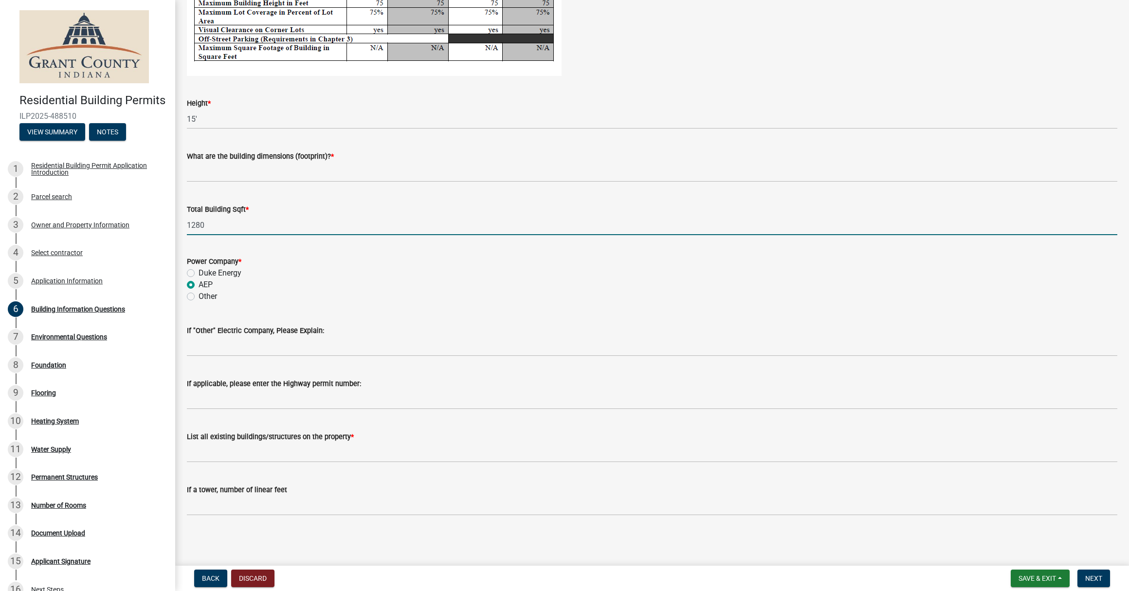
type input "1280"
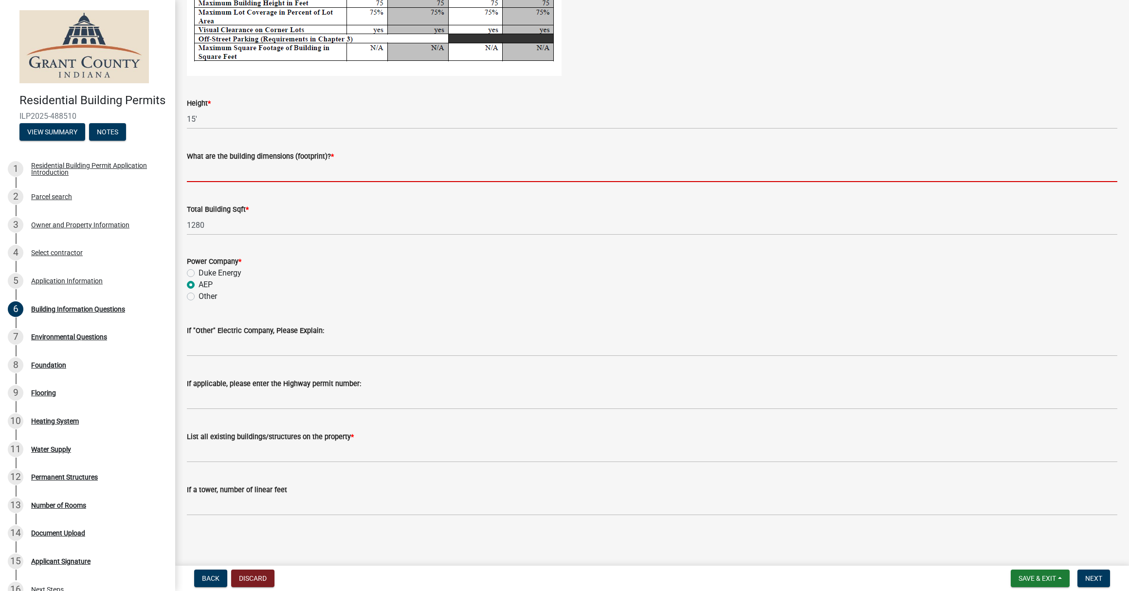
click at [231, 167] on input "What are the building dimensions (footprint)? *" at bounding box center [652, 172] width 930 height 20
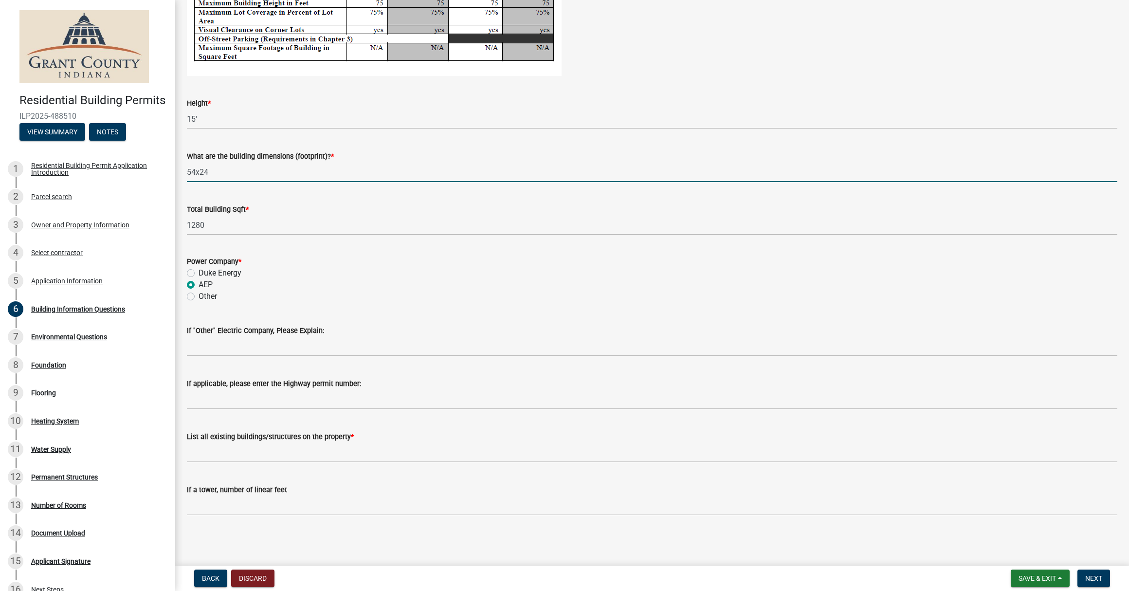
scroll to position [0, 0]
type input "54x24"
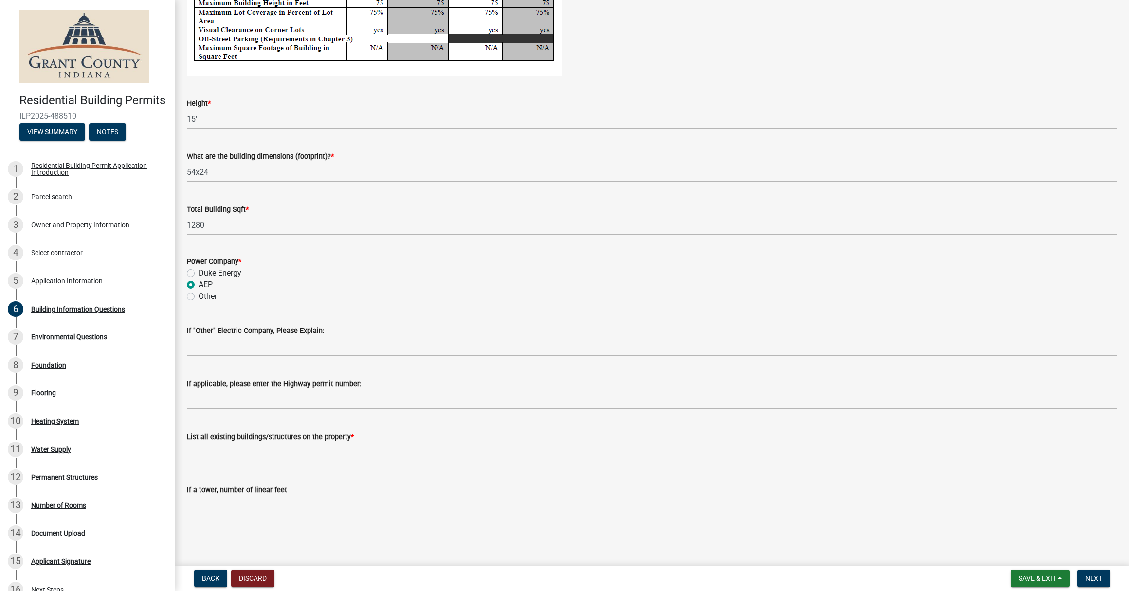
click at [353, 455] on input "List all existing buildings/structures on the property *" at bounding box center [652, 452] width 930 height 20
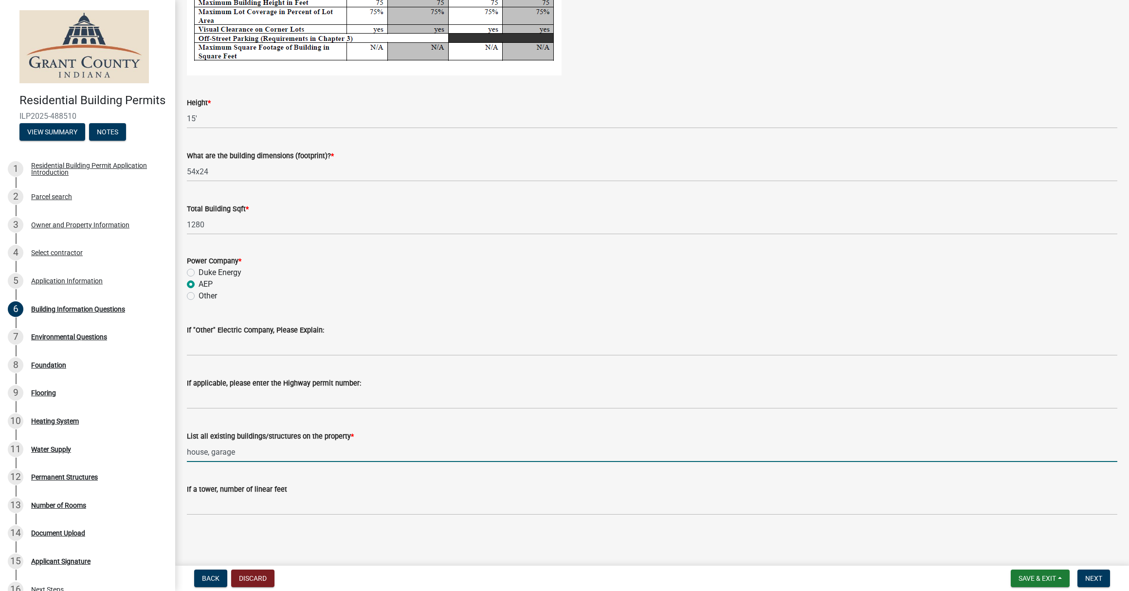
scroll to position [1874, 0]
type input "house, garage"
click at [1094, 576] on span "Next" at bounding box center [1093, 578] width 17 height 8
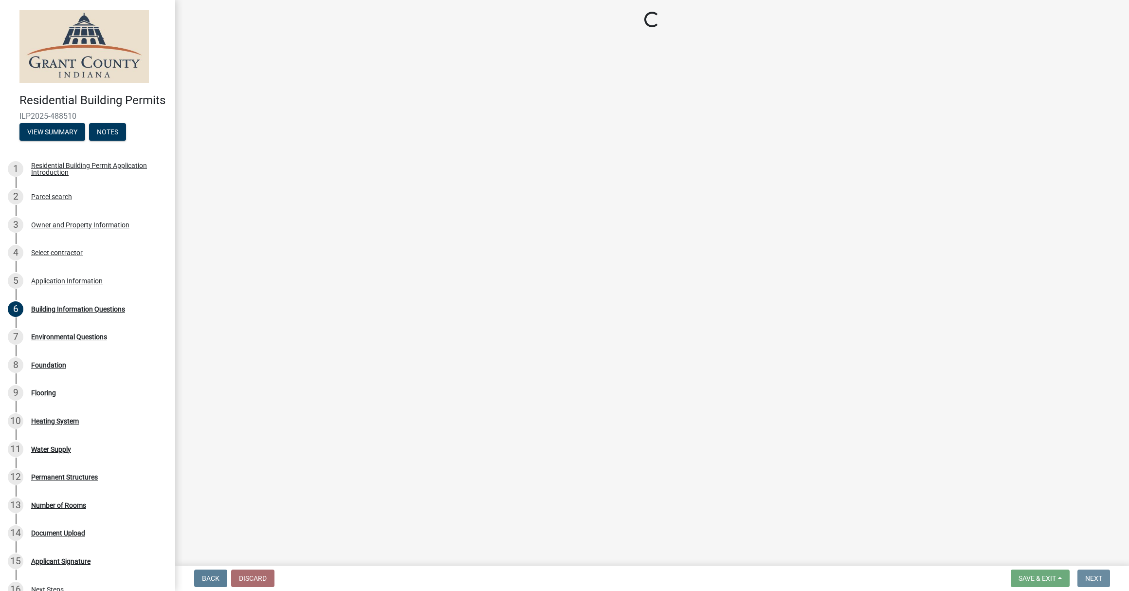
scroll to position [0, 0]
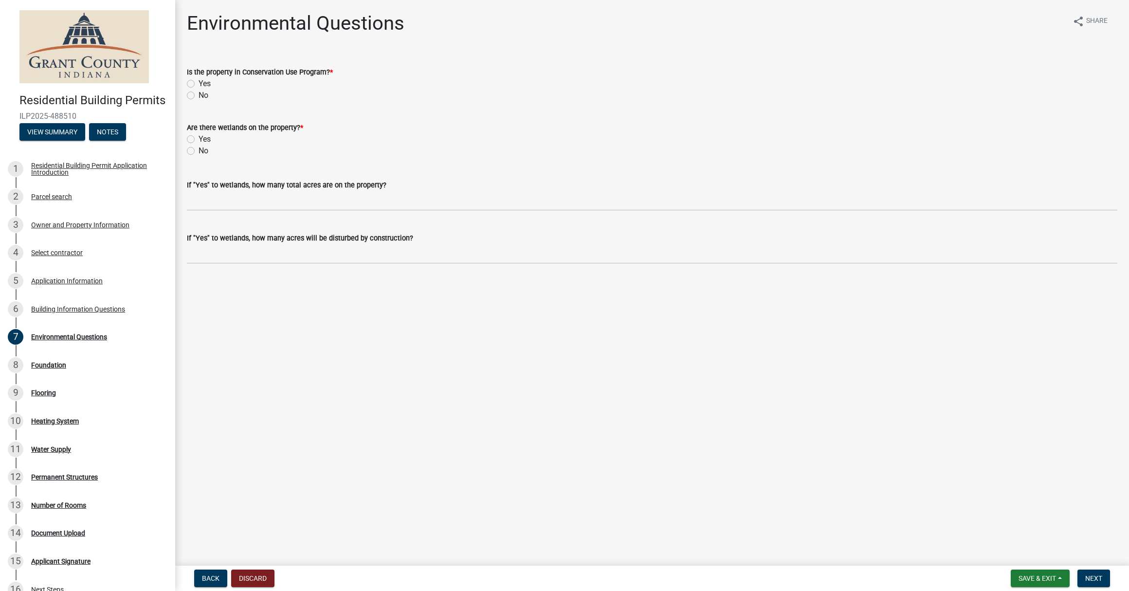
click at [199, 96] on label "No" at bounding box center [204, 96] width 10 height 12
click at [199, 96] on input "No" at bounding box center [202, 93] width 6 height 6
radio input "true"
click at [199, 153] on label "No" at bounding box center [204, 151] width 10 height 12
click at [199, 151] on input "No" at bounding box center [202, 148] width 6 height 6
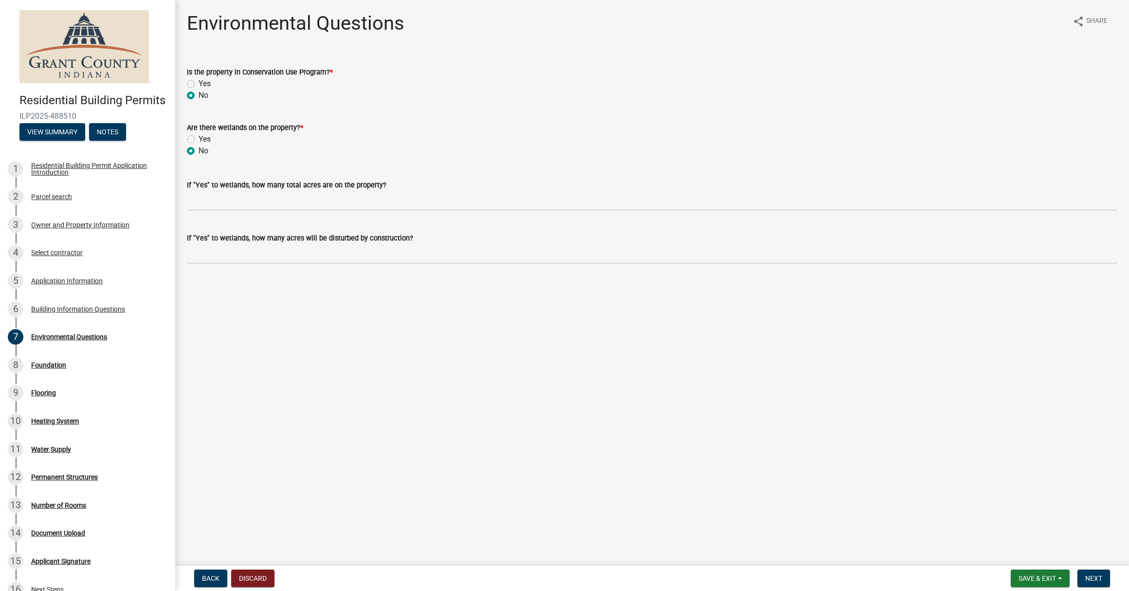
radio input "true"
click at [1090, 576] on span "Next" at bounding box center [1093, 578] width 17 height 8
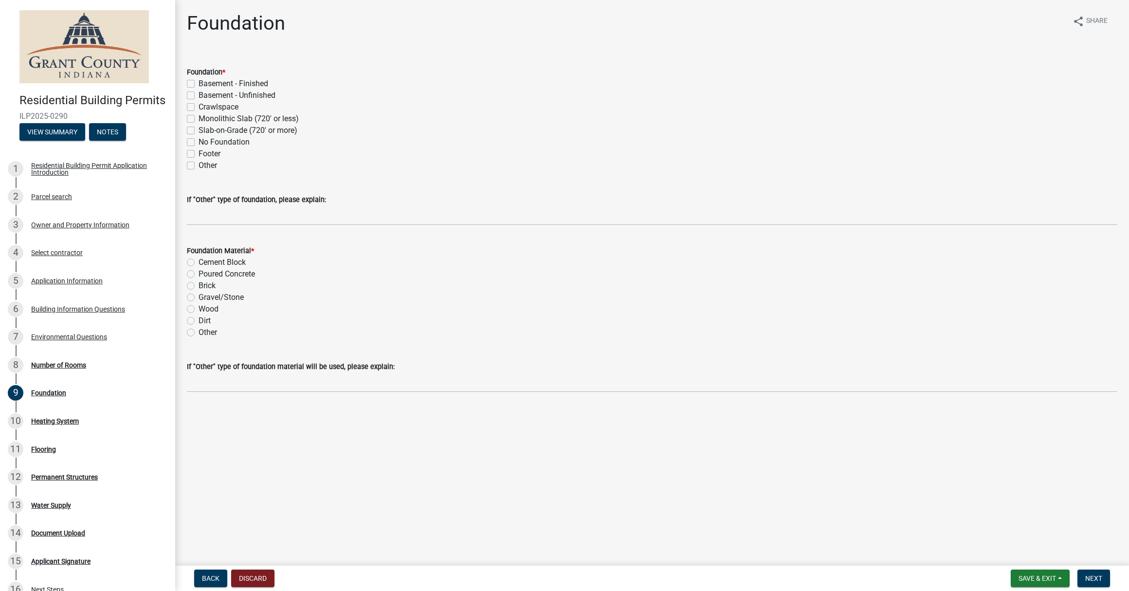
click at [199, 109] on label "Crawlspace" at bounding box center [219, 107] width 40 height 12
click at [199, 108] on input "Crawlspace" at bounding box center [202, 104] width 6 height 6
checkbox input "true"
checkbox input "false"
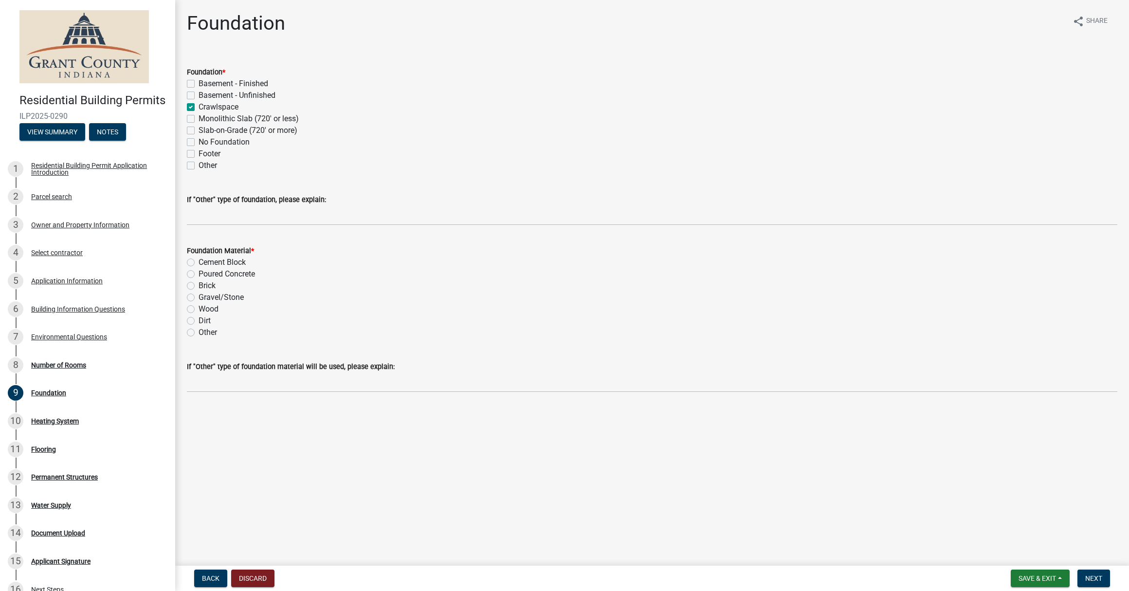
checkbox input "true"
checkbox input "false"
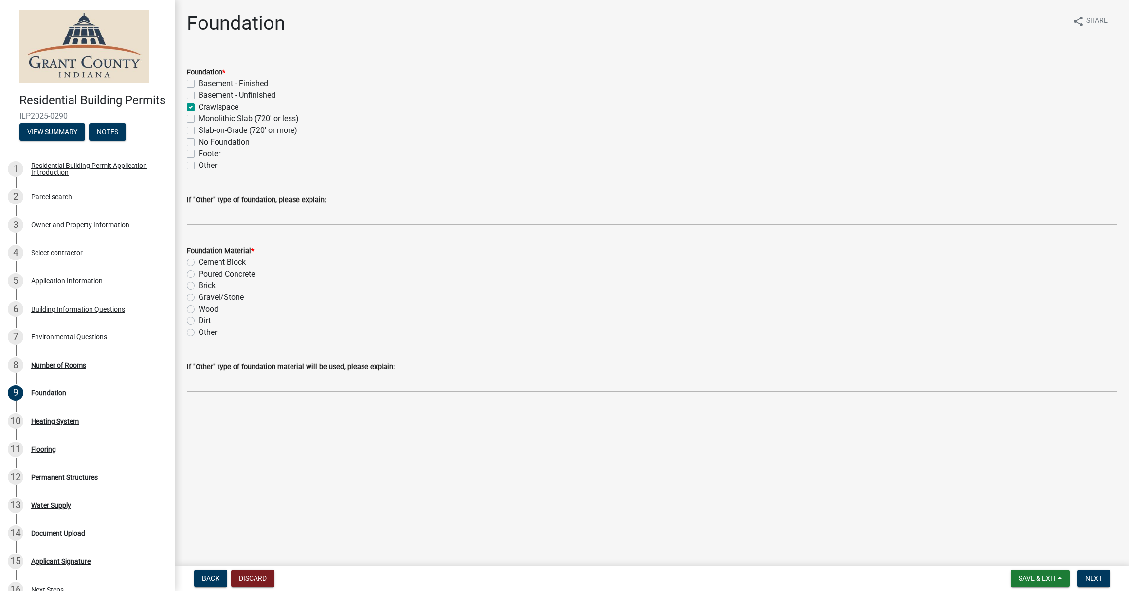
checkbox input "false"
click at [199, 263] on label "Cement Block" at bounding box center [222, 262] width 47 height 12
click at [199, 263] on input "Cement Block" at bounding box center [202, 259] width 6 height 6
radio input "true"
click at [1094, 577] on span "Next" at bounding box center [1093, 578] width 17 height 8
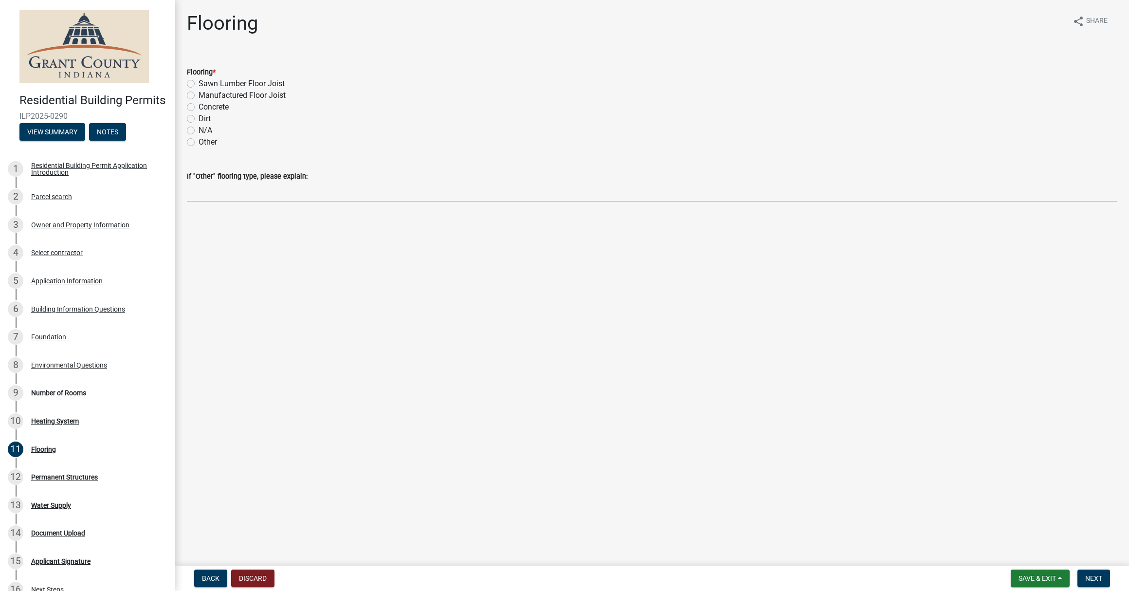
click at [199, 99] on label "Manufactured Floor Joist" at bounding box center [242, 96] width 87 height 12
click at [199, 96] on input "Manufactured Floor Joist" at bounding box center [202, 93] width 6 height 6
radio input "true"
click at [1096, 579] on span "Next" at bounding box center [1093, 578] width 17 height 8
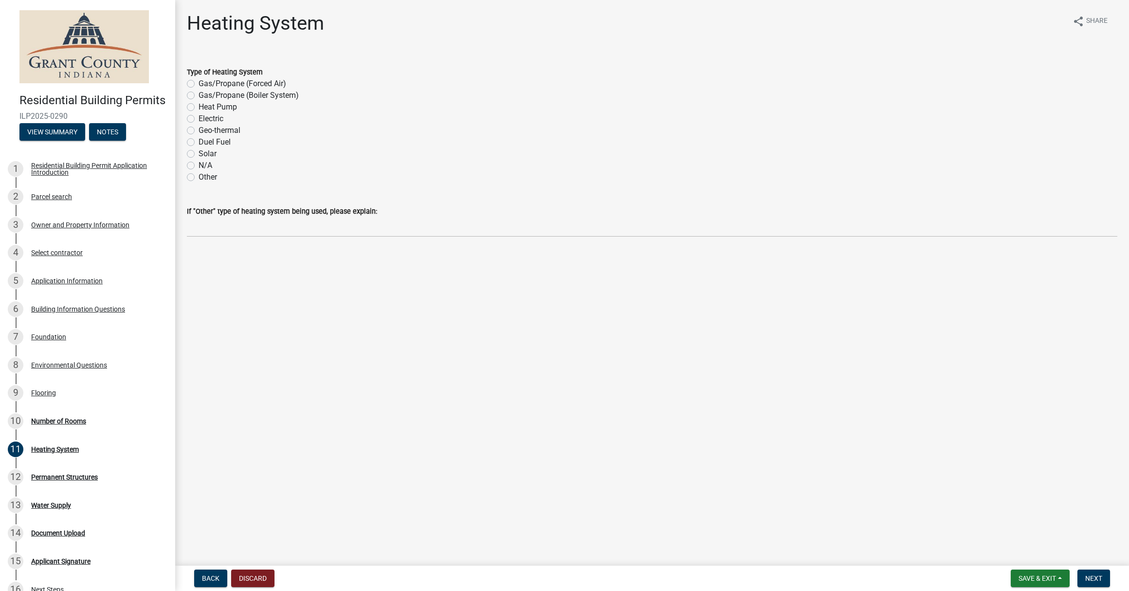
click at [199, 175] on label "Other" at bounding box center [208, 177] width 18 height 12
click at [199, 175] on input "Other" at bounding box center [202, 174] width 6 height 6
radio input "true"
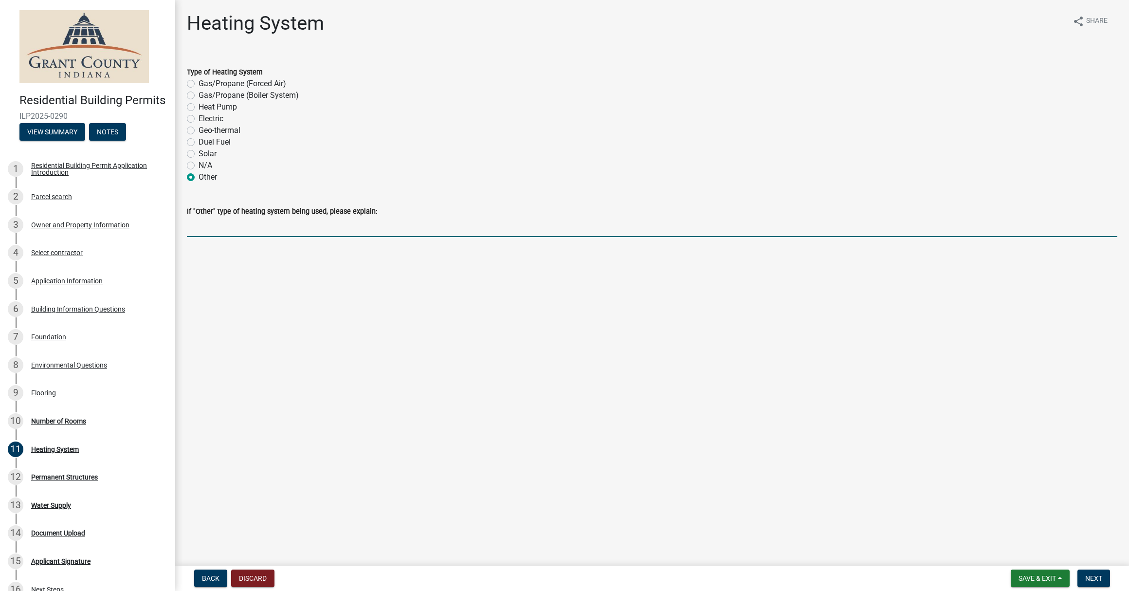
click at [249, 227] on input "If "Other" type of heating system being used, please explain:" at bounding box center [652, 227] width 930 height 20
type input "window A/C, radiant heat"
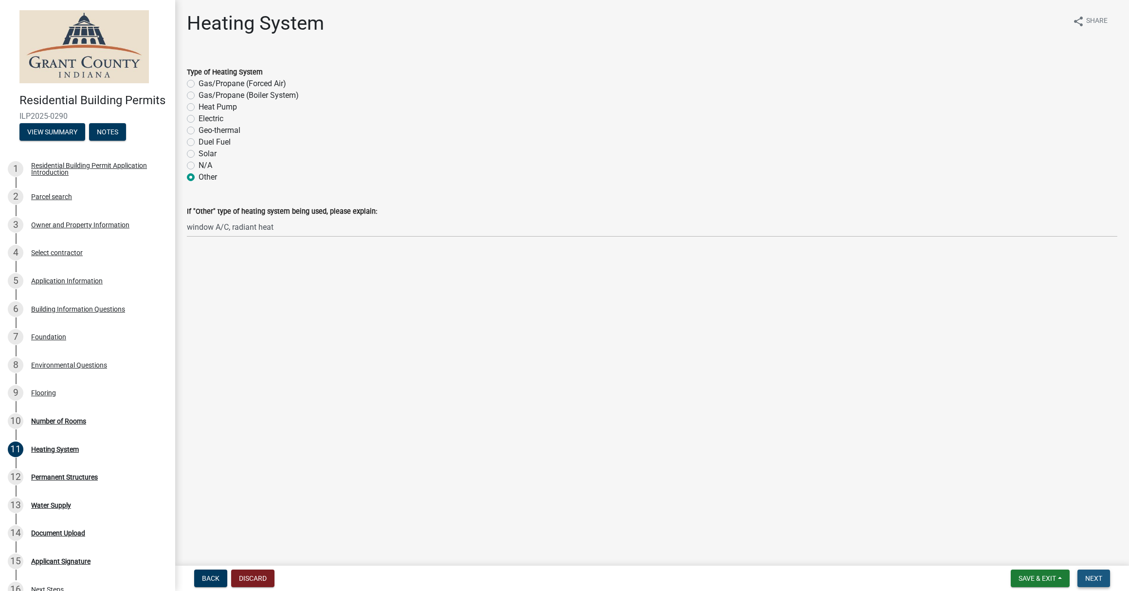
click at [1092, 576] on span "Next" at bounding box center [1093, 578] width 17 height 8
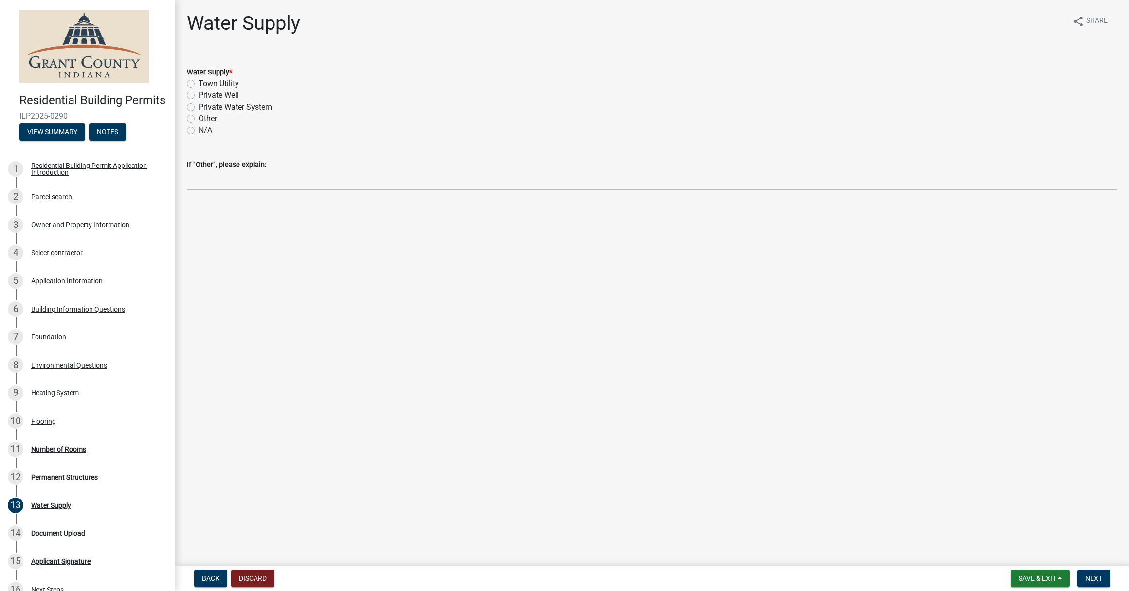
click at [199, 83] on label "Town Utility" at bounding box center [219, 84] width 40 height 12
click at [199, 83] on input "Town Utility" at bounding box center [202, 81] width 6 height 6
radio input "true"
click at [1087, 578] on span "Next" at bounding box center [1093, 578] width 17 height 8
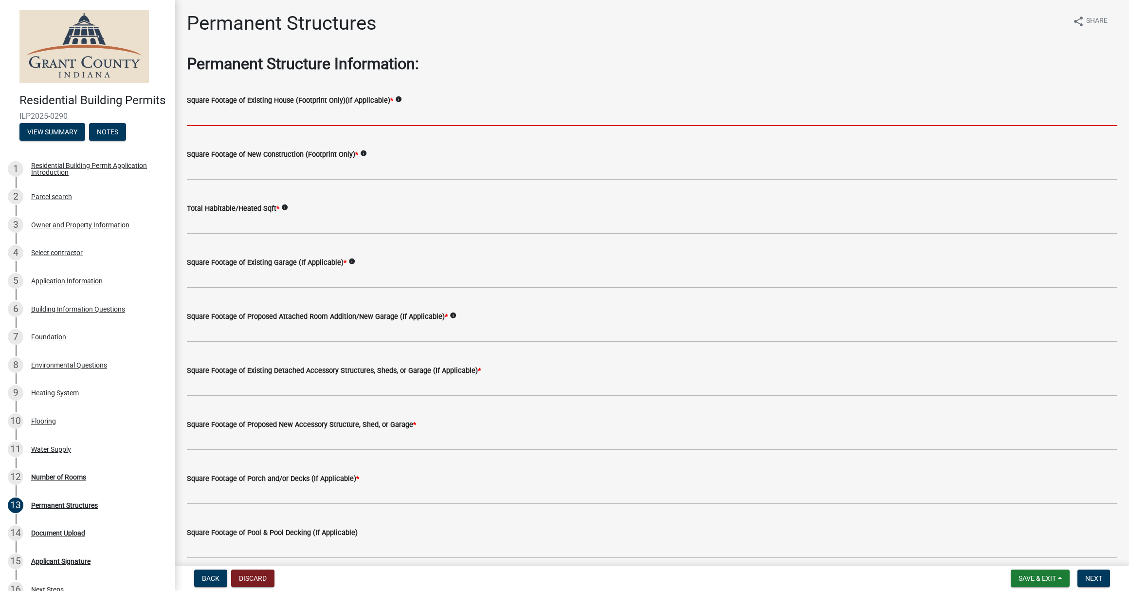
click at [295, 119] on input "text" at bounding box center [652, 116] width 930 height 20
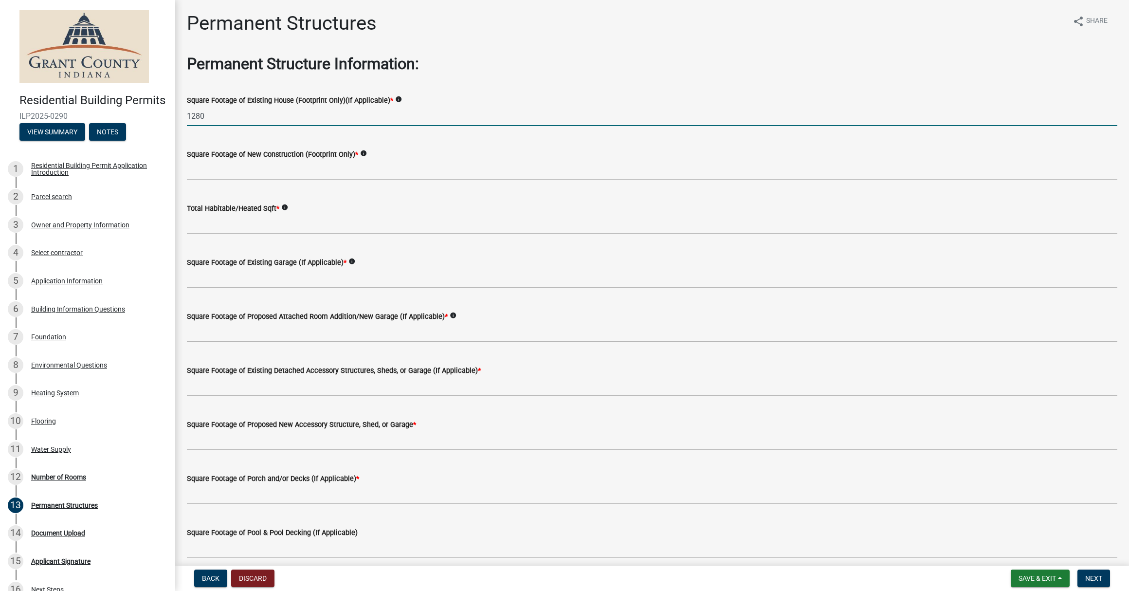
type input "1280"
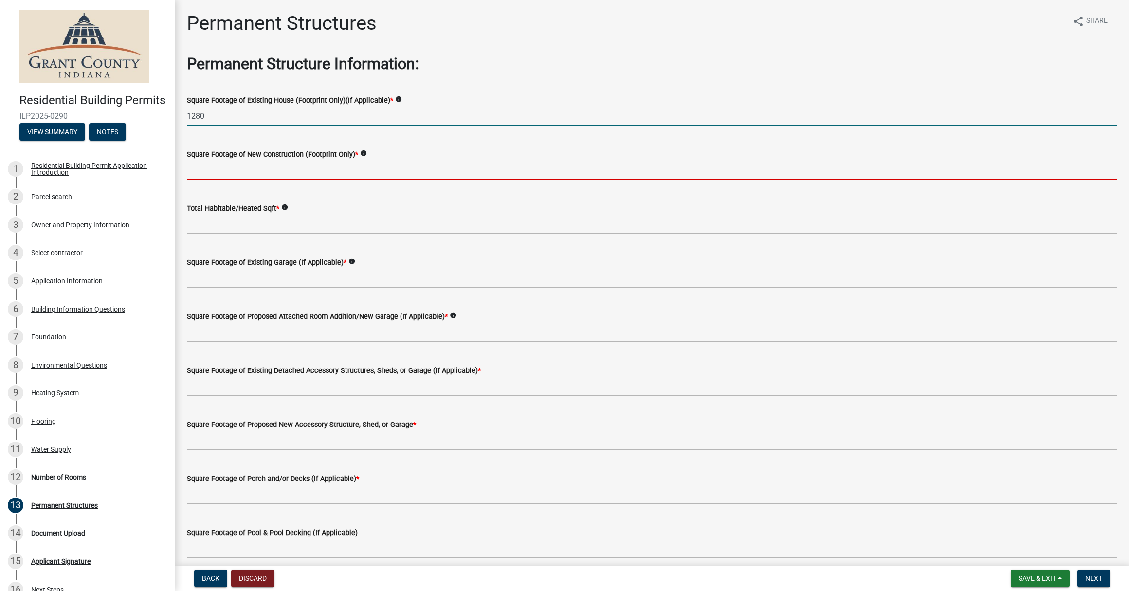
click at [305, 167] on input "text" at bounding box center [652, 170] width 930 height 20
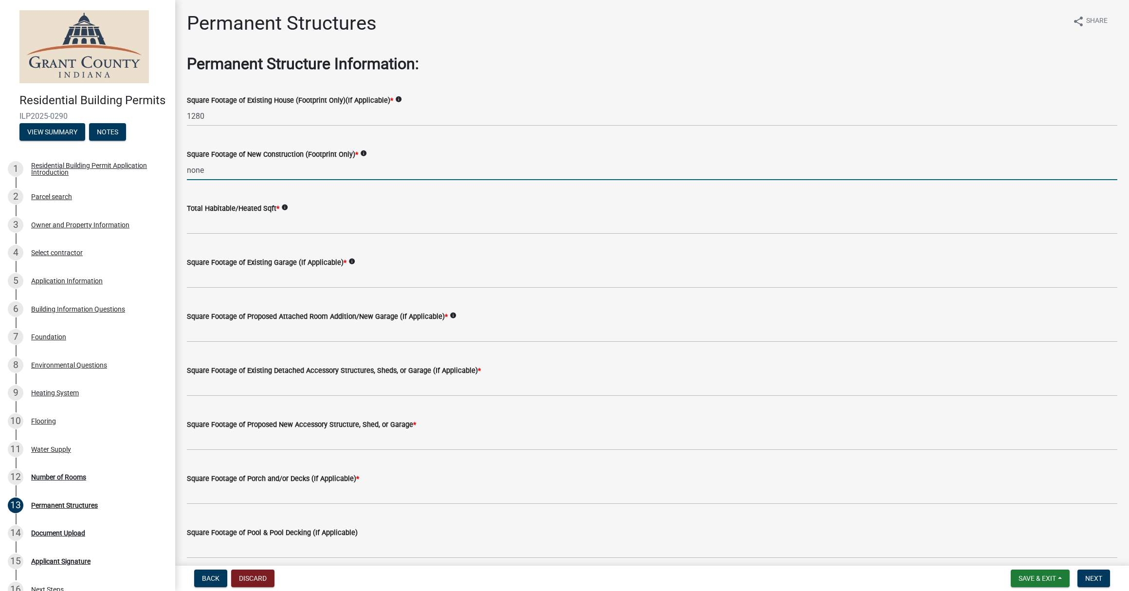
scroll to position [0, 0]
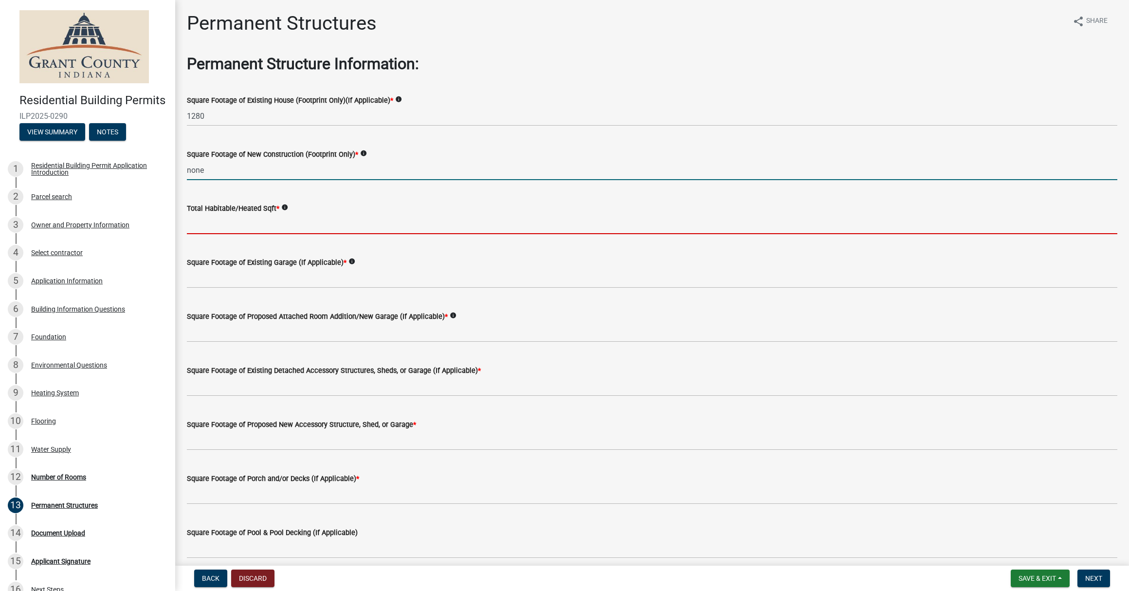
type input "0"
click at [282, 226] on input "text" at bounding box center [652, 224] width 930 height 20
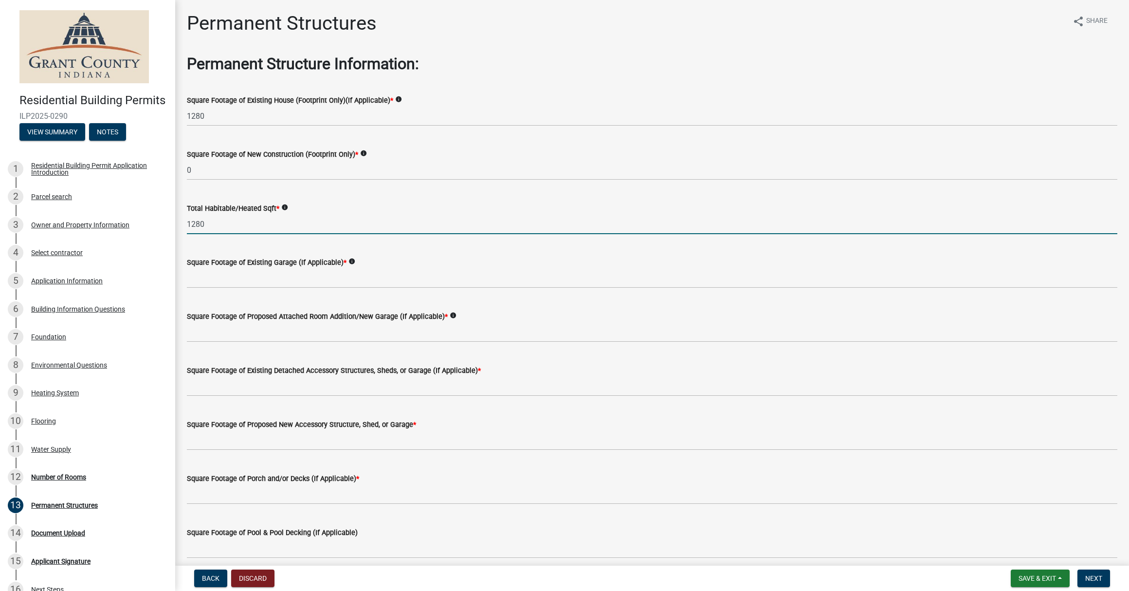
scroll to position [0, 0]
type input "1280"
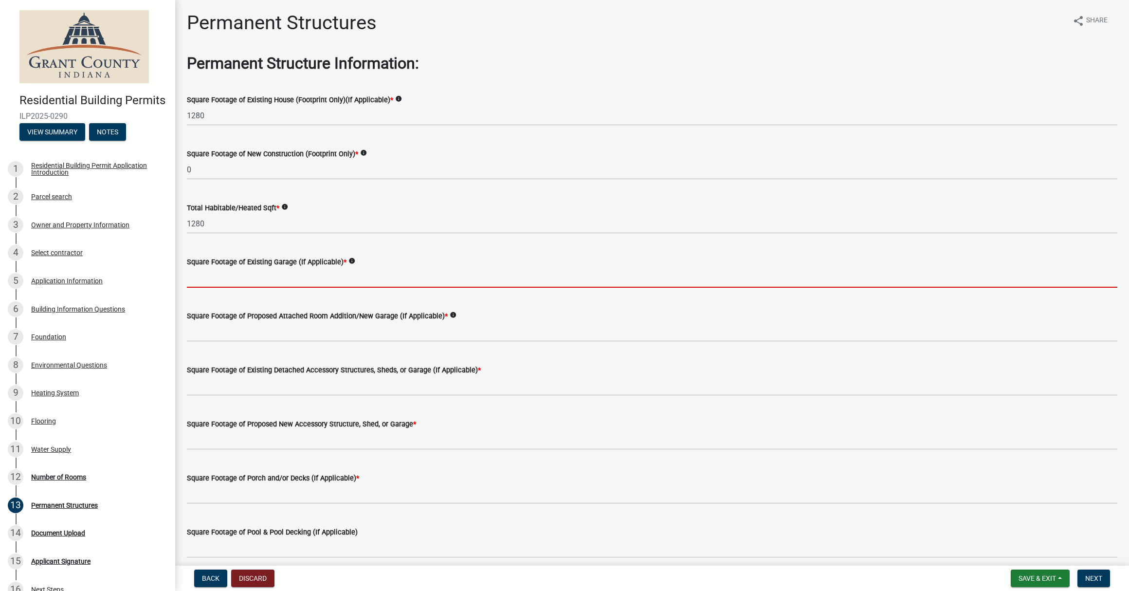
click at [292, 274] on input "text" at bounding box center [652, 278] width 930 height 20
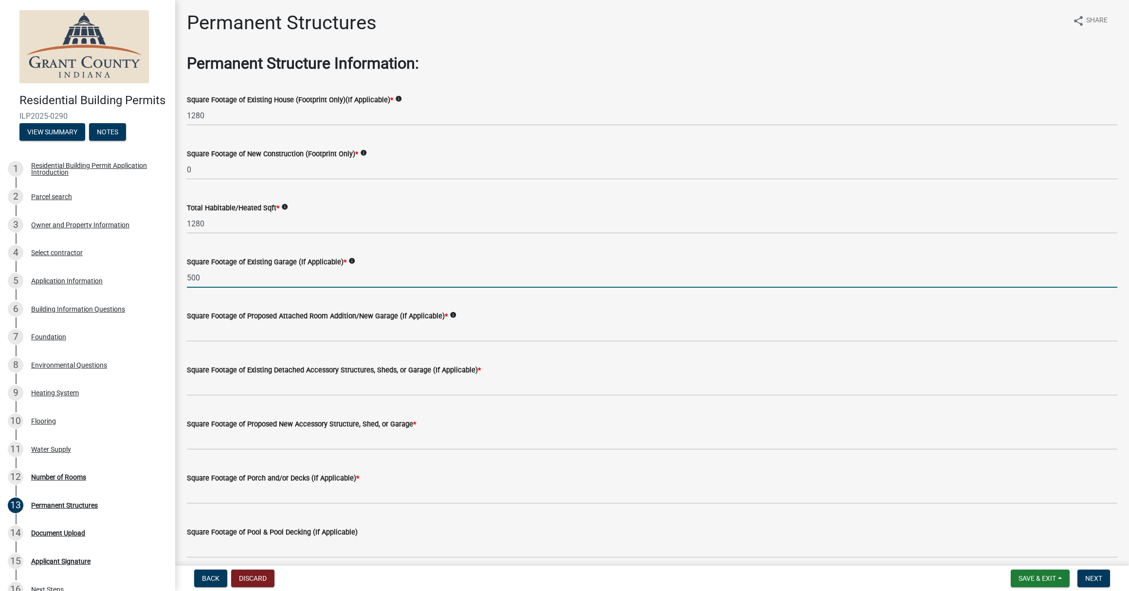
type input "500"
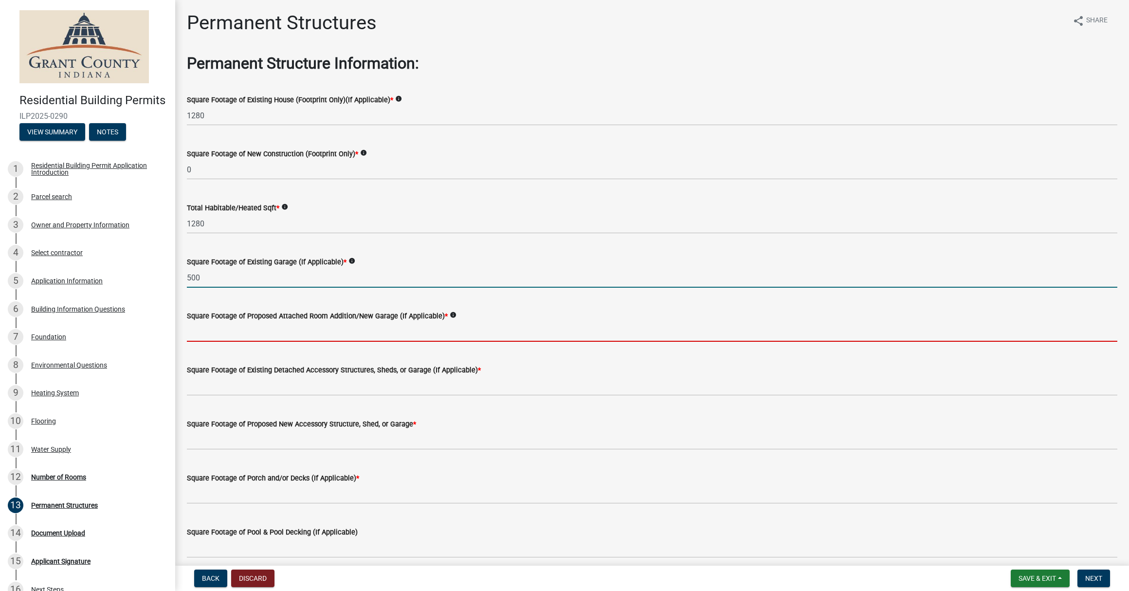
click at [297, 331] on input "text" at bounding box center [652, 332] width 930 height 20
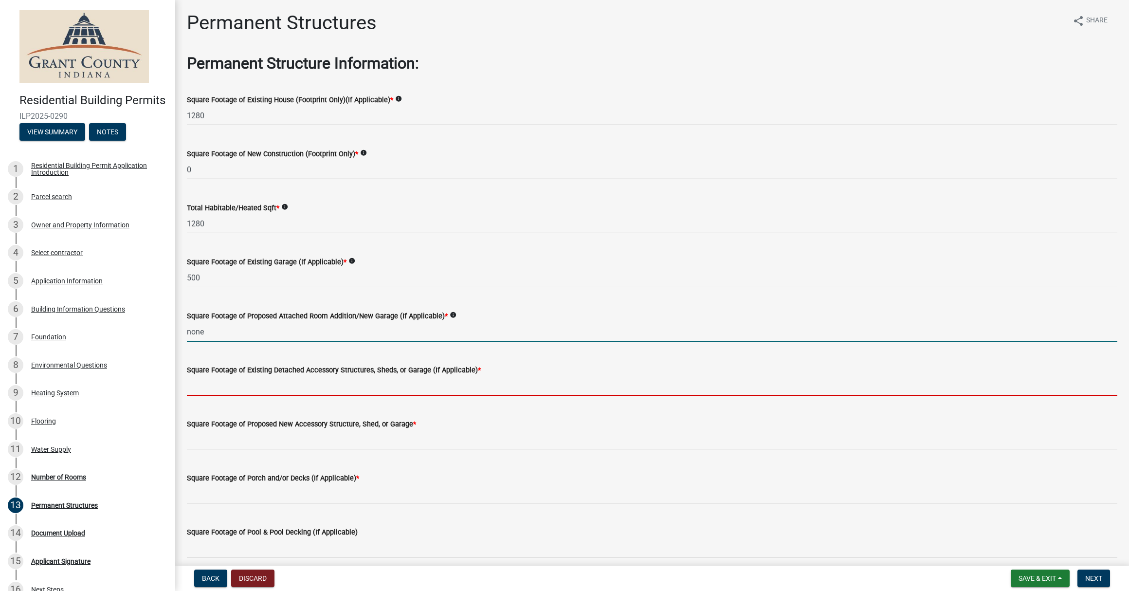
type input "0"
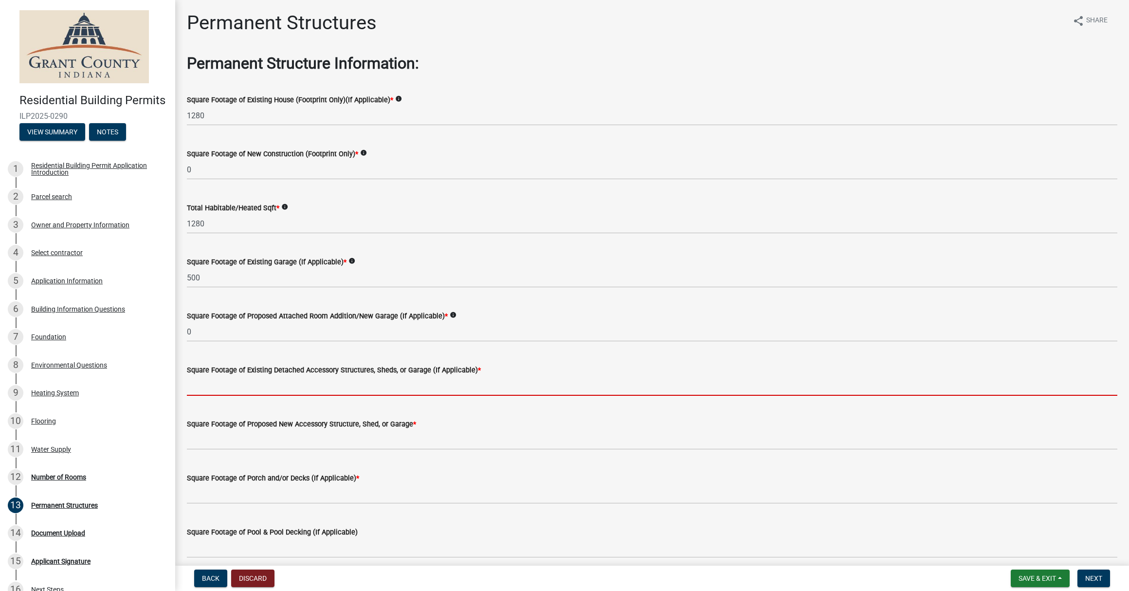
click at [304, 380] on input "text" at bounding box center [652, 386] width 930 height 20
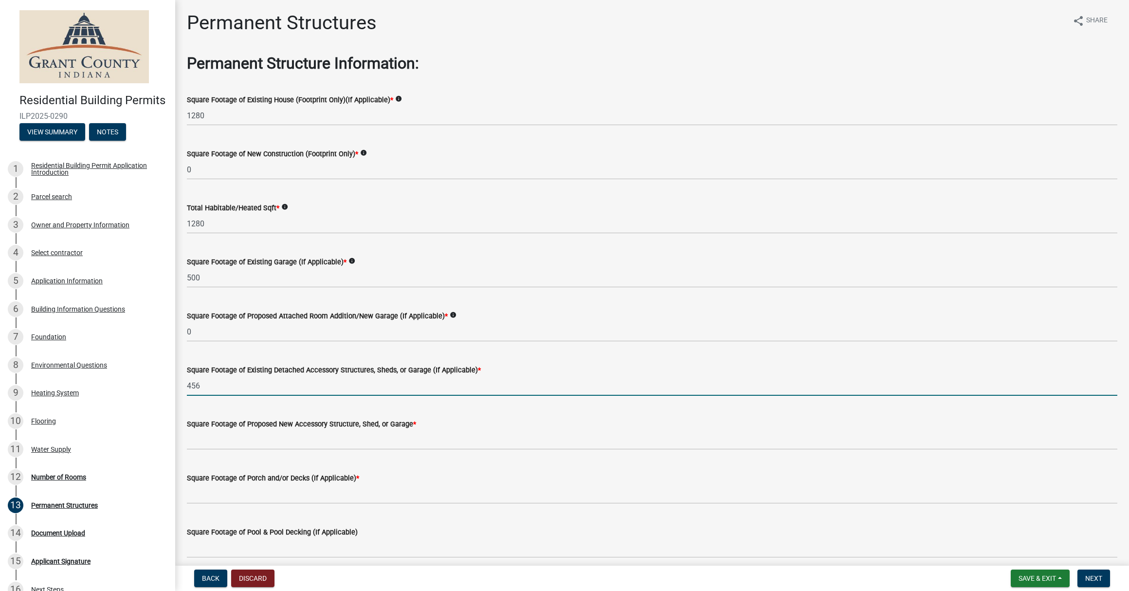
type input "456"
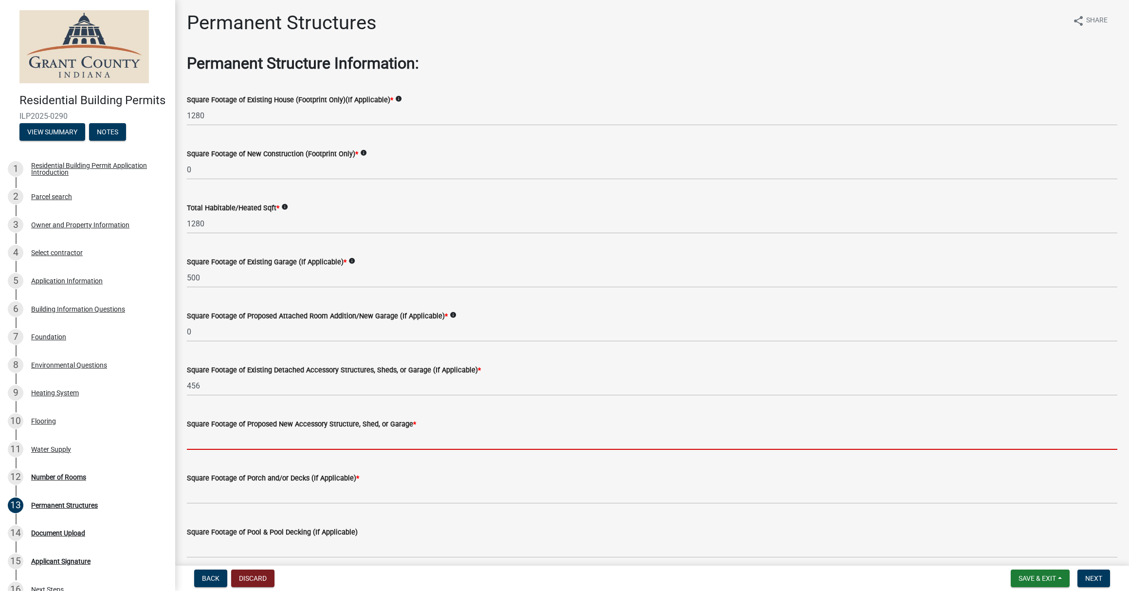
click at [287, 442] on input "text" at bounding box center [652, 440] width 930 height 20
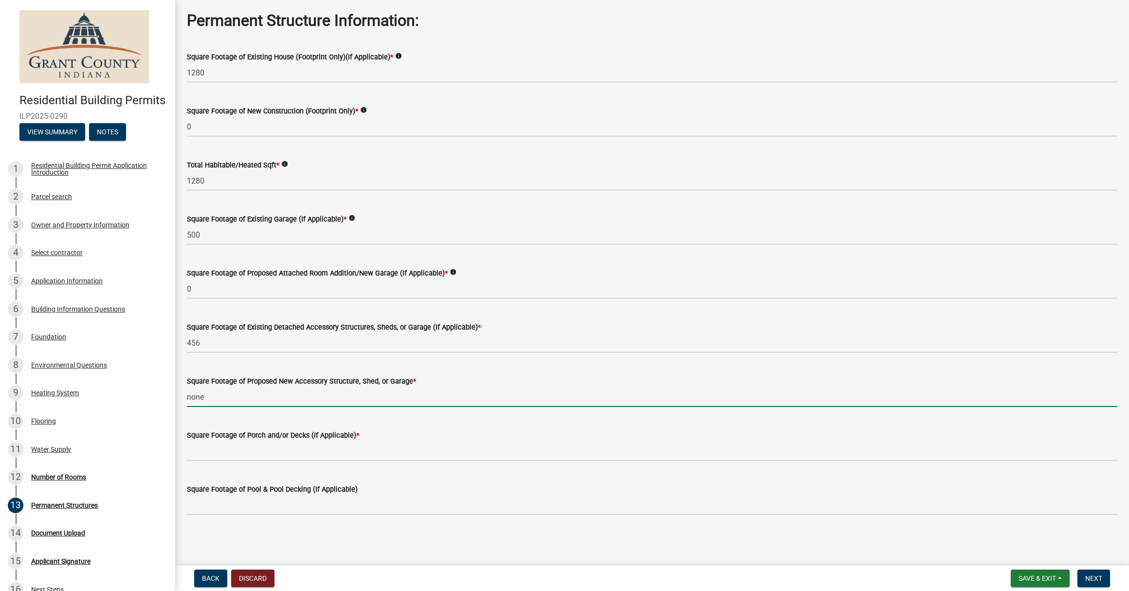
scroll to position [43, 0]
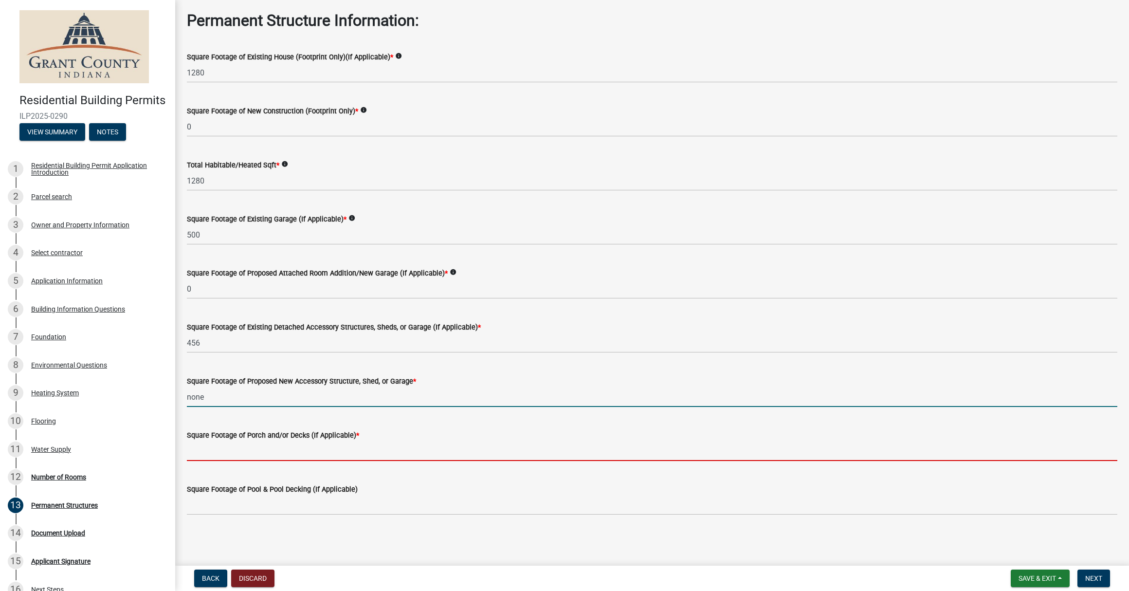
type input "0"
click at [283, 454] on input "text" at bounding box center [652, 451] width 930 height 20
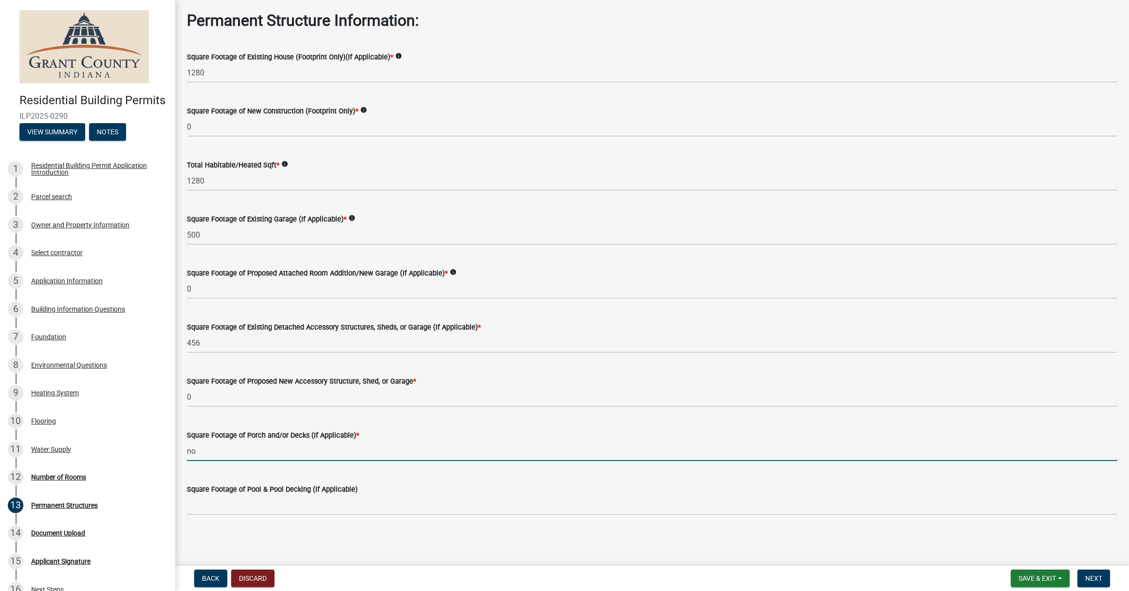
type input "n"
type input "0"
click at [1096, 574] on span "Next" at bounding box center [1093, 578] width 17 height 8
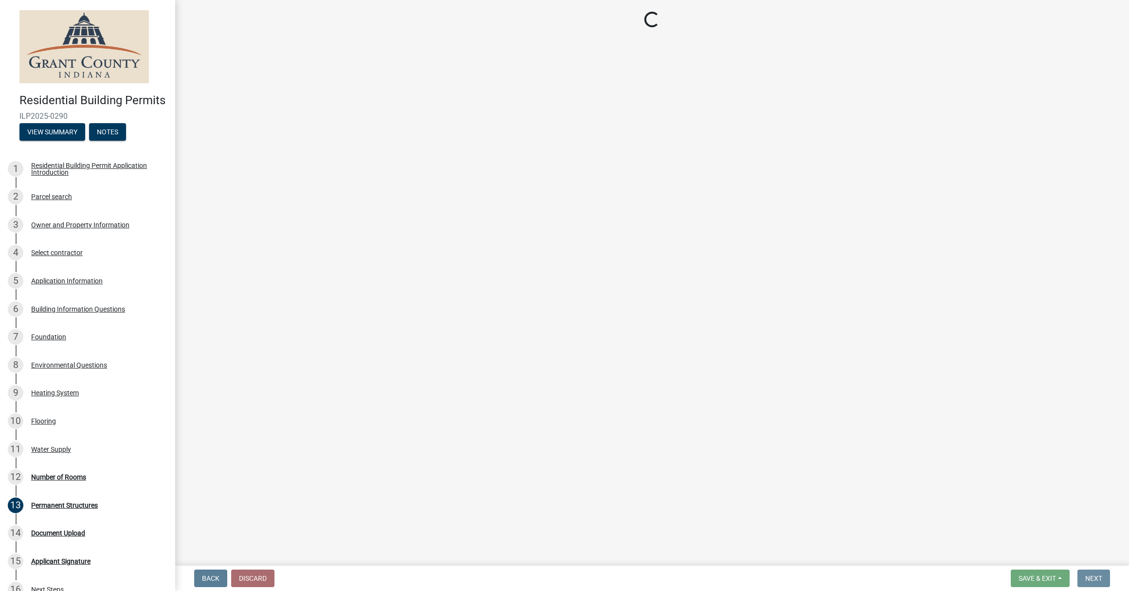
scroll to position [0, 0]
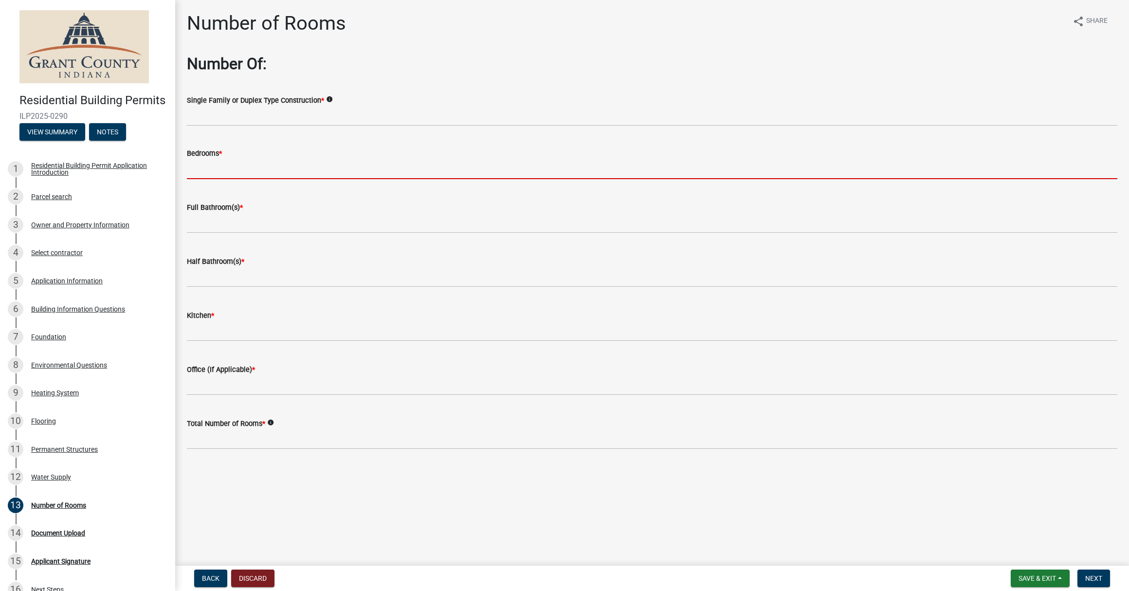
click at [256, 171] on input "text" at bounding box center [652, 169] width 930 height 20
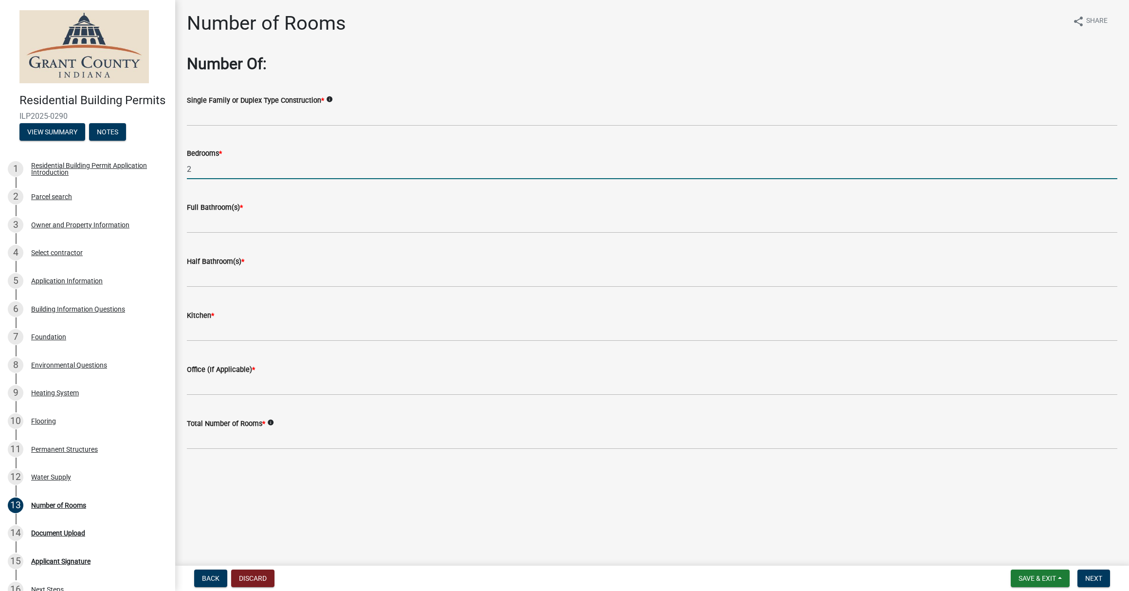
type input "2"
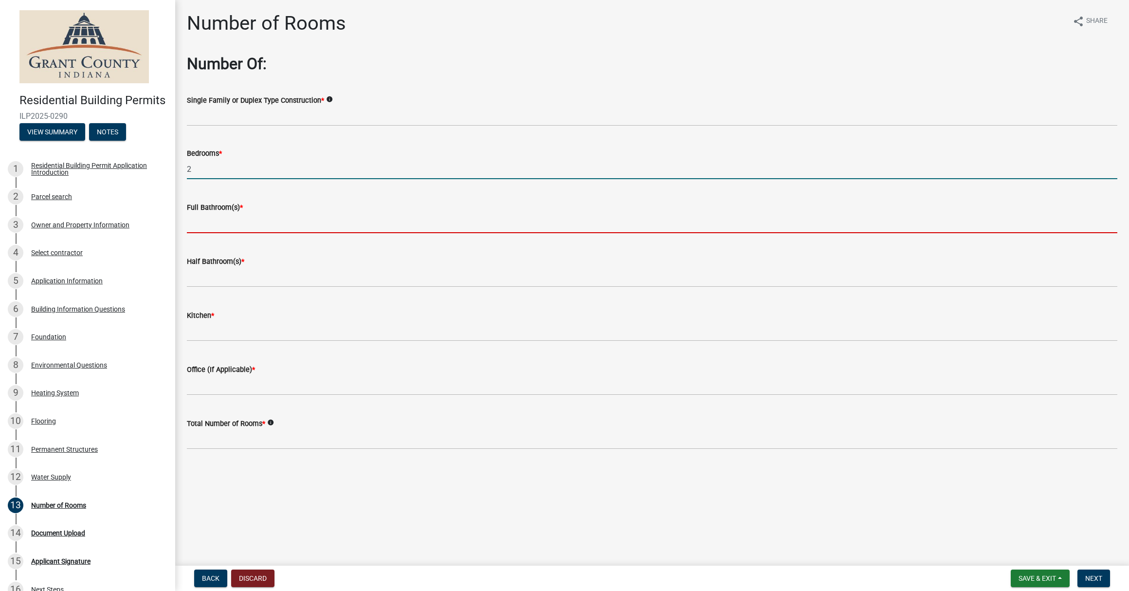
click at [242, 223] on input "text" at bounding box center [652, 223] width 930 height 20
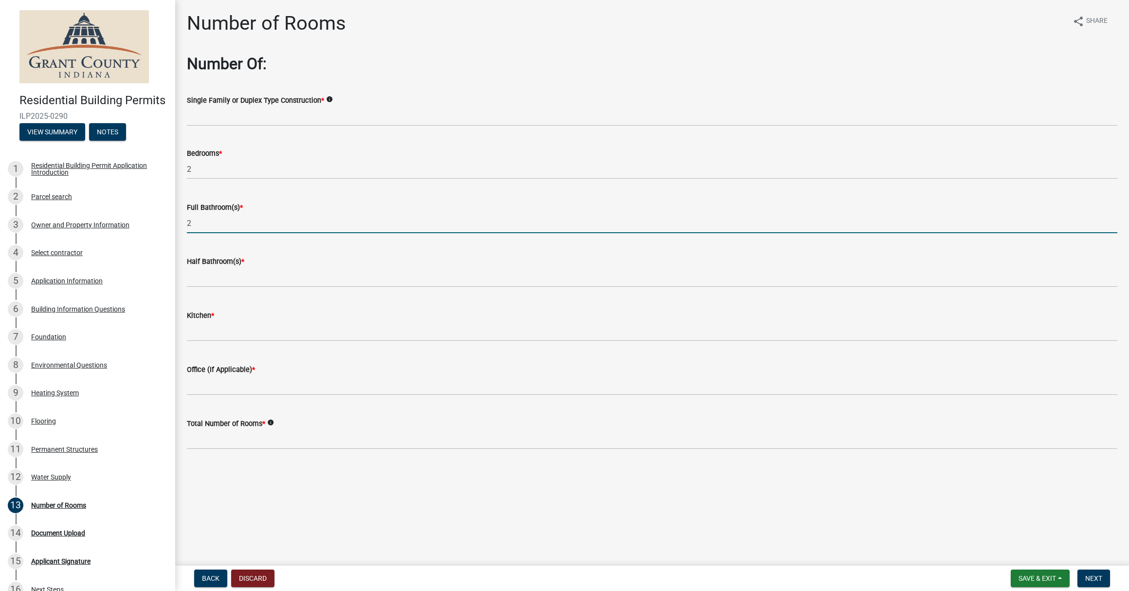
type input "2"
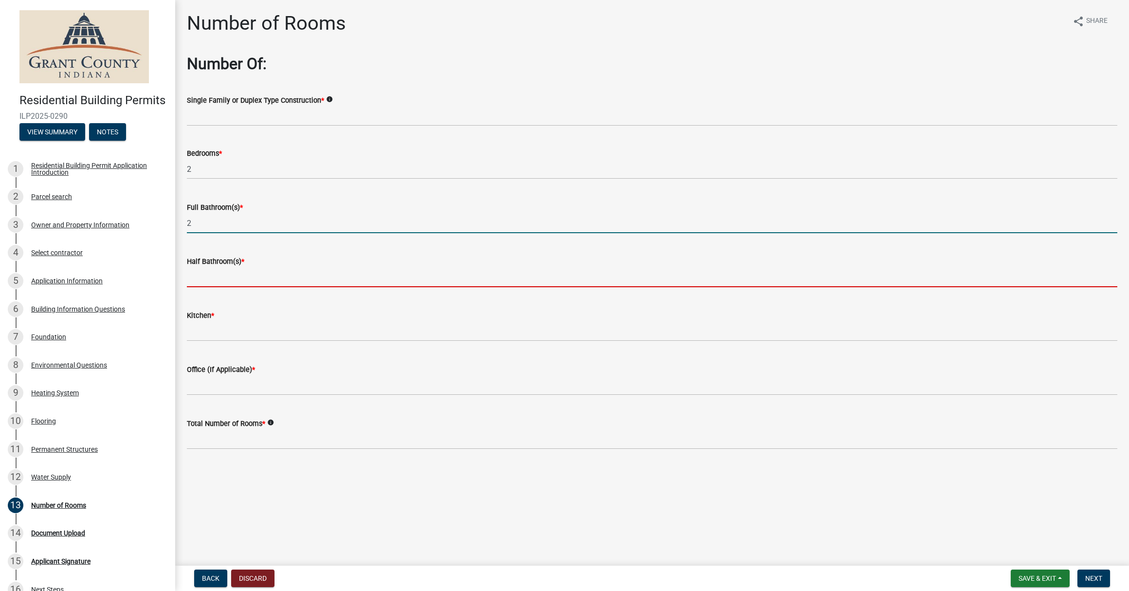
click at [238, 280] on input "text" at bounding box center [652, 277] width 930 height 20
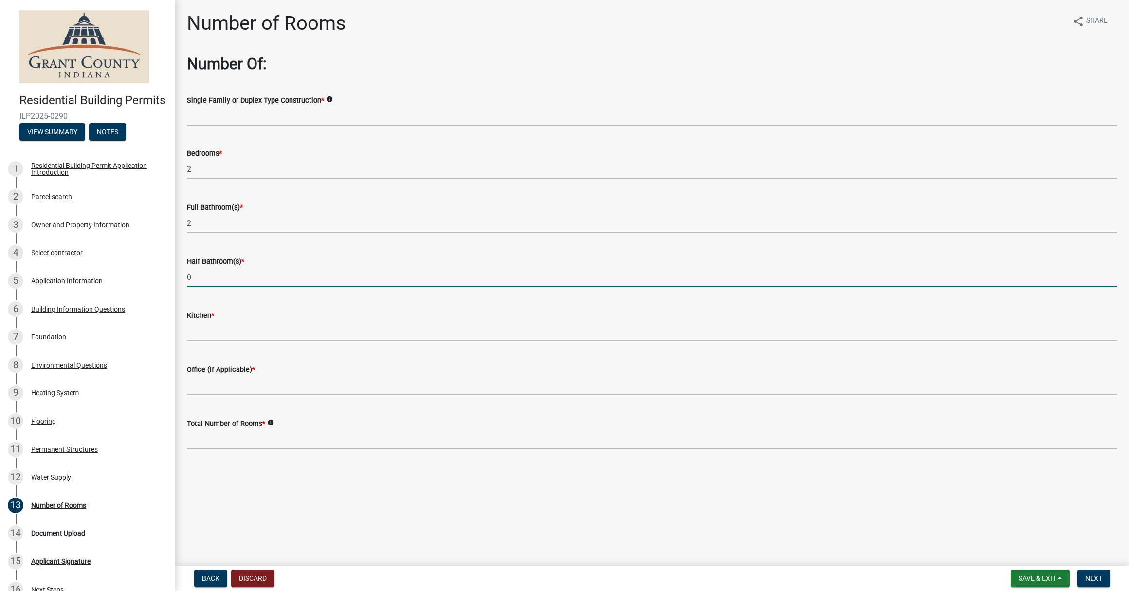
type input "0"
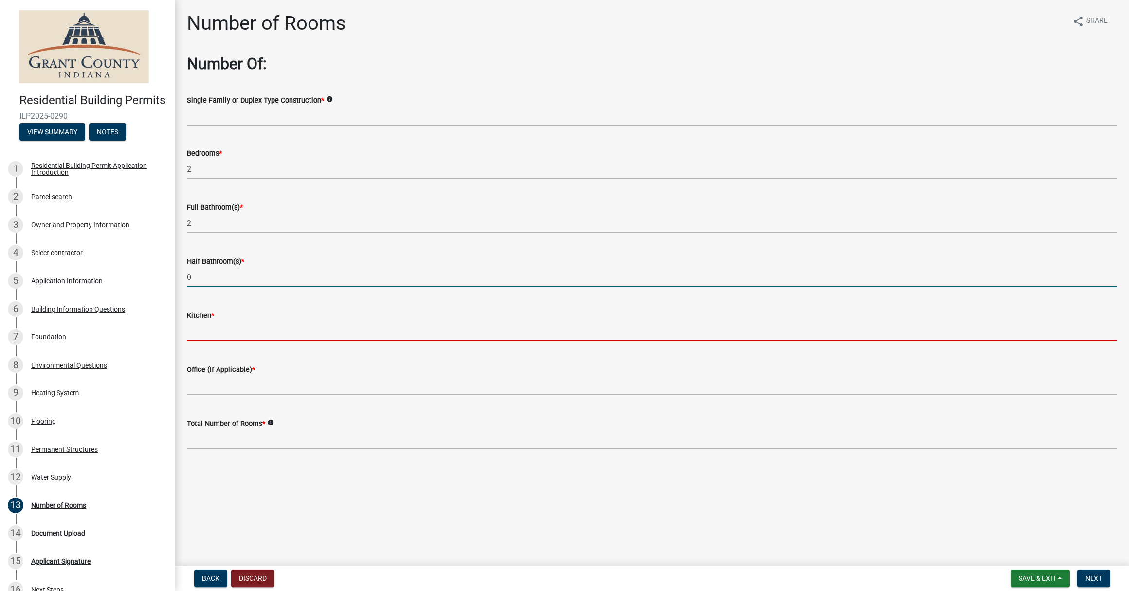
click at [237, 336] on input "text" at bounding box center [652, 331] width 930 height 20
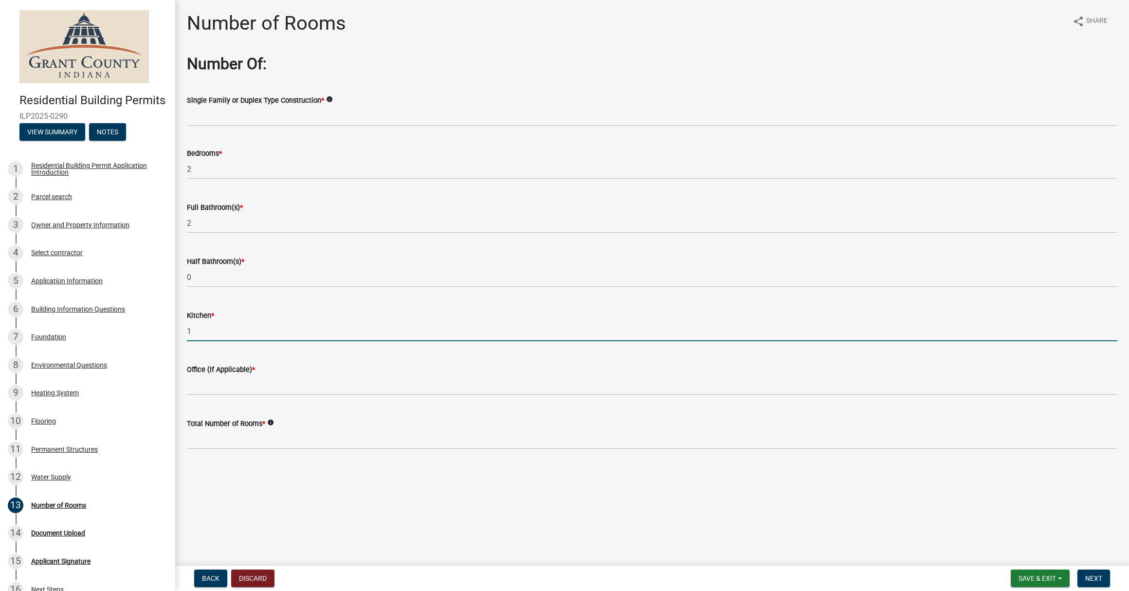
type input "1"
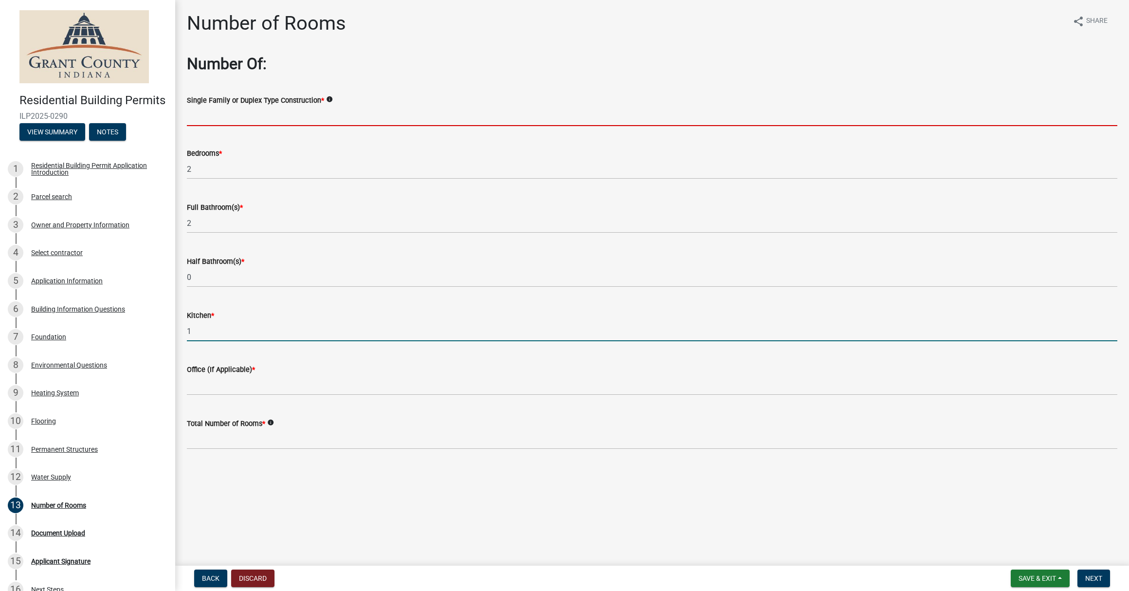
click at [223, 118] on input "Single Family or Duplex Type Construction *" at bounding box center [652, 116] width 930 height 20
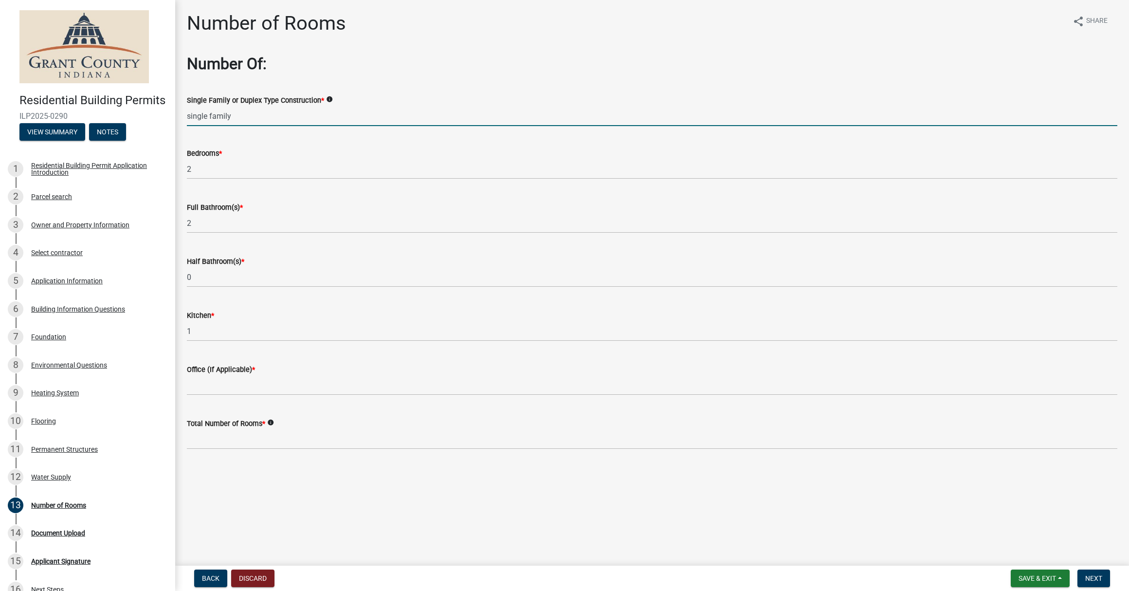
type input "single family"
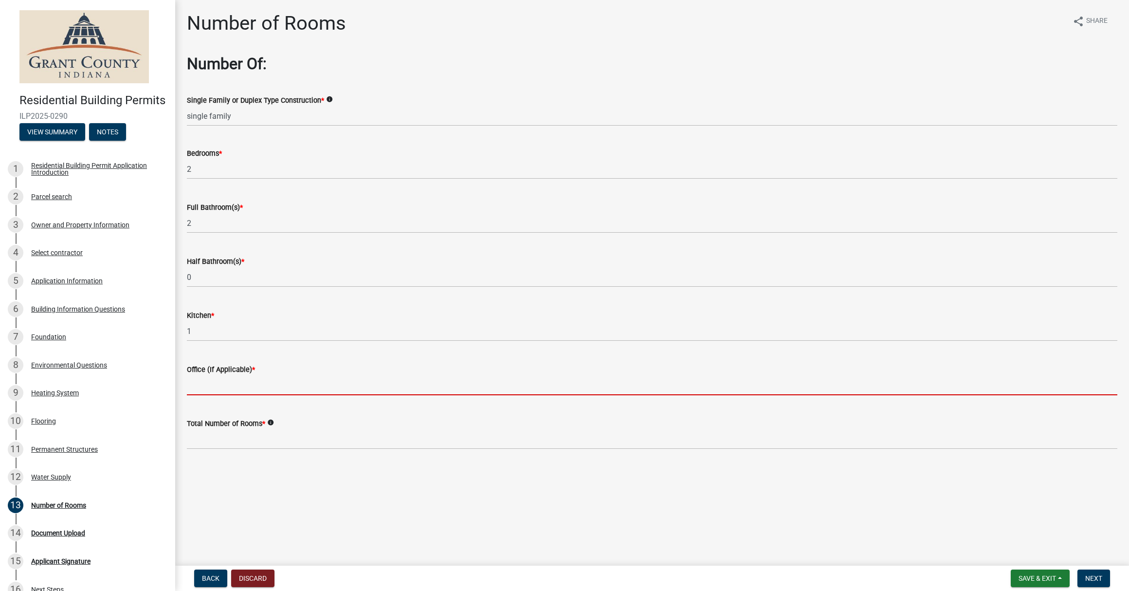
click at [252, 395] on input "text" at bounding box center [652, 385] width 930 height 20
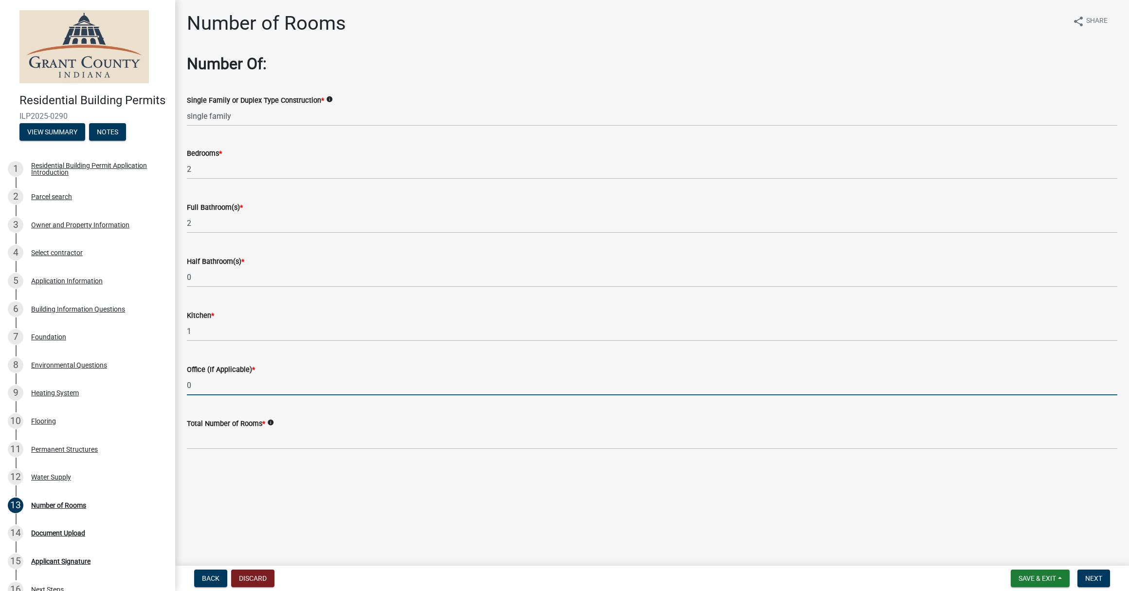
type input "0"
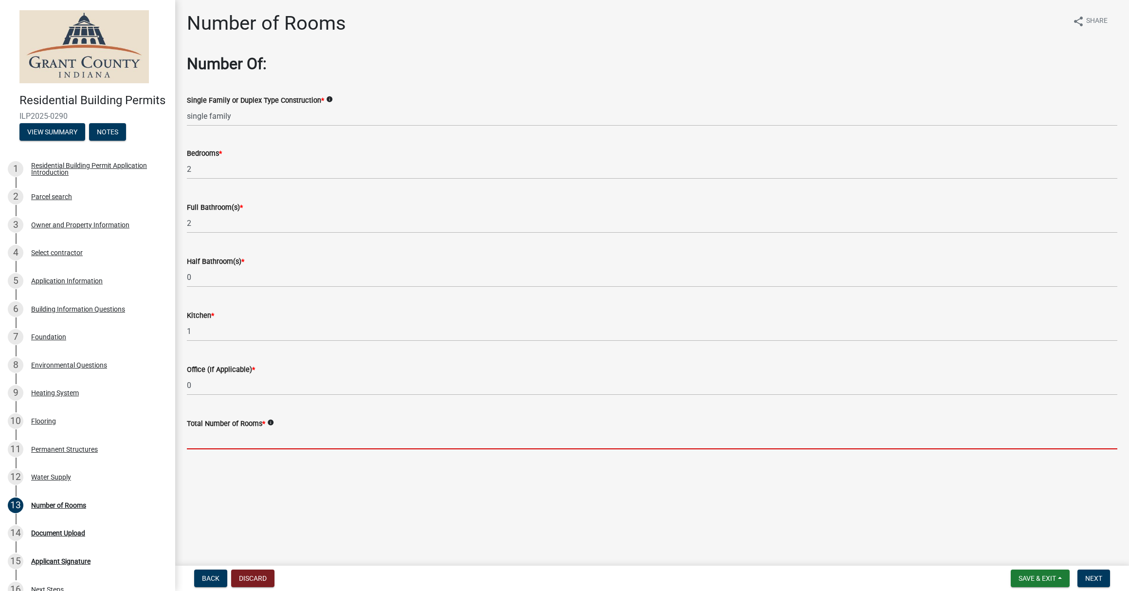
click at [241, 442] on input "text" at bounding box center [652, 439] width 930 height 20
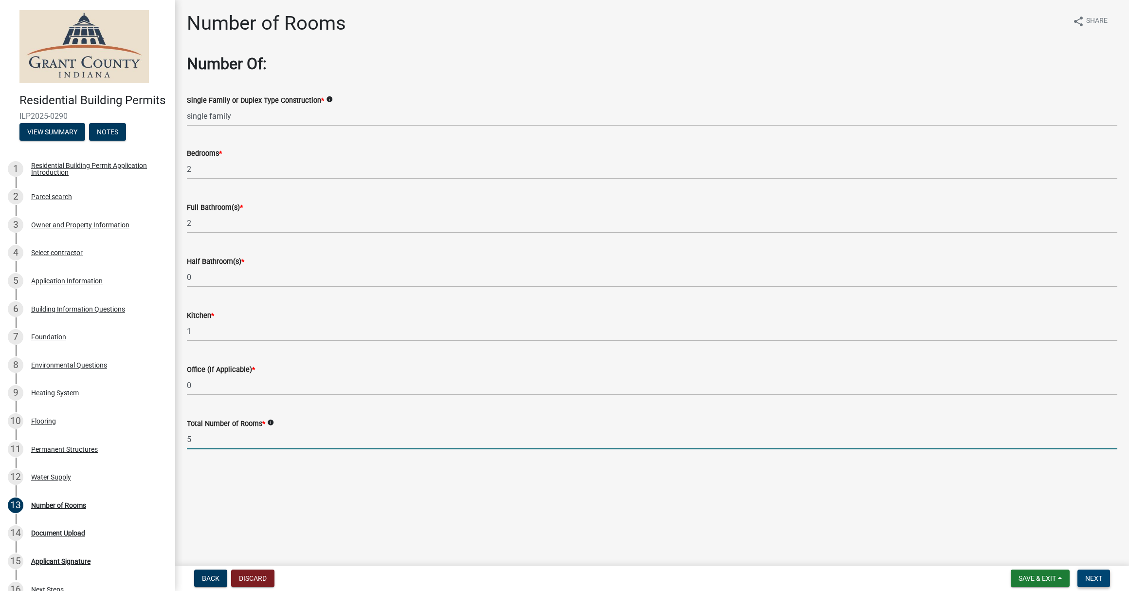
type input "5"
click at [1096, 577] on span "Next" at bounding box center [1093, 578] width 17 height 8
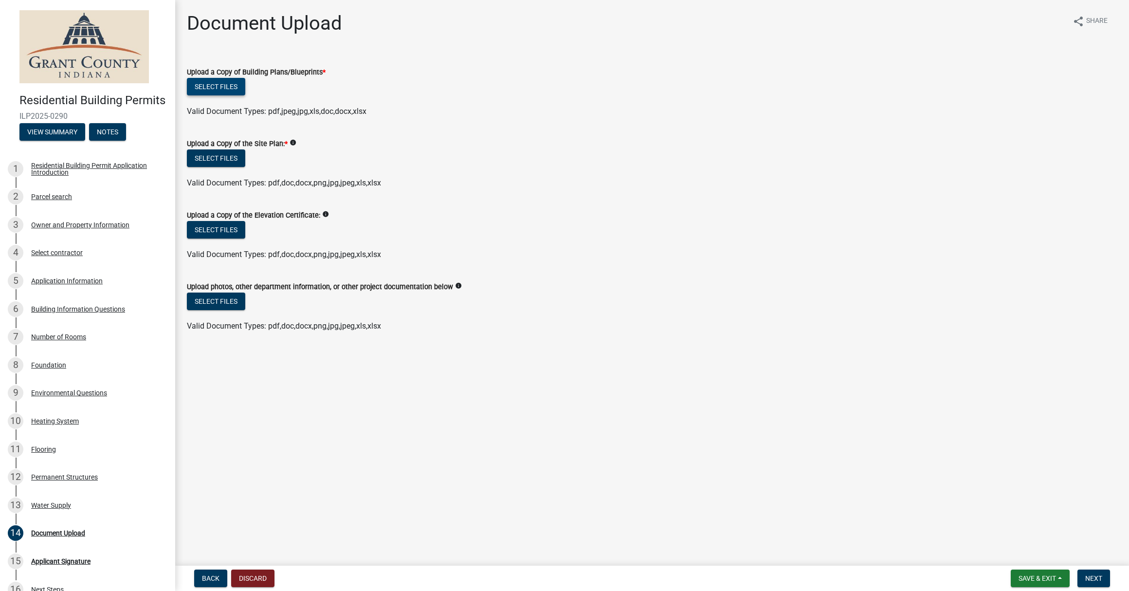
click at [207, 88] on button "Select files" at bounding box center [216, 87] width 58 height 18
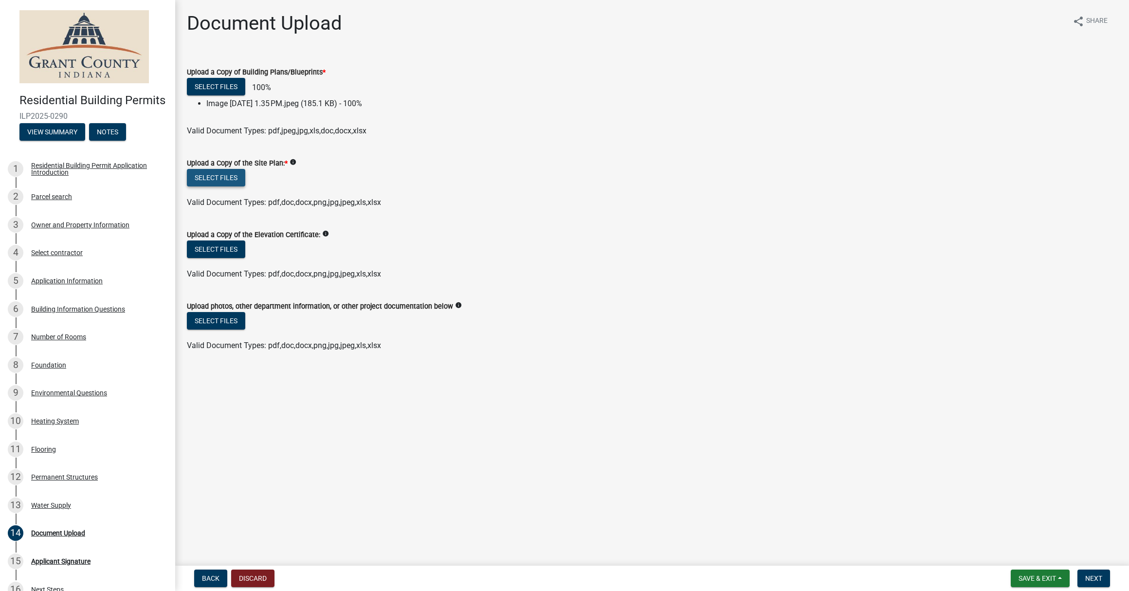
click at [226, 177] on button "Select files" at bounding box center [216, 178] width 58 height 18
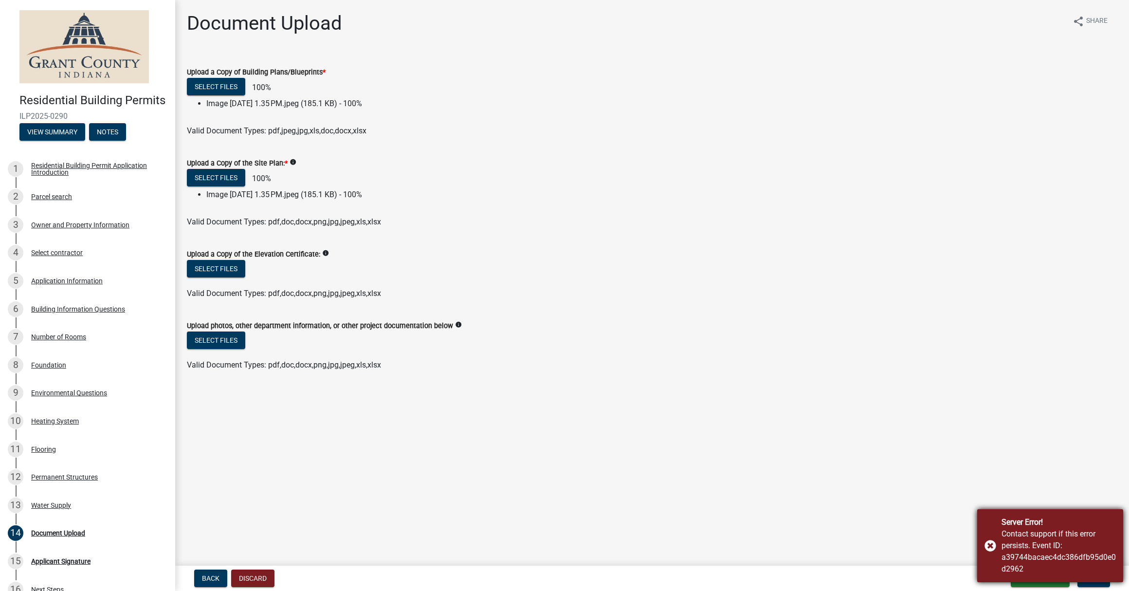
click at [989, 544] on div "Server Error! Contact support if this error persists. Event ID: a39744bacaec4dc…" at bounding box center [1050, 545] width 146 height 73
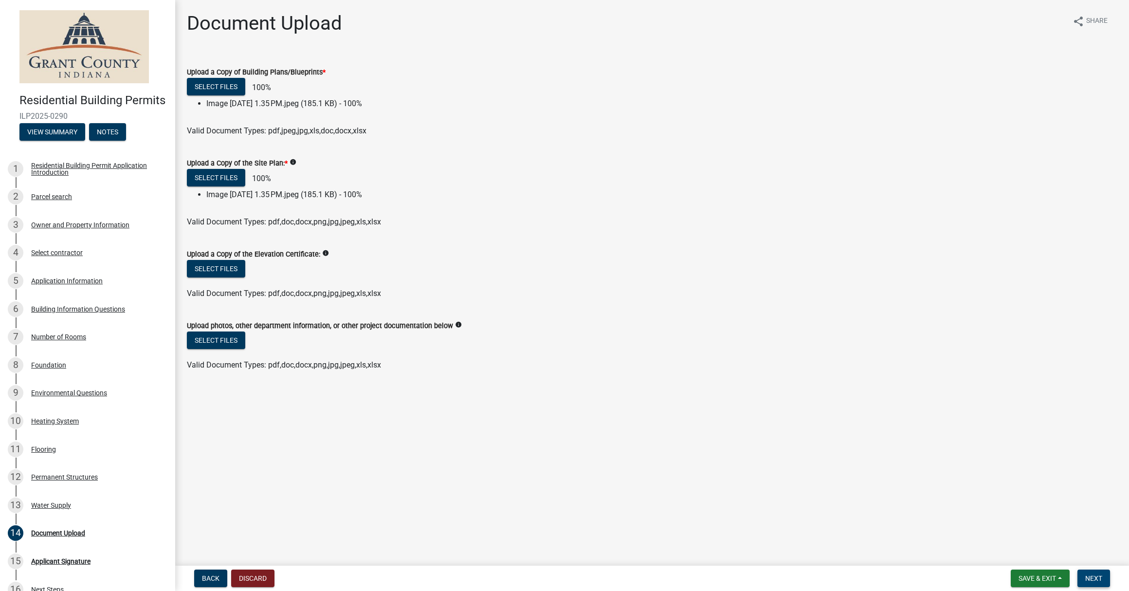
click at [1100, 577] on span "Next" at bounding box center [1093, 578] width 17 height 8
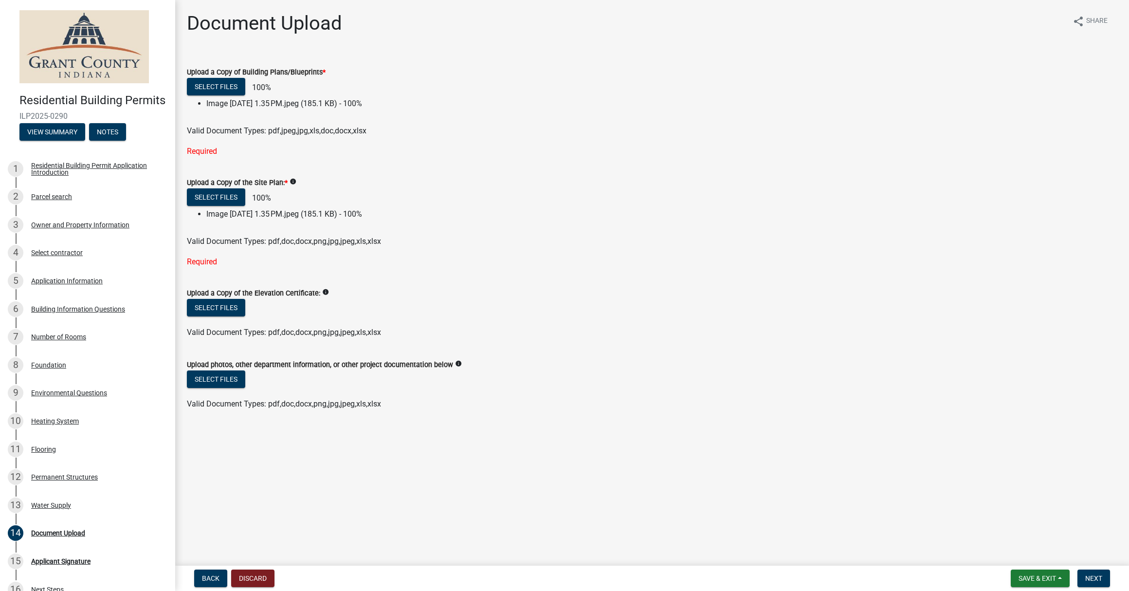
click at [287, 149] on div "Required" at bounding box center [652, 151] width 930 height 12
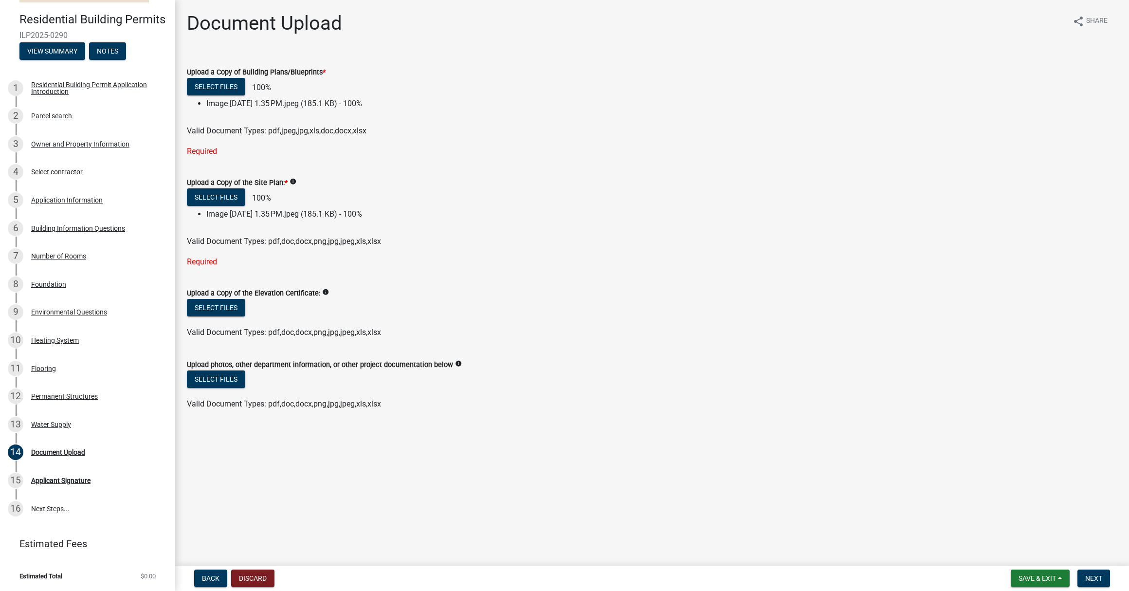
click at [208, 259] on div "Required" at bounding box center [652, 262] width 930 height 12
click at [224, 261] on div "Required" at bounding box center [652, 262] width 930 height 12
click at [200, 264] on div "Required" at bounding box center [652, 262] width 930 height 12
click at [192, 263] on div "Required" at bounding box center [652, 262] width 930 height 12
click at [206, 578] on span "Back" at bounding box center [211, 578] width 18 height 8
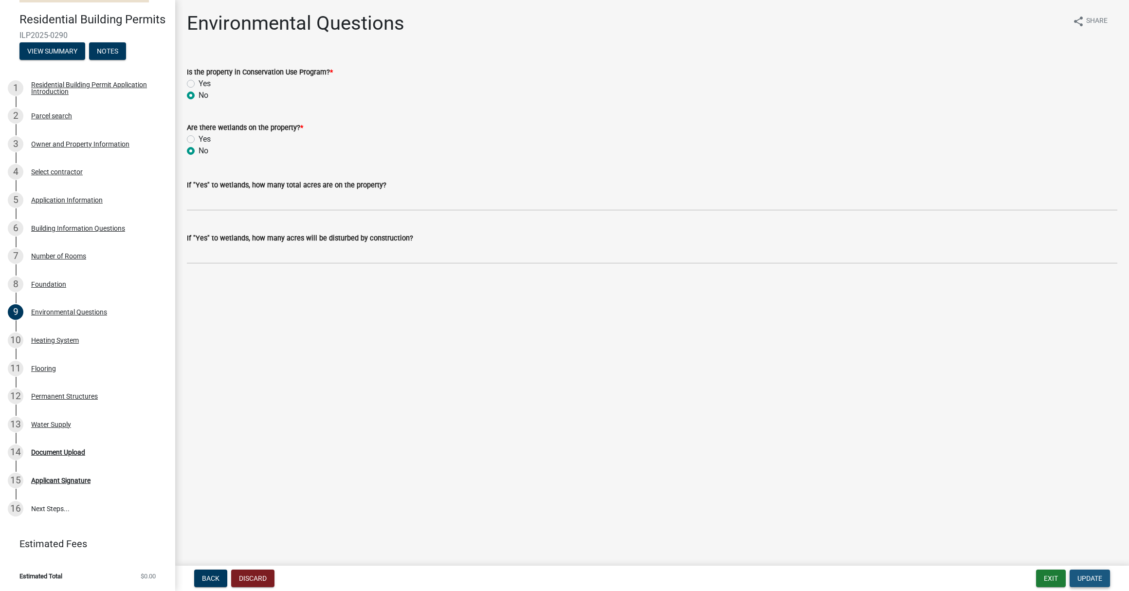
click at [1089, 578] on span "Update" at bounding box center [1089, 578] width 25 height 8
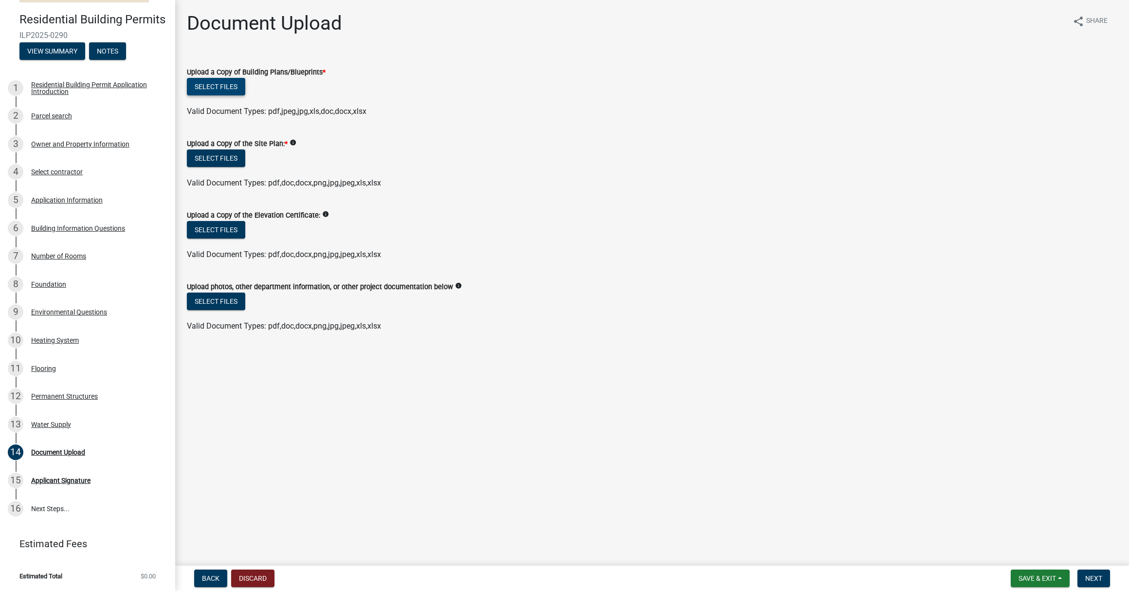
click at [223, 86] on button "Select files" at bounding box center [216, 87] width 58 height 18
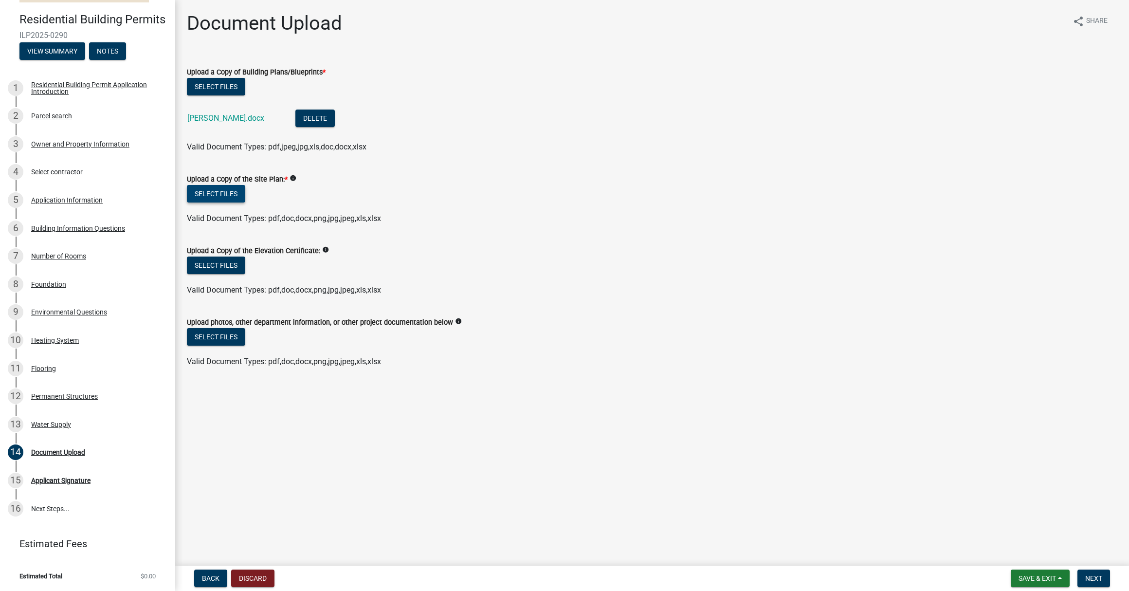
scroll to position [0, 0]
click at [224, 195] on button "Select files" at bounding box center [216, 194] width 58 height 18
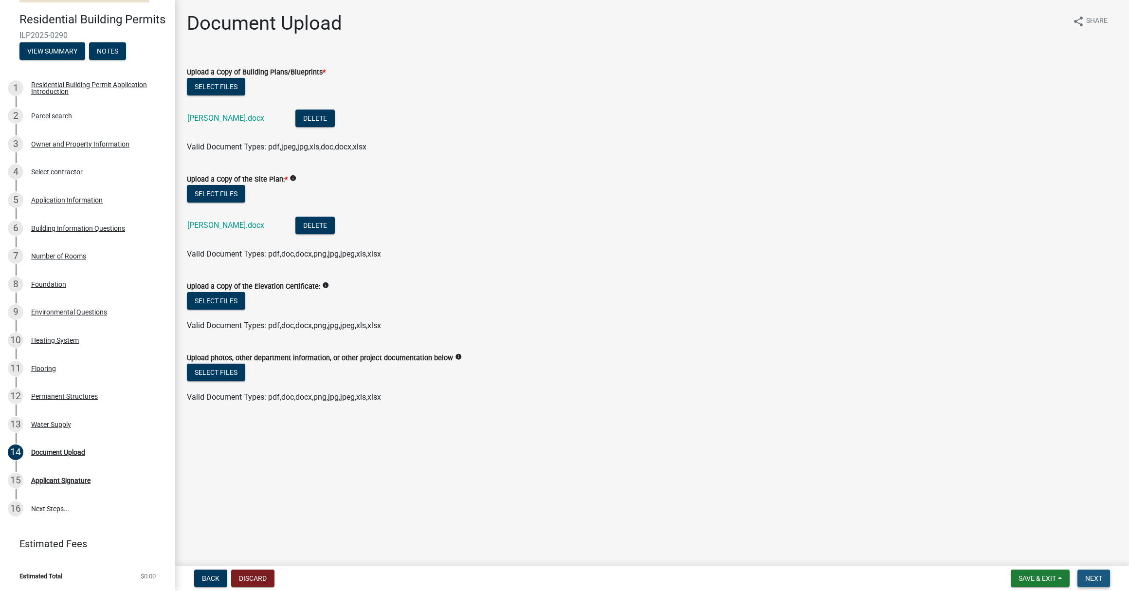
click at [1089, 575] on span "Next" at bounding box center [1093, 578] width 17 height 8
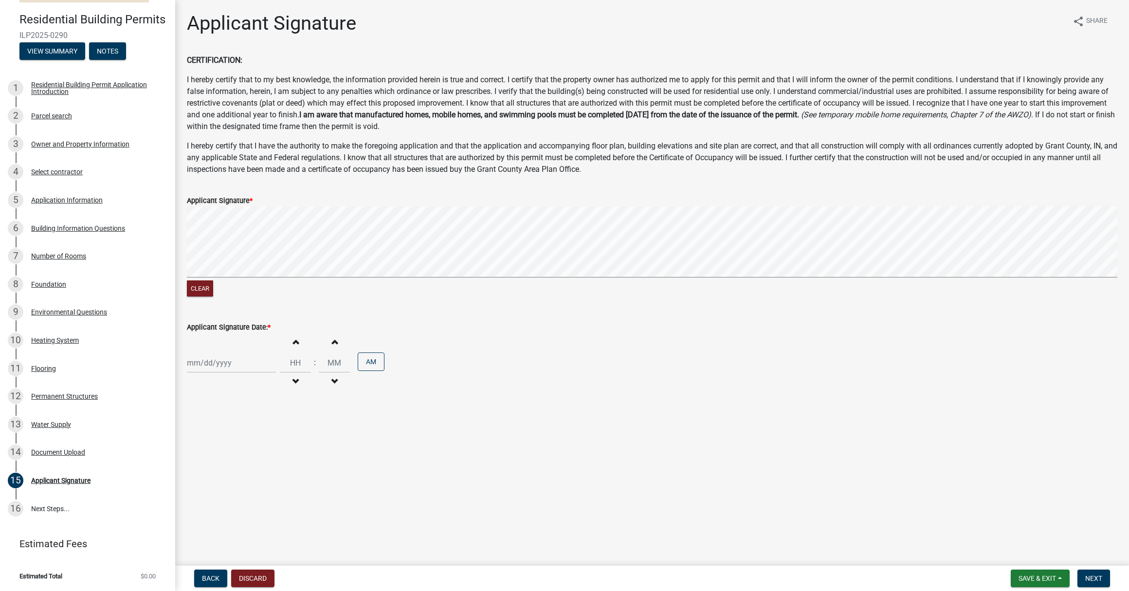
scroll to position [0, 0]
click at [218, 362] on div at bounding box center [231, 363] width 89 height 20
select select "10"
select select "2025"
click at [200, 432] on div "6" at bounding box center [197, 430] width 16 height 16
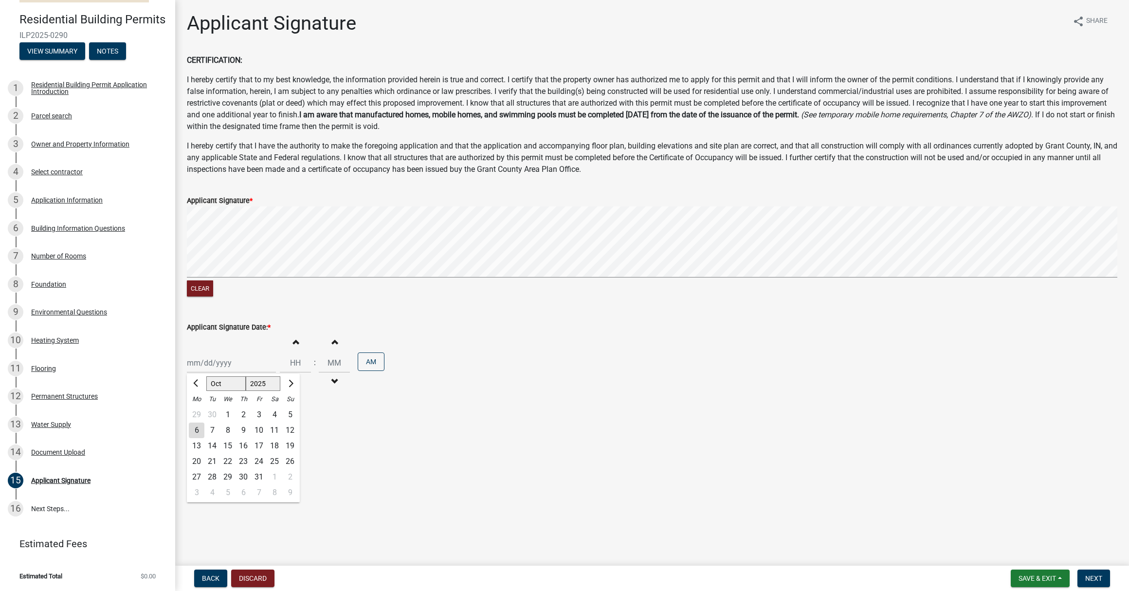
type input "[DATE]"
click at [293, 380] on span "button" at bounding box center [295, 381] width 5 height 8
type input "11"
type input "00"
click at [293, 340] on span "button" at bounding box center [295, 341] width 5 height 8
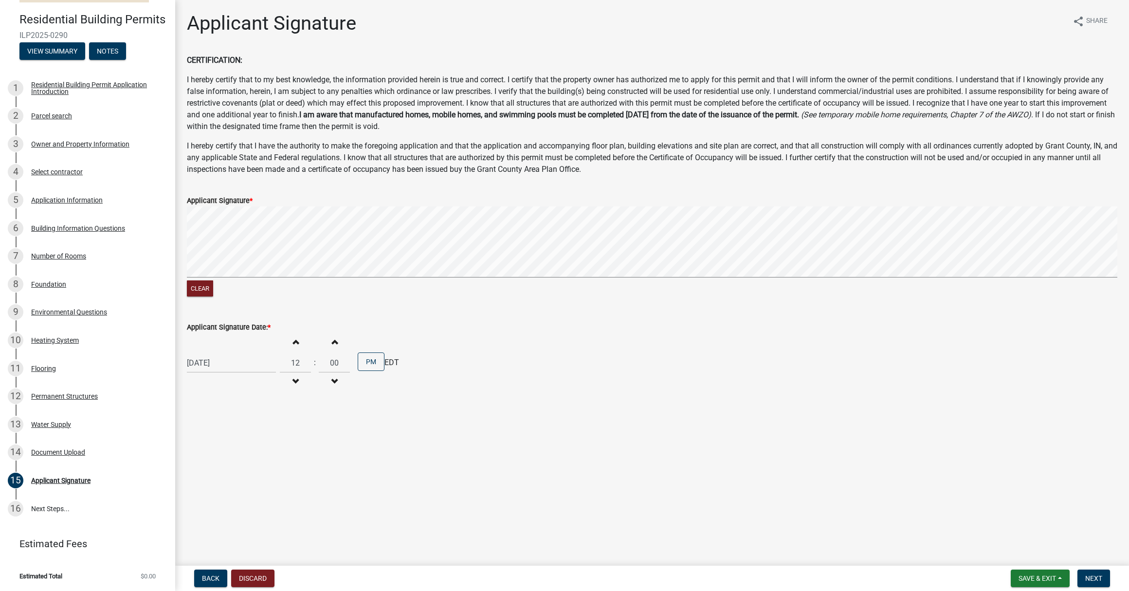
click at [293, 340] on span "button" at bounding box center [295, 341] width 5 height 8
type input "01"
click at [332, 342] on span "button" at bounding box center [334, 341] width 5 height 8
click at [332, 343] on span "button" at bounding box center [334, 341] width 5 height 8
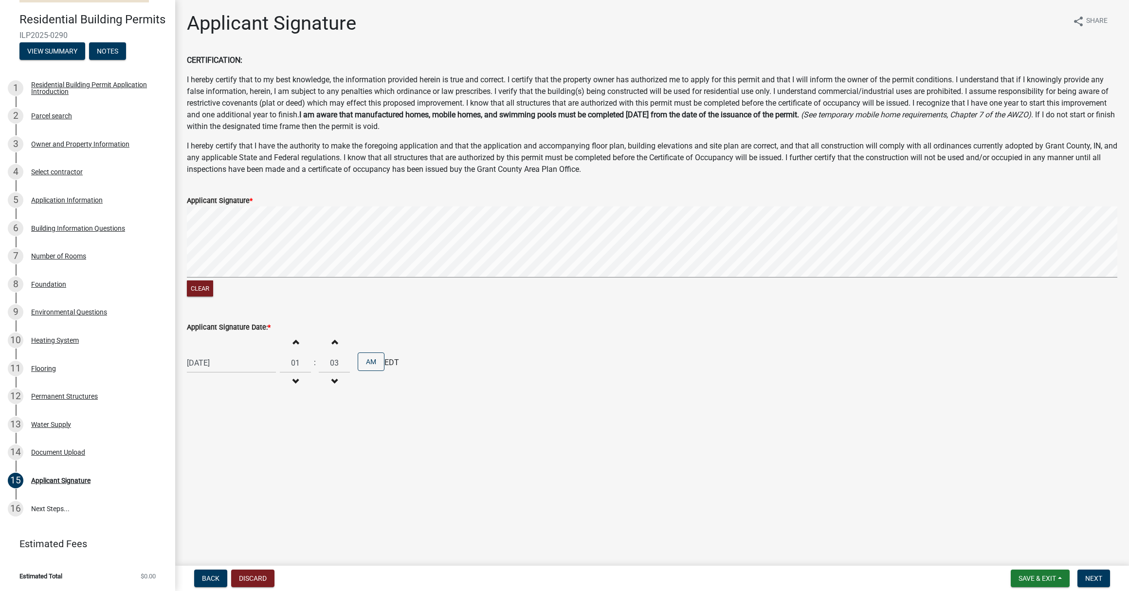
click at [332, 343] on span "button" at bounding box center [334, 341] width 5 height 8
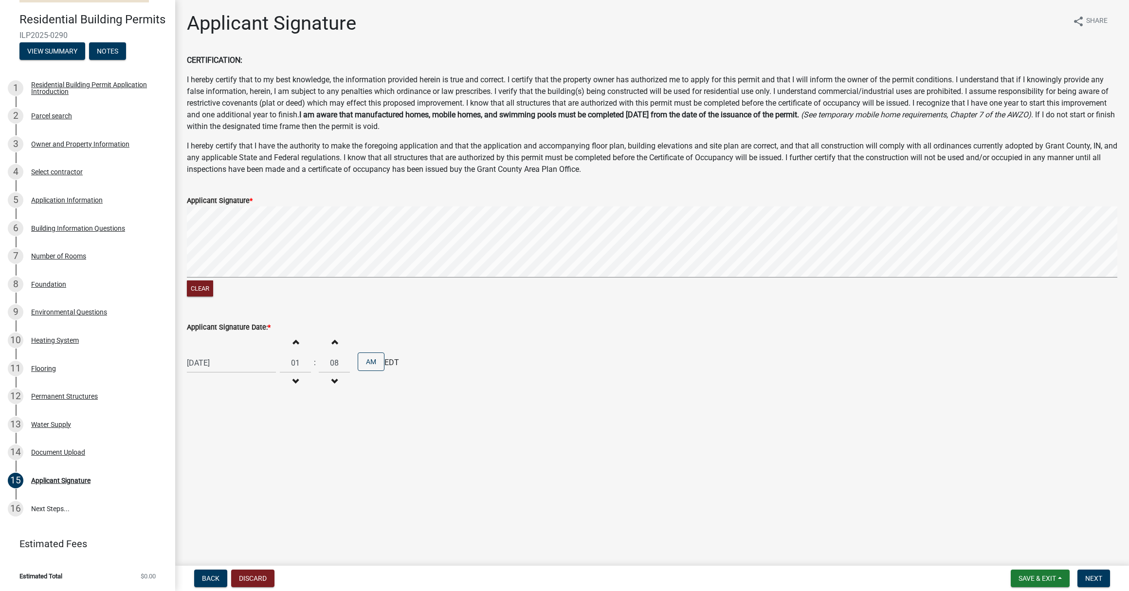
click at [332, 343] on span "button" at bounding box center [334, 341] width 5 height 8
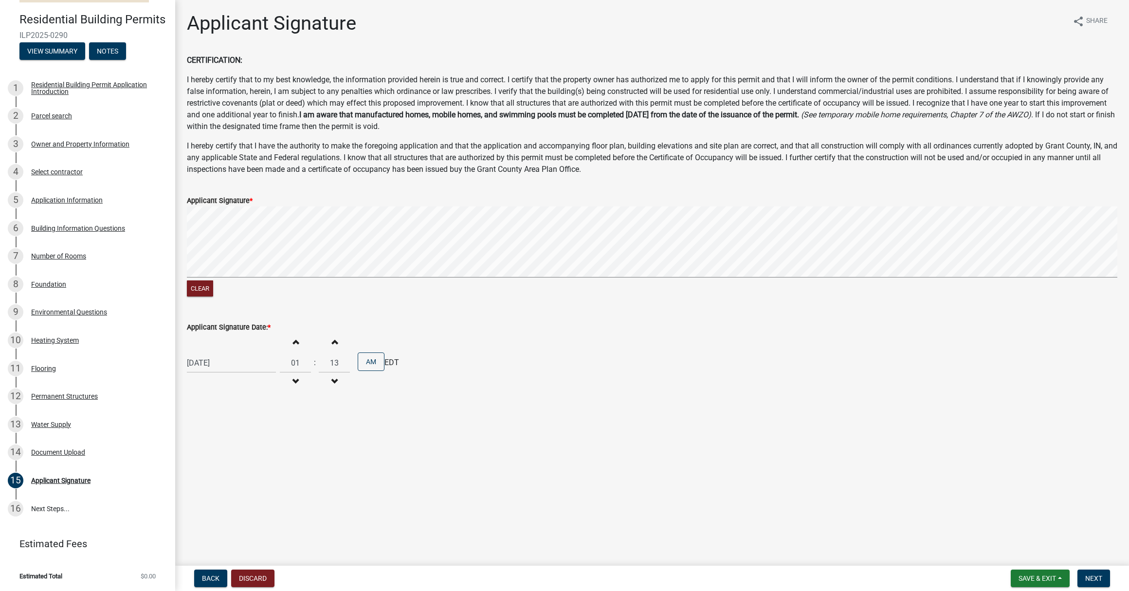
click at [332, 343] on span "button" at bounding box center [334, 341] width 5 height 8
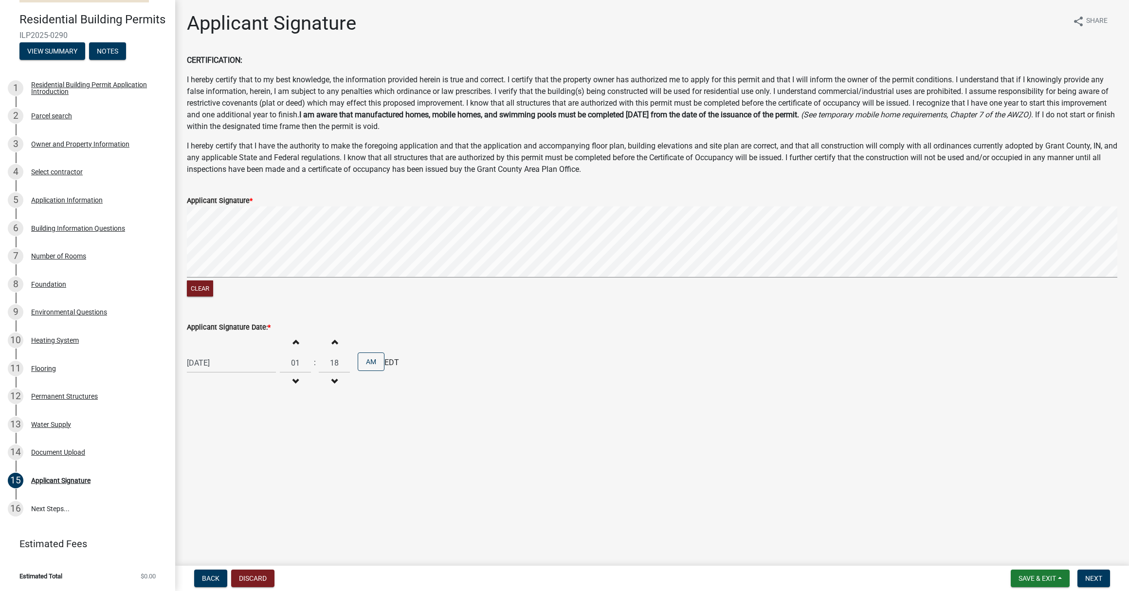
click at [332, 343] on span "button" at bounding box center [334, 341] width 5 height 8
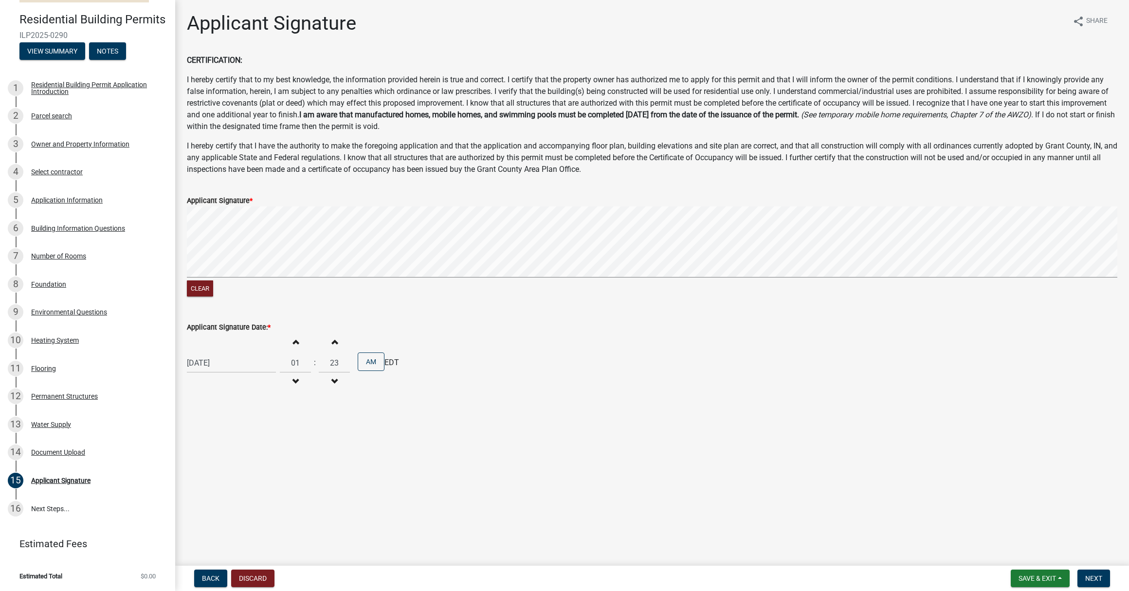
click at [332, 343] on span "button" at bounding box center [334, 341] width 5 height 8
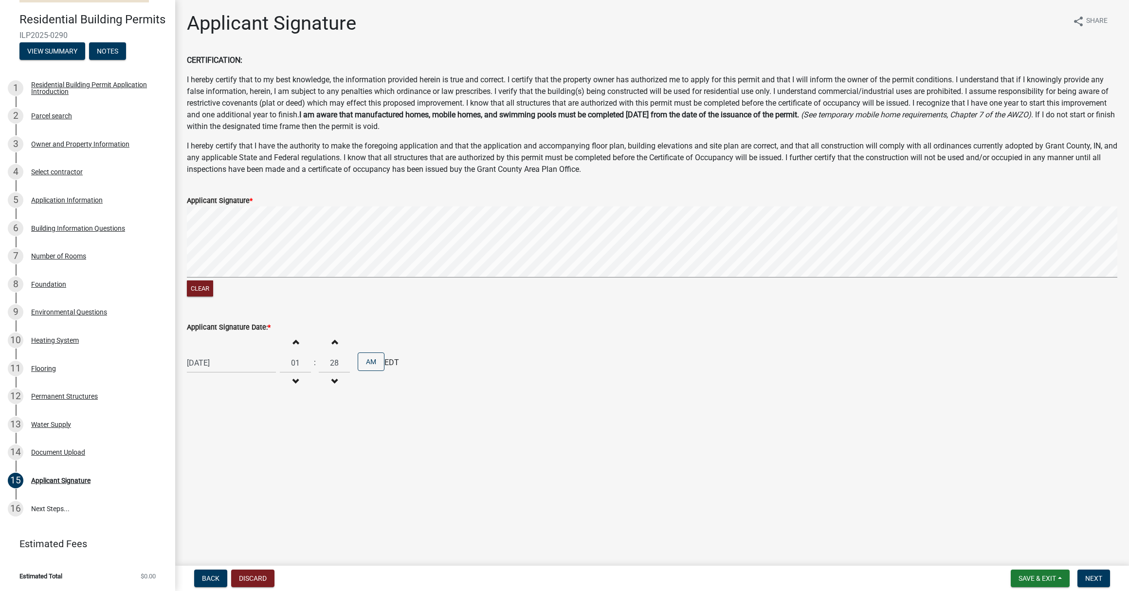
click at [332, 343] on span "button" at bounding box center [334, 341] width 5 height 8
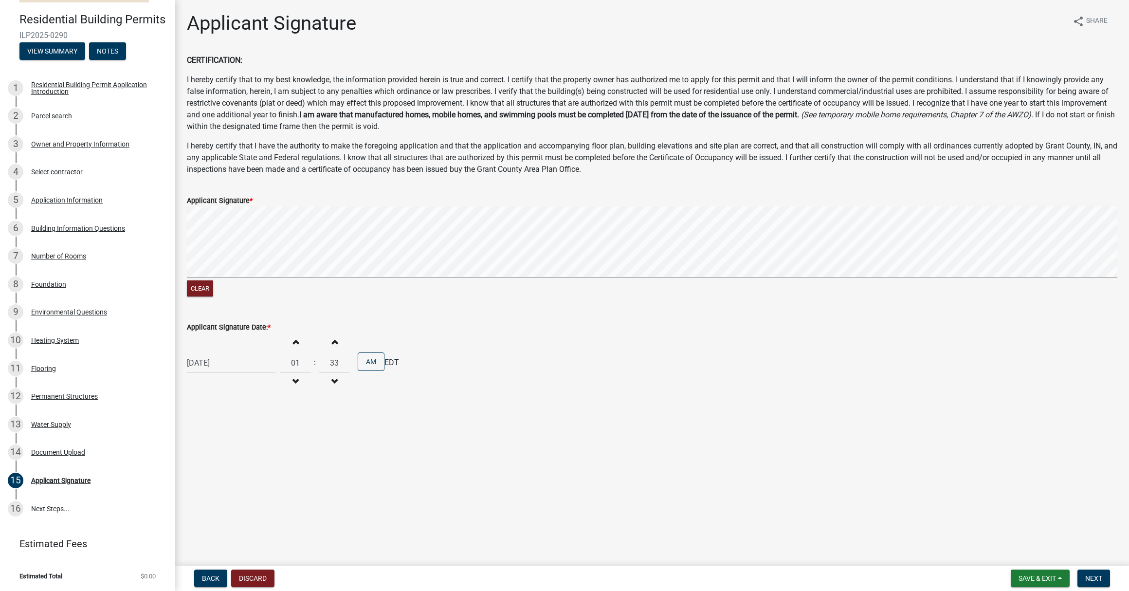
click at [332, 343] on span "button" at bounding box center [334, 341] width 5 height 8
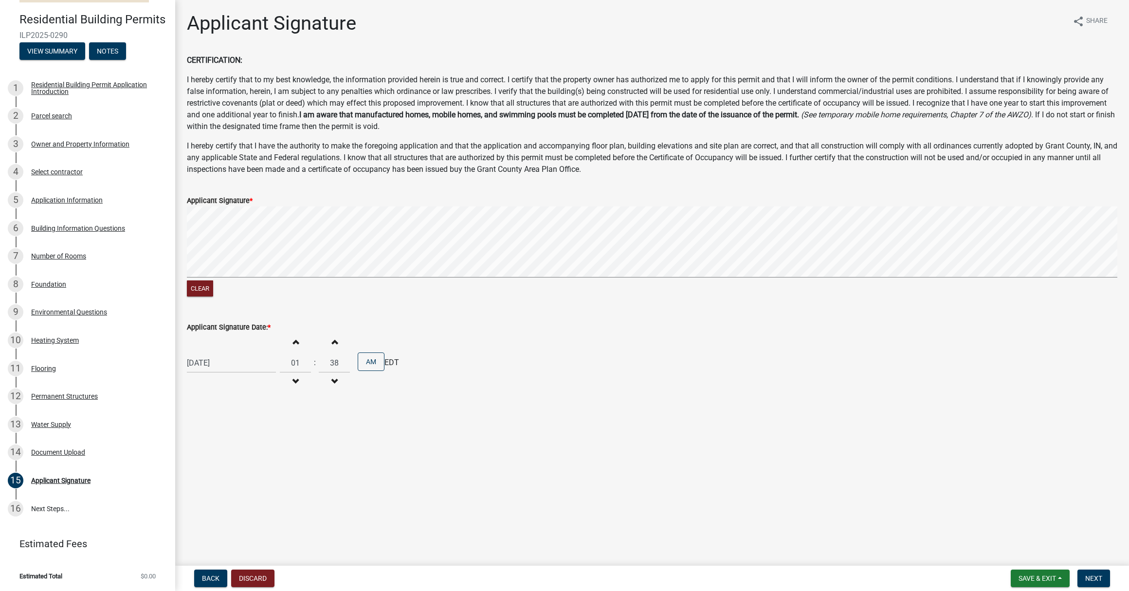
click at [332, 343] on span "button" at bounding box center [334, 341] width 5 height 8
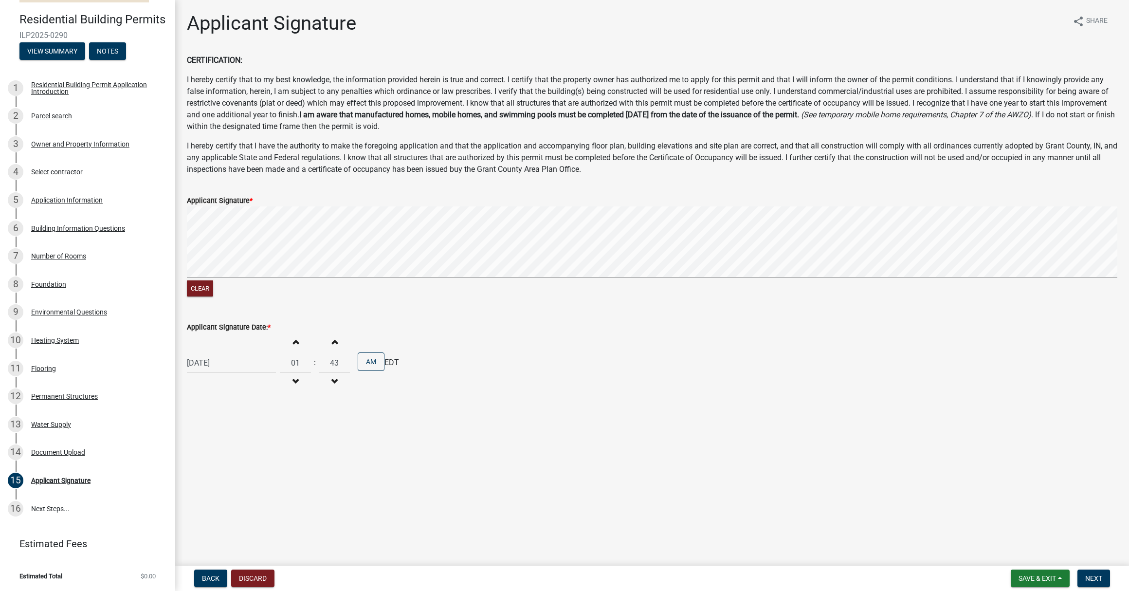
click at [332, 343] on span "button" at bounding box center [334, 341] width 5 height 8
type input "44"
click at [363, 361] on button "AM" at bounding box center [371, 361] width 27 height 18
click at [1101, 578] on span "Next" at bounding box center [1093, 578] width 17 height 8
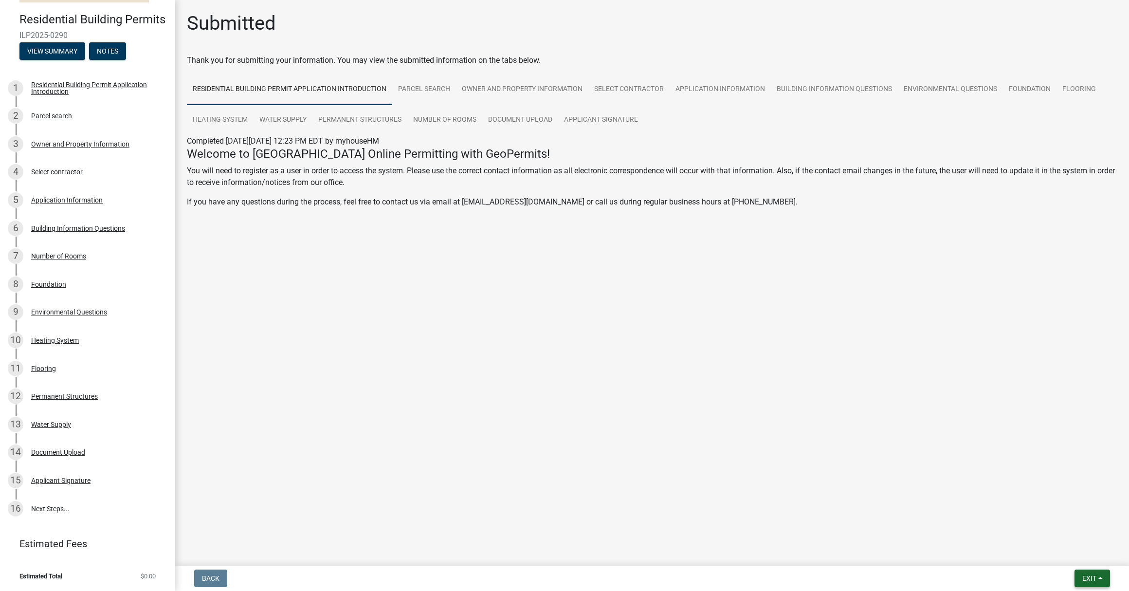
click at [1091, 577] on span "Exit" at bounding box center [1089, 578] width 14 height 8
click at [1051, 529] on button "Save" at bounding box center [1072, 529] width 78 height 23
click at [1089, 576] on span "Exit" at bounding box center [1089, 578] width 14 height 8
click at [1092, 578] on span "Exit" at bounding box center [1089, 578] width 14 height 8
click at [1091, 578] on span "Exit" at bounding box center [1089, 578] width 14 height 8
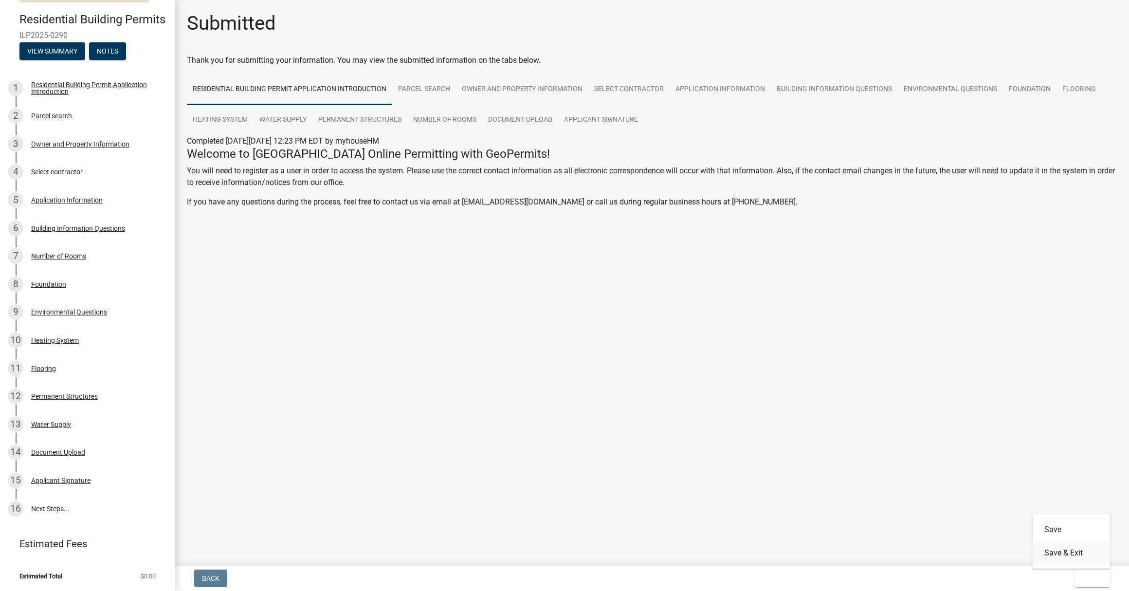
click at [1064, 554] on button "Save & Exit" at bounding box center [1072, 552] width 78 height 23
